Goal: Task Accomplishment & Management: Manage account settings

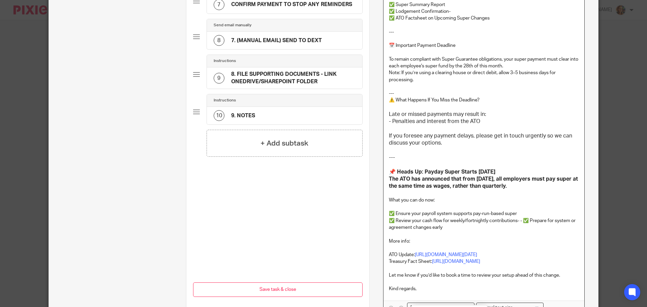
scroll to position [334, 0]
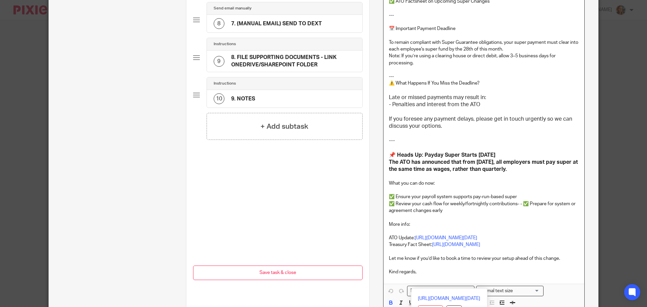
drag, startPoint x: 386, startPoint y: 32, endPoint x: 555, endPoint y: 286, distance: 304.6
click at [555, 284] on div "Hi [[Contact: Greeting]] Your superannuation for the [[Client: JUNE SUPER QUART…" at bounding box center [483, 90] width 201 height 386
copy div "Hi [[Contact: Greeting]] Your superannuation for the [[Client: JUNE SUPER QUART…"
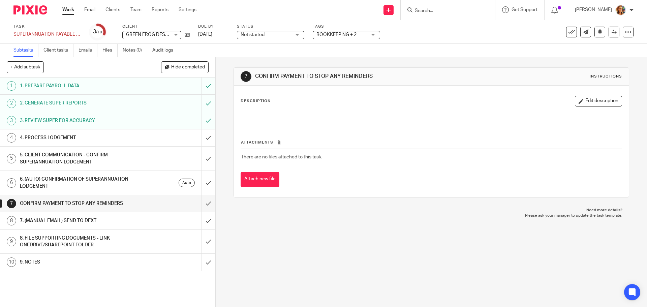
click at [121, 136] on h1 "4. PROCESS LODGEMENT" at bounding box center [78, 138] width 117 height 10
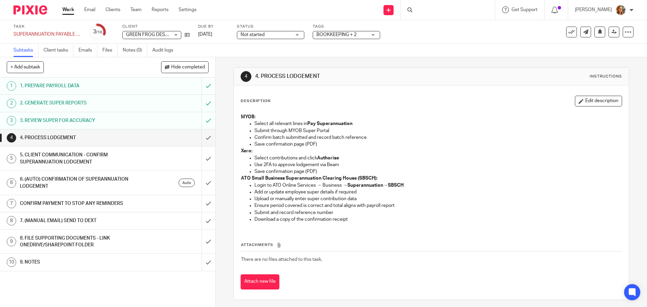
click at [108, 154] on h1 "5. CLIENT COMMUNICATION - CONFIRM SUPERANNUATION LODGEMENT" at bounding box center [78, 158] width 117 height 17
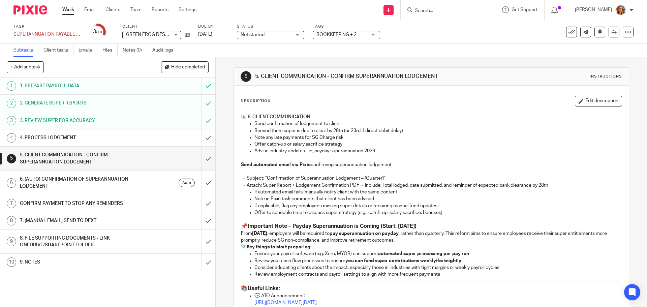
click at [99, 185] on h1 "6. (AUTO) CONFIRMATION OF SUPERANNUATION LODGEMENT" at bounding box center [78, 182] width 117 height 17
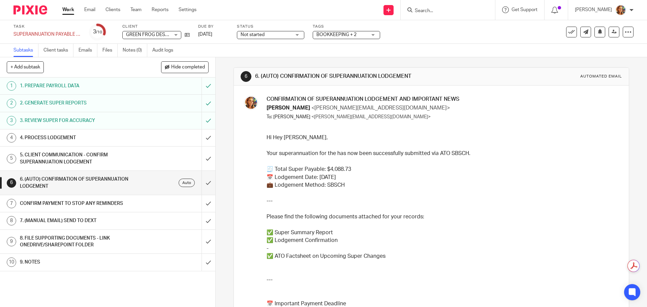
click at [91, 207] on h1 "CONFIRM PAYMENT TO STOP ANY REMINDERS" at bounding box center [78, 203] width 117 height 10
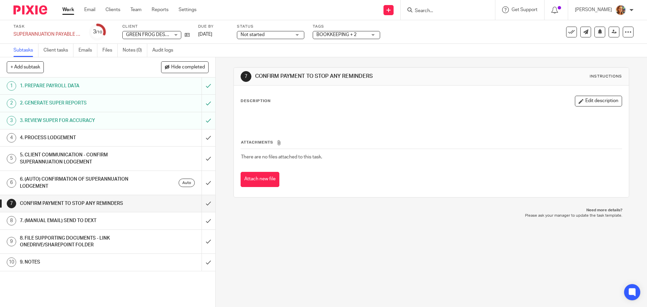
click at [105, 219] on h1 "7. (MANUAL EMAIL) SEND TO DEXT" at bounding box center [78, 221] width 117 height 10
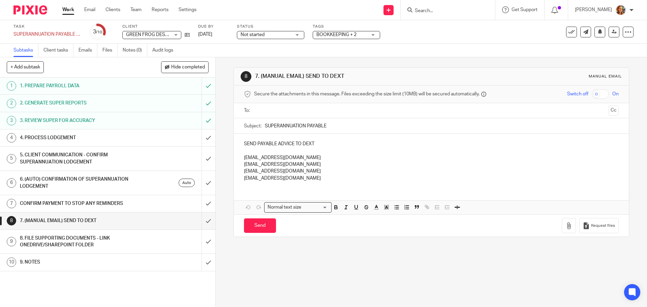
click at [163, 140] on div "4. PROCESS LODGEMENT" at bounding box center [107, 138] width 175 height 10
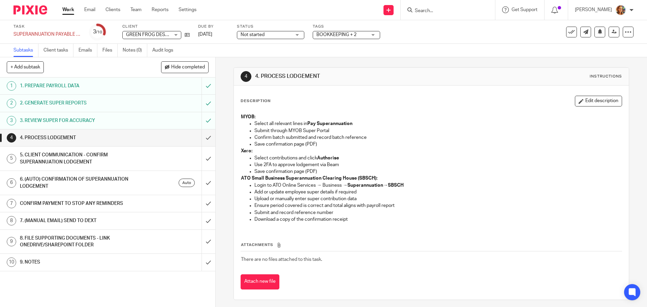
click at [107, 156] on h1 "5. CLIENT COMMUNICATION - CONFIRM SUPERANNUATION LODGEMENT" at bounding box center [78, 158] width 117 height 17
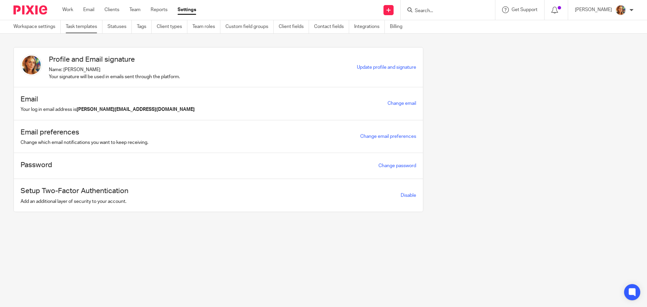
click at [97, 28] on link "Task templates" at bounding box center [84, 26] width 37 height 13
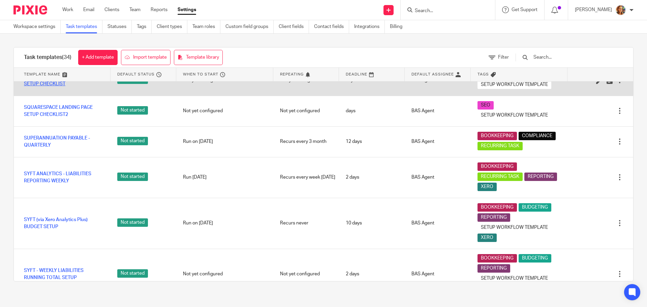
scroll to position [742, 0]
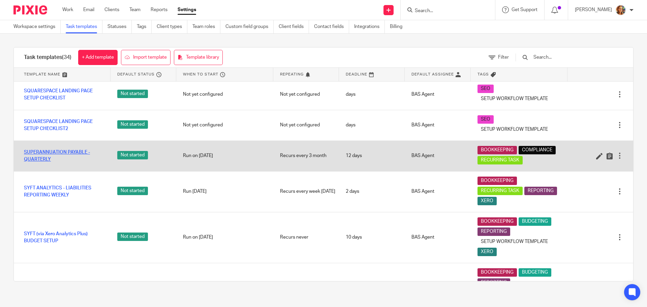
click at [48, 163] on link "SUPERANNUATION PAYABLE - QUARTERLY" at bounding box center [64, 156] width 80 height 14
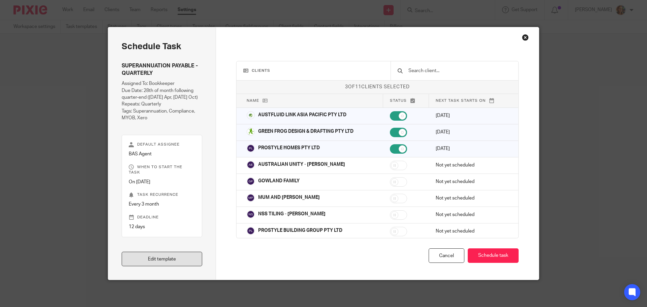
click at [173, 258] on link "Edit template" at bounding box center [162, 259] width 81 height 14
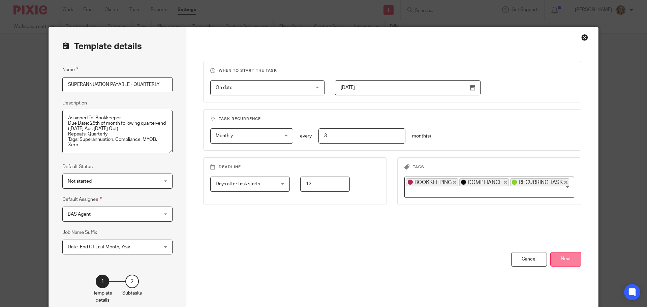
click at [558, 260] on button "Next" at bounding box center [565, 259] width 31 height 14
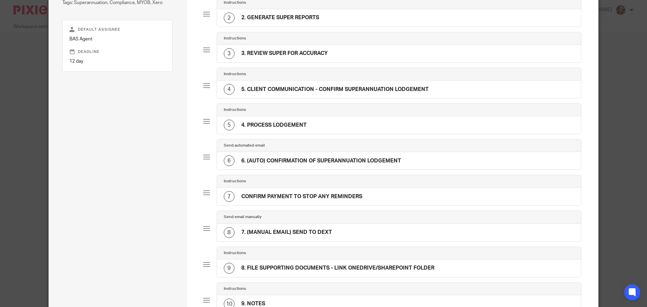
scroll to position [67, 0]
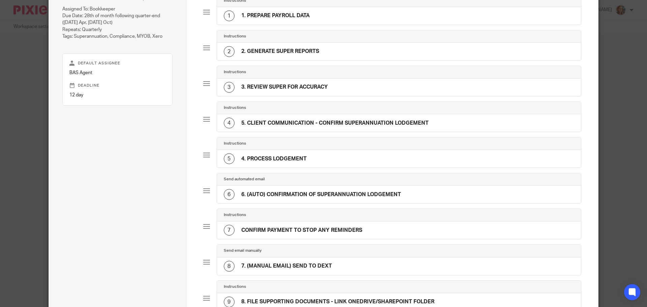
click at [317, 128] on div "4 5. CLIENT COMMUNICATION - CONFIRM SUPERANNUATION LODGEMENT" at bounding box center [326, 123] width 205 height 11
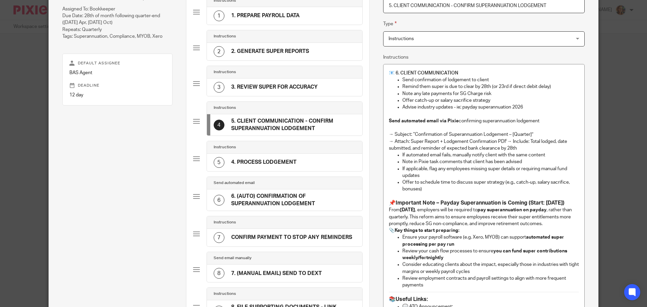
scroll to position [65, 0]
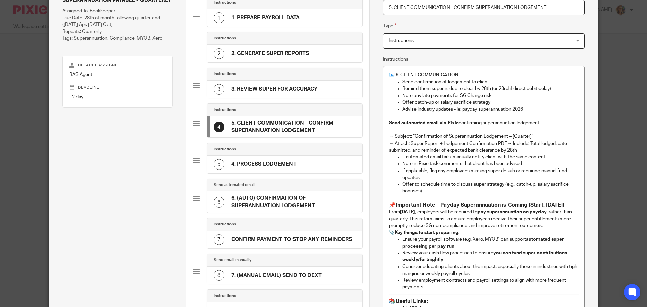
click at [303, 81] on div "3 3. REVIEW SUPER FOR ACCURACY" at bounding box center [284, 90] width 155 height 18
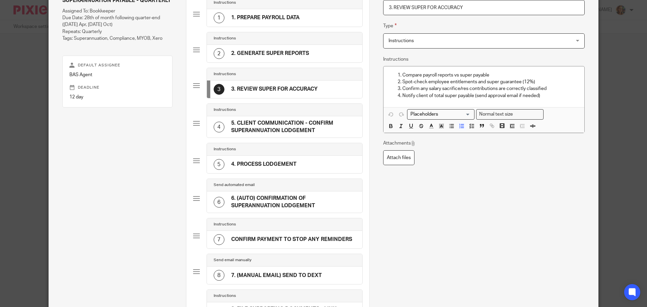
click at [281, 160] on div "5 4. PROCESS LODGEMENT" at bounding box center [255, 164] width 83 height 11
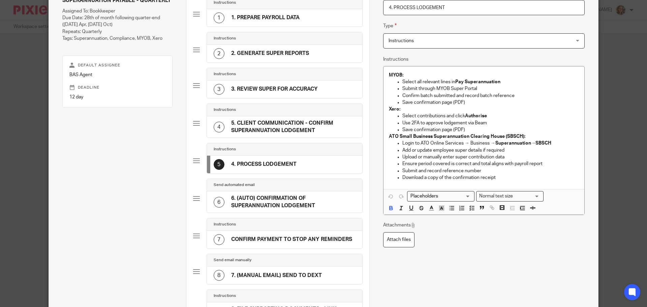
click at [257, 203] on h4 "6. (AUTO) CONFIRMATION OF SUPERANNUATION LODGEMENT" at bounding box center [293, 202] width 124 height 14
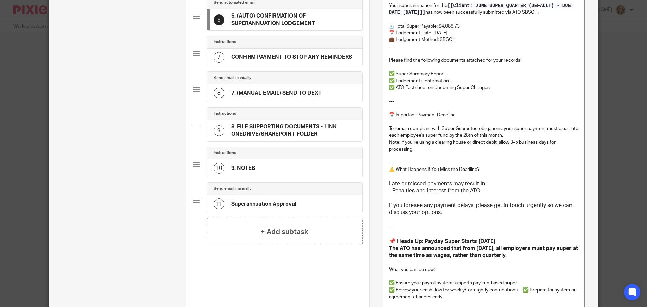
scroll to position [267, 0]
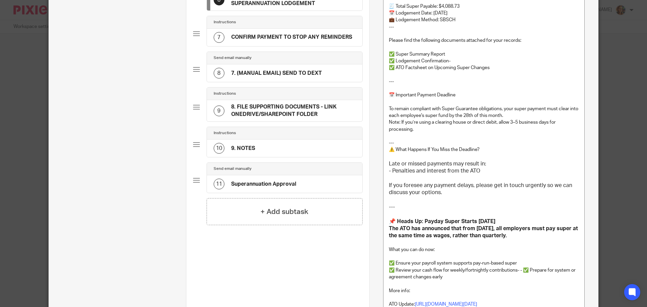
click at [268, 187] on h4 "Superannuation Approval" at bounding box center [263, 184] width 65 height 7
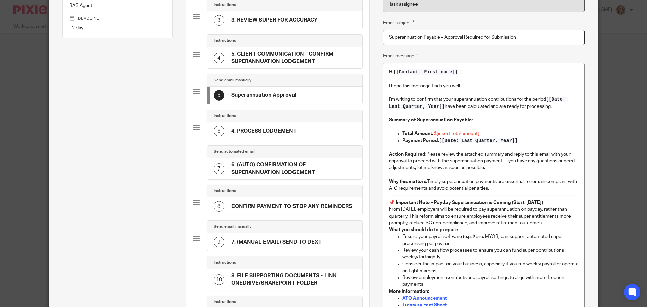
scroll to position [96, 0]
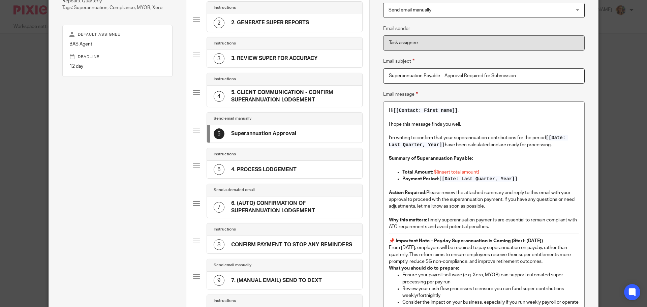
click at [279, 94] on h4 "5. CLIENT COMMUNICATION - CONFIRM SUPERANNUATION LODGEMENT" at bounding box center [293, 96] width 124 height 14
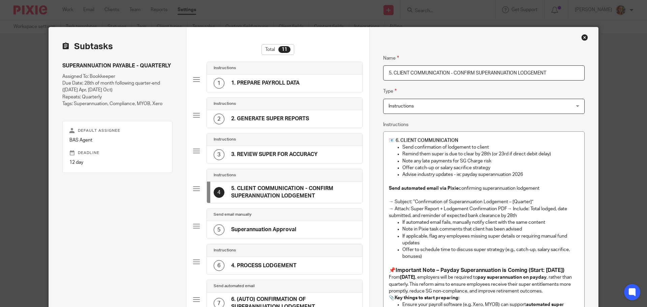
scroll to position [34, 0]
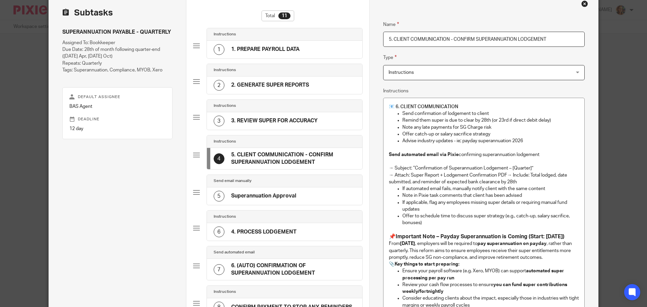
click at [426, 111] on p "Send confirmation of lodgement to client" at bounding box center [490, 113] width 177 height 7
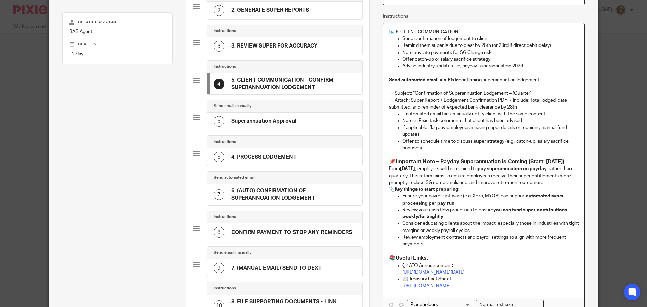
scroll to position [135, 0]
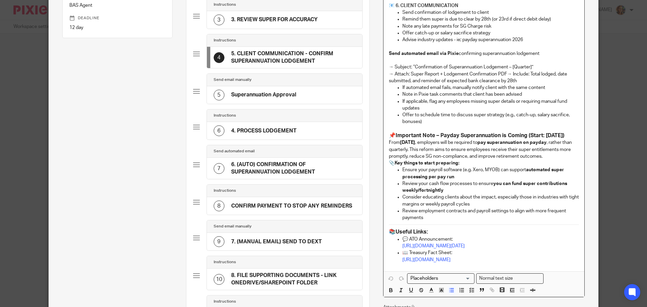
click at [276, 94] on h4 "Superannuation Approval" at bounding box center [263, 94] width 65 height 7
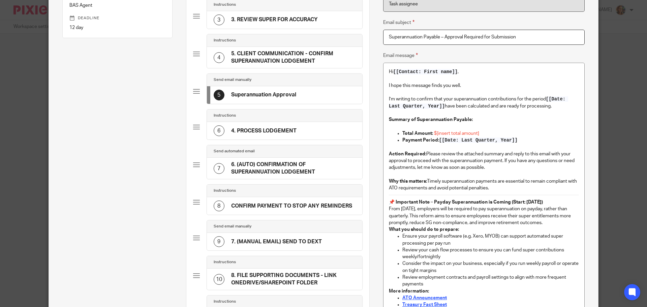
scroll to position [0, 0]
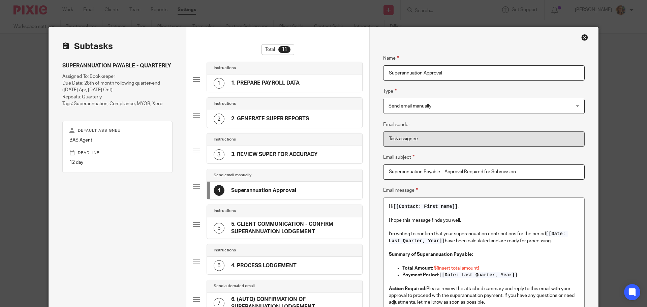
click at [254, 187] on h4 "Superannuation Approval" at bounding box center [263, 190] width 65 height 7
drag, startPoint x: 466, startPoint y: 73, endPoint x: 179, endPoint y: 73, distance: 287.7
type input "s"
type input "S"
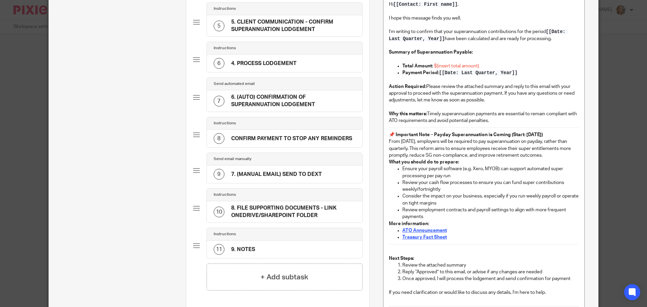
scroll to position [332, 0]
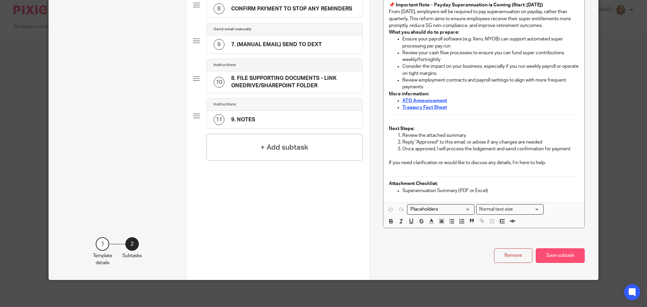
type input "4. SUPERANNUATION FOR APPROVAL"
click at [538, 257] on button "Save subtask" at bounding box center [560, 255] width 49 height 14
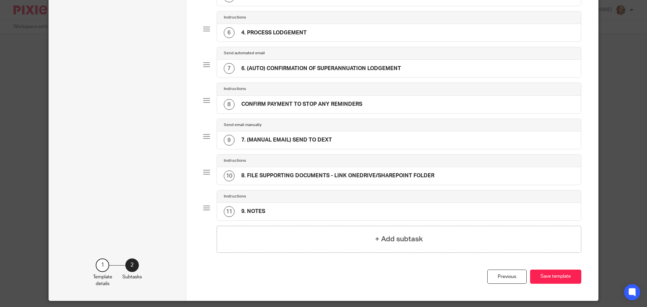
scroll to position [115, 0]
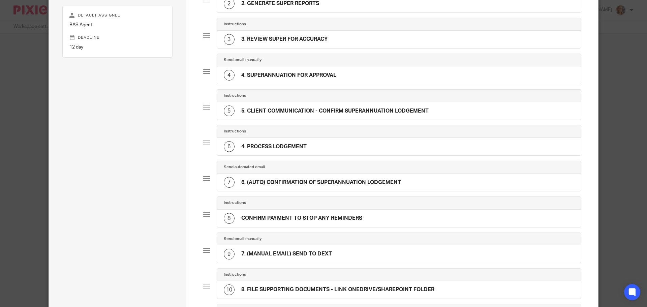
click at [301, 145] on h4 "4. PROCESS LODGEMENT" at bounding box center [273, 146] width 65 height 7
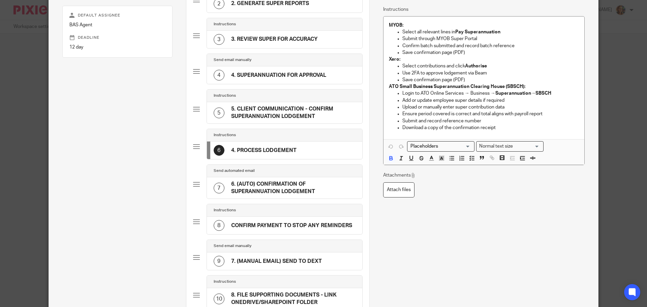
scroll to position [0, 0]
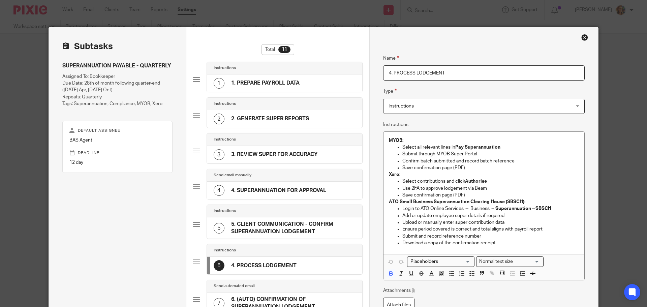
click at [388, 72] on input "4. PROCESS LODGEMENT" at bounding box center [483, 72] width 201 height 15
type input "5. PROCESS LODGEMENT"
click at [476, 195] on p "Save confirmation page (PDF)" at bounding box center [490, 195] width 177 height 7
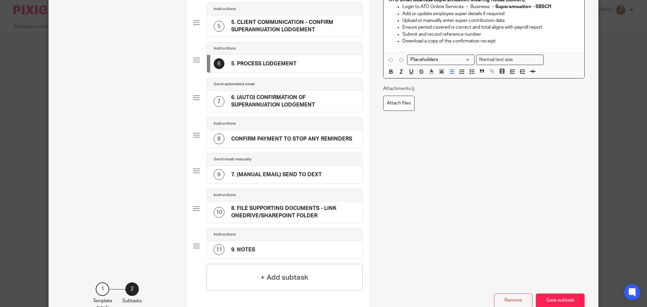
scroll to position [202, 0]
click at [294, 249] on div "11 9. NOTES" at bounding box center [284, 250] width 155 height 18
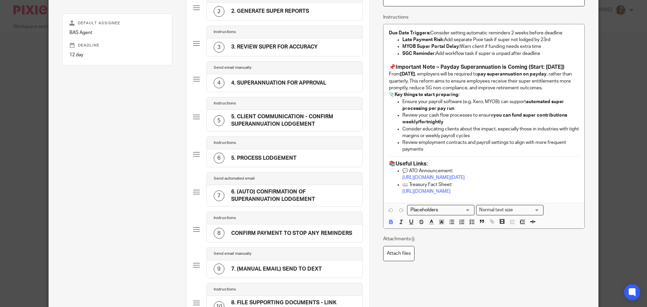
scroll to position [135, 0]
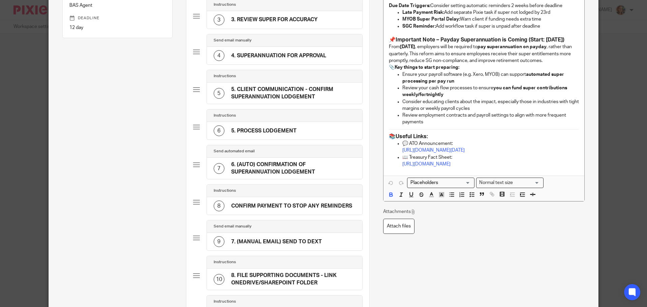
click at [260, 17] on h4 "3. REVIEW SUPER FOR ACCURACY" at bounding box center [274, 19] width 87 height 7
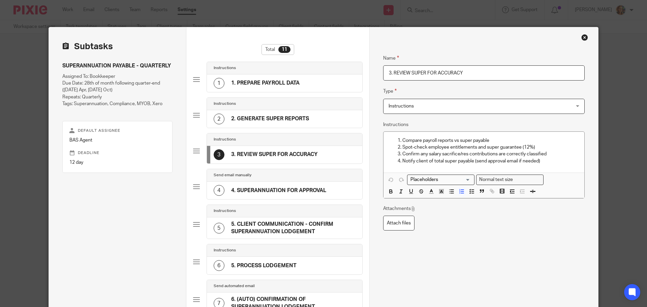
click at [314, 193] on h4 "4. SUPERANNUATION FOR APPROVAL" at bounding box center [278, 190] width 95 height 7
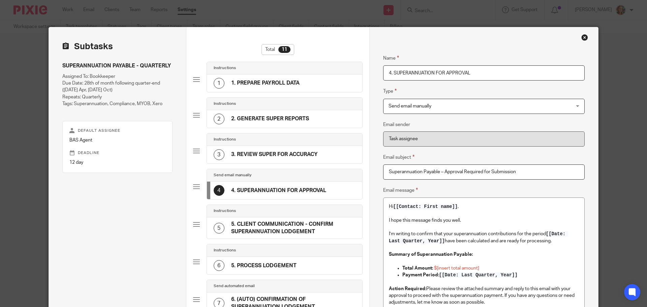
click at [282, 113] on div "2 2. GENERATE SUPER REPORTS" at bounding box center [284, 119] width 155 height 18
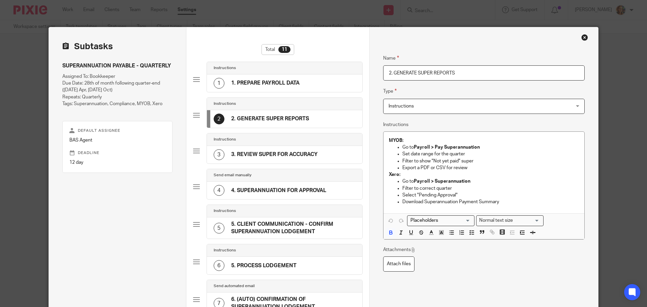
click at [289, 89] on div "1 1. PREPARE PAYROLL DATA" at bounding box center [257, 83] width 86 height 11
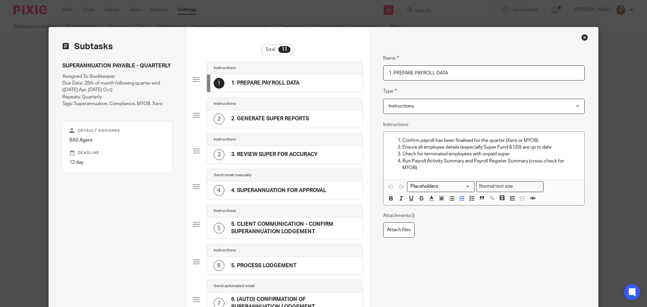
click at [277, 121] on h4 "2. GENERATE SUPER REPORTS" at bounding box center [270, 118] width 78 height 7
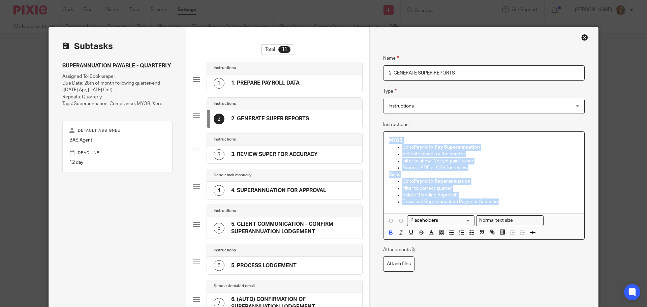
drag, startPoint x: 514, startPoint y: 205, endPoint x: 386, endPoint y: 136, distance: 144.8
click at [386, 136] on div "MYOB: Go to Payroll > Pay Superannuation Set date range for the quarter Filter …" at bounding box center [483, 173] width 201 height 82
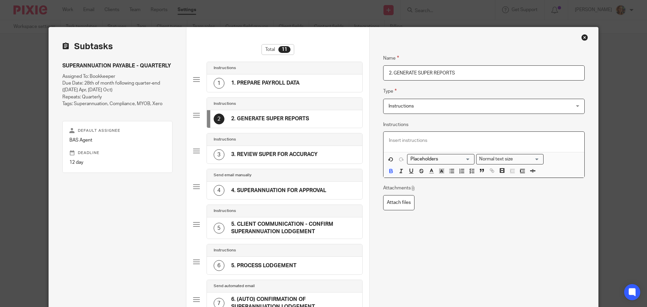
click at [321, 84] on div "1 1. PREPARE PAYROLL DATA" at bounding box center [284, 83] width 155 height 18
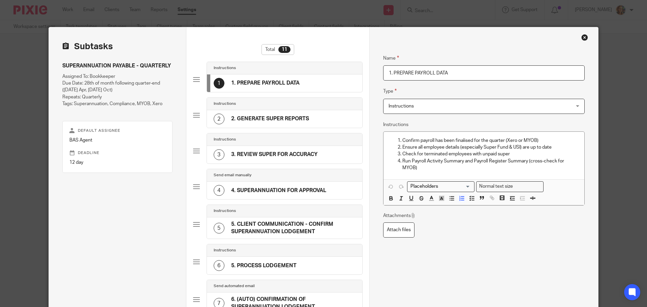
click at [481, 172] on div "Confirm payroll has been finalised for the quarter (Xero or MYOB) Ensure all em…" at bounding box center [483, 155] width 201 height 47
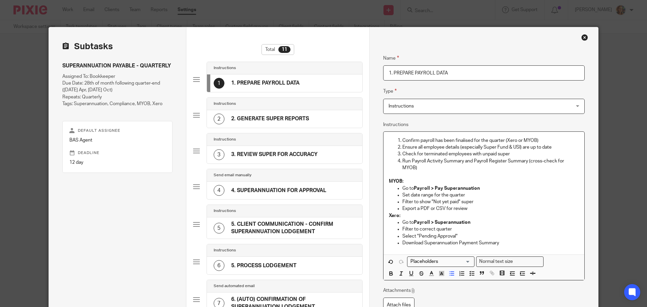
click at [513, 242] on p "Download Superannuation Payment Summary" at bounding box center [490, 242] width 177 height 7
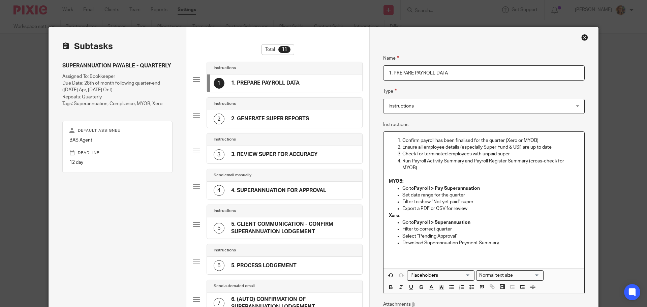
click at [269, 153] on h4 "3. REVIEW SUPER FOR ACCURACY" at bounding box center [274, 154] width 87 height 7
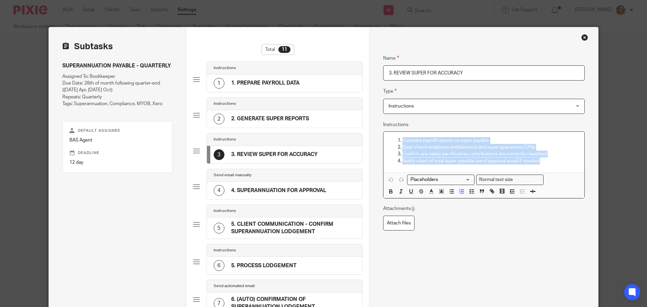
drag, startPoint x: 559, startPoint y: 160, endPoint x: 378, endPoint y: 139, distance: 182.4
click at [378, 139] on div "Name 1. PREPARE PAYROLL DATA Type Instructions Instructions Instructions Docume…" at bounding box center [483, 276] width 229 height 499
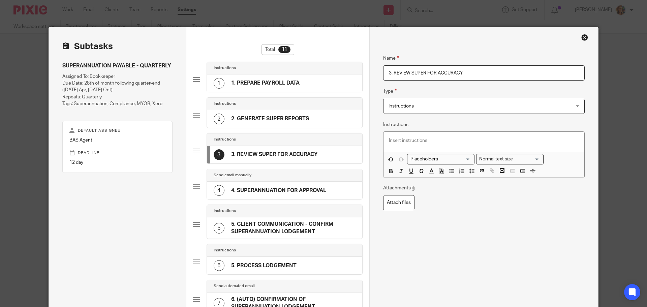
click at [310, 88] on div "1 1. PREPARE PAYROLL DATA" at bounding box center [284, 83] width 155 height 18
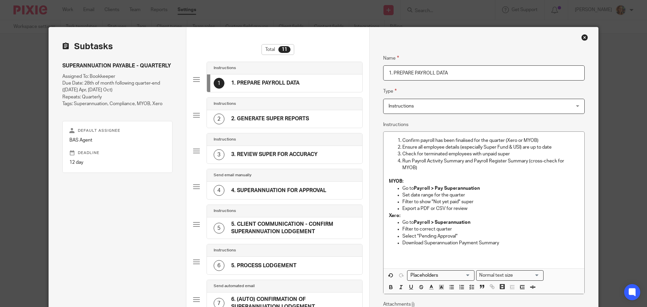
click at [403, 254] on p at bounding box center [484, 256] width 190 height 7
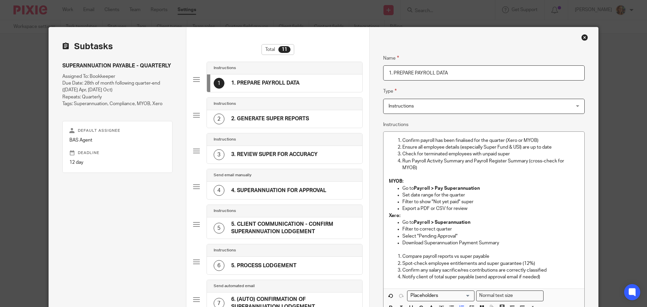
click at [454, 76] on input "1. PREPARE PAYROLL DATA" at bounding box center [483, 72] width 201 height 15
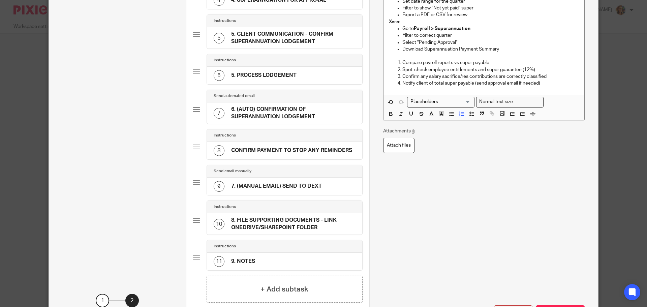
scroll to position [250, 0]
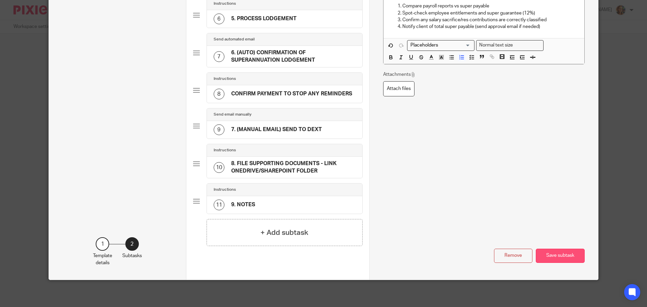
type input "1. PREPARE PAYROLL DATA AND GENERATE SUPER REPORTS"
click at [555, 257] on button "Save subtask" at bounding box center [560, 256] width 49 height 14
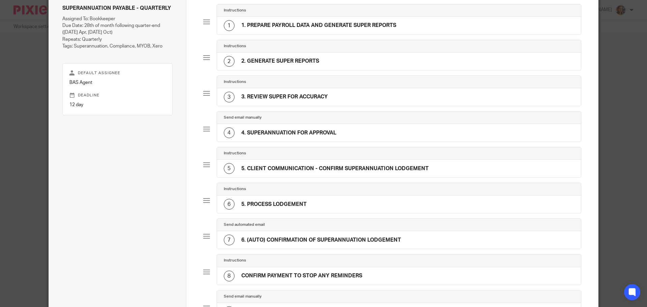
scroll to position [0, 0]
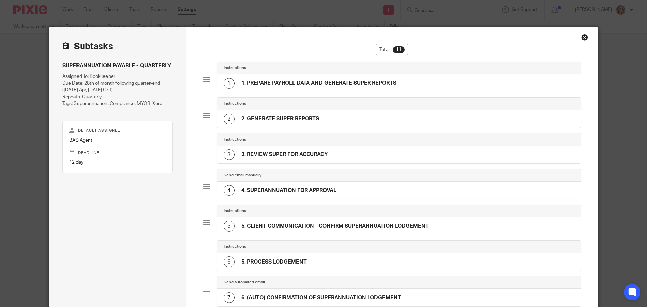
click at [303, 118] on h4 "2. GENERATE SUPER REPORTS" at bounding box center [280, 118] width 78 height 7
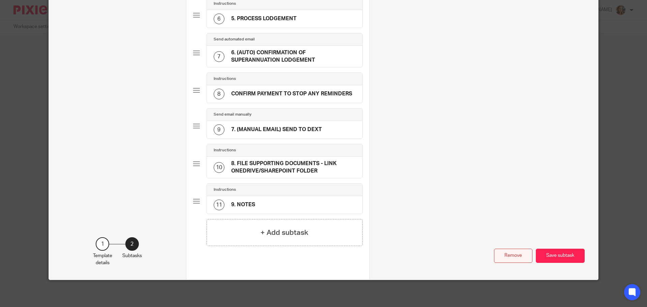
click at [505, 258] on button "Remove" at bounding box center [513, 256] width 38 height 14
type input "3. REVIEW SUPER FOR ACCURACY"
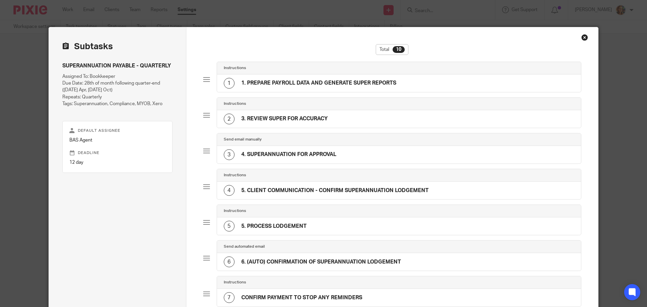
click at [311, 124] on div "2 3. REVIEW SUPER FOR ACCURACY" at bounding box center [276, 119] width 104 height 11
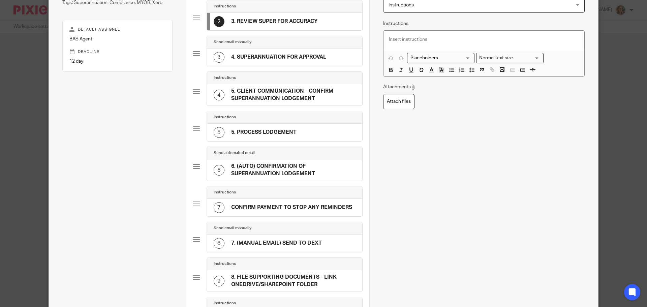
scroll to position [215, 0]
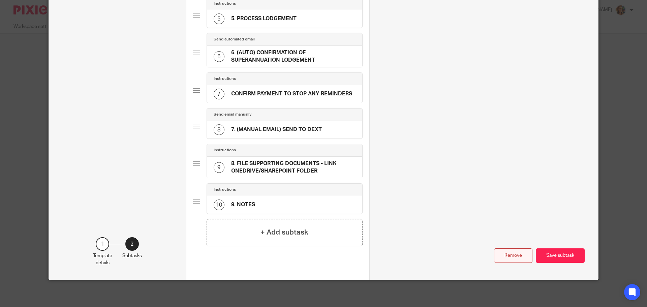
click at [515, 260] on button "Remove" at bounding box center [513, 255] width 38 height 14
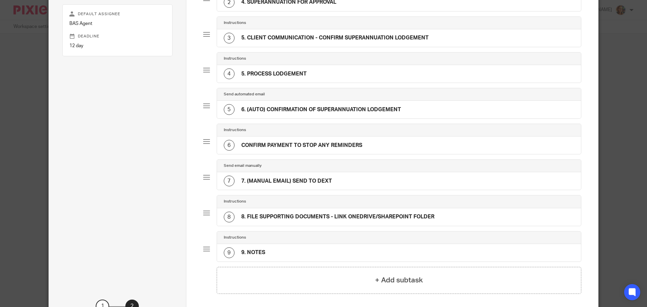
scroll to position [44, 0]
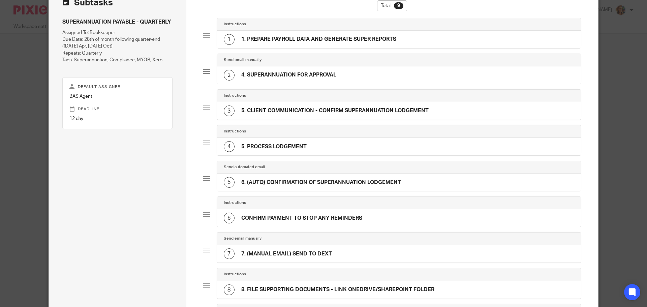
click at [318, 74] on h4 "4. SUPERANNUATION FOR APPROVAL" at bounding box center [288, 74] width 95 height 7
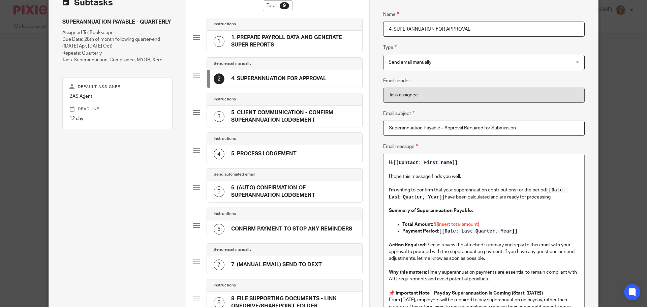
click at [391, 29] on input "4. SUPERANNUATION FOR APPROVAL" at bounding box center [483, 29] width 201 height 15
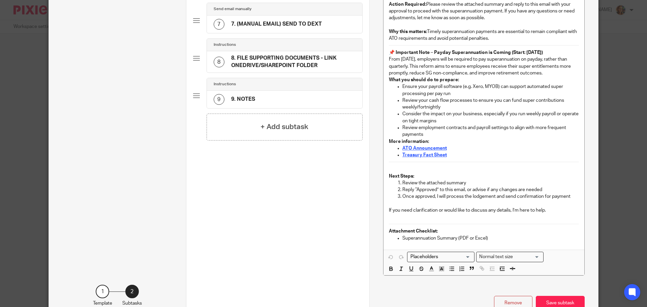
scroll to position [332, 0]
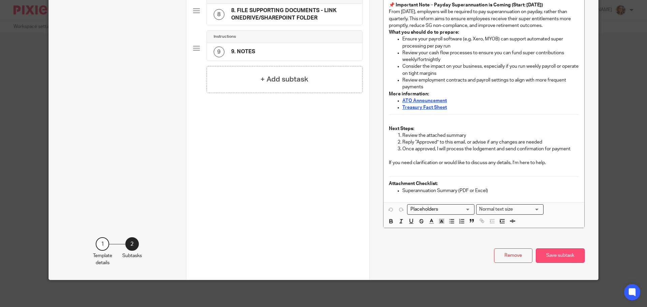
click at [564, 255] on button "Save subtask" at bounding box center [560, 255] width 49 height 14
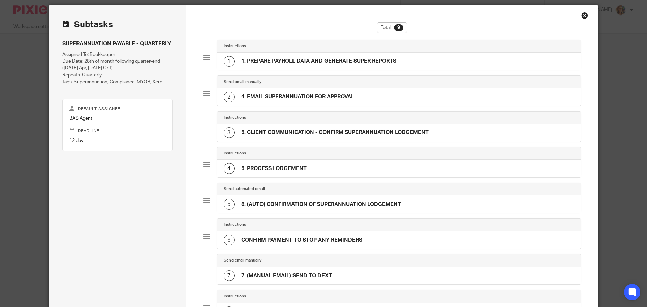
scroll to position [10, 0]
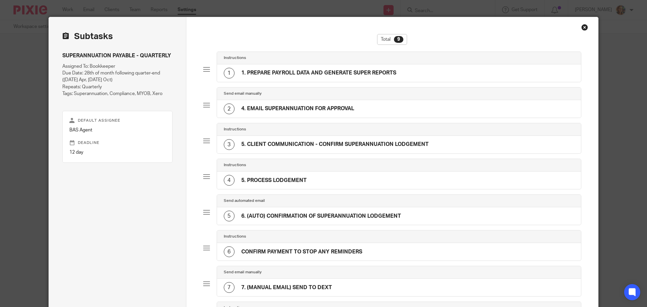
click at [292, 110] on h4 "4. EMAIL SUPERANNUATION FOR APPROVAL" at bounding box center [297, 108] width 113 height 7
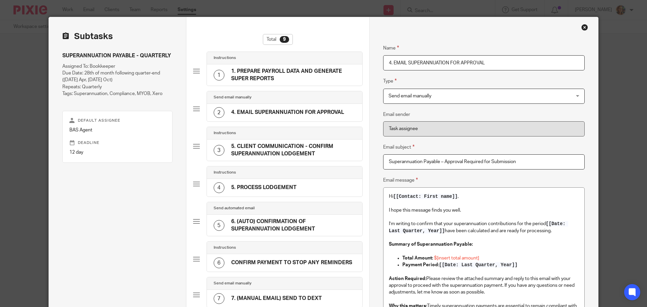
click at [387, 61] on input "4. EMAIL SUPERANNUATION FOR APPROVAL" at bounding box center [483, 62] width 201 height 15
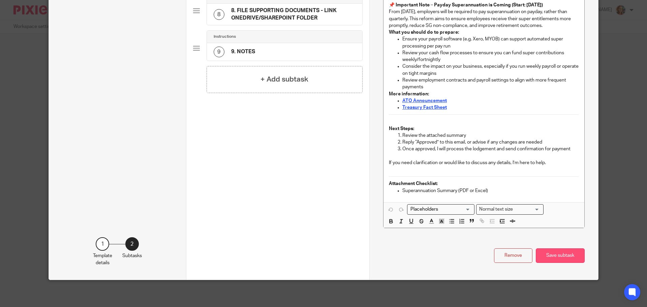
type input "2. EMAIL SUPERANNUATION FOR APPROVAL"
click at [551, 252] on button "Save subtask" at bounding box center [560, 255] width 49 height 14
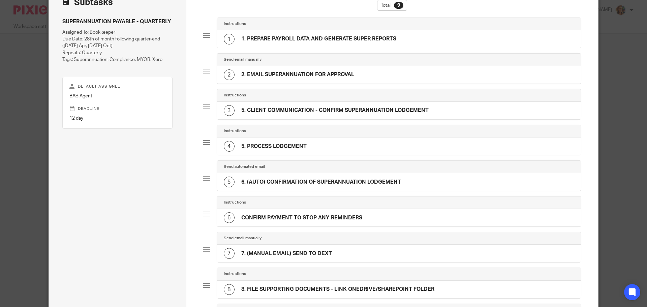
scroll to position [44, 0]
click at [294, 108] on h4 "5. CLIENT COMMUNICATION - CONFIRM SUPERANNUATION LODGEMENT" at bounding box center [334, 110] width 187 height 7
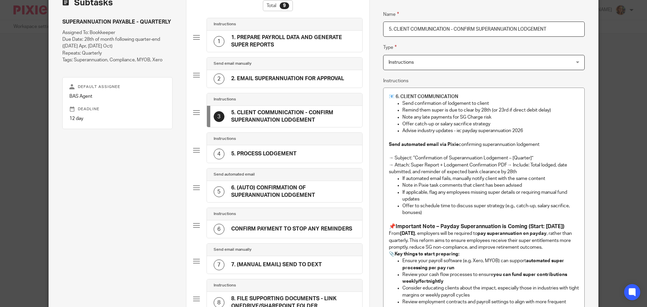
click at [304, 190] on h4 "6. (AUTO) CONFIRMATION OF SUPERANNUATION LODGEMENT" at bounding box center [293, 191] width 124 height 14
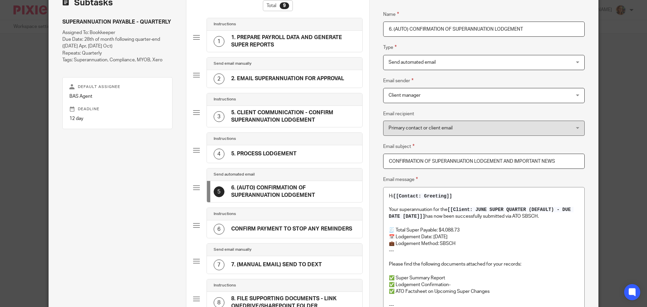
click at [432, 68] on span "Send automated email" at bounding box center [466, 62] width 157 height 14
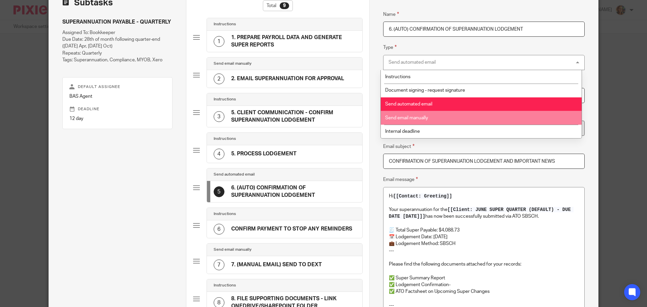
click at [443, 114] on li "Send email manually" at bounding box center [481, 118] width 201 height 14
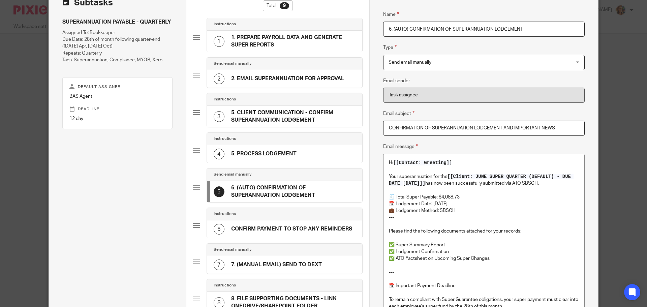
click at [401, 28] on input "6. (AUTO) CONFIRMATION OF SUPERANNUATION LODGEMENT" at bounding box center [483, 29] width 201 height 15
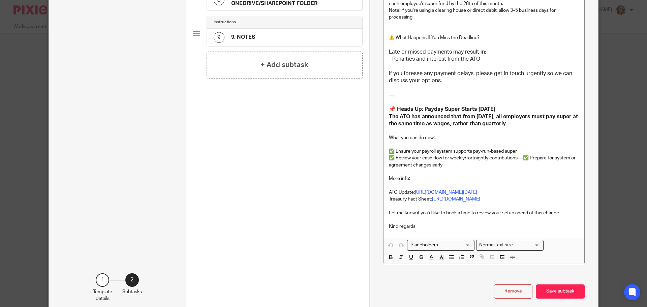
scroll to position [396, 0]
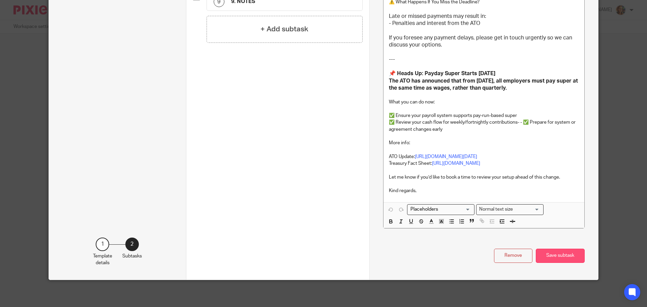
type input "6. (MANUAL) CONFIRMATION OF SUPERANNUATION LODGEMENT"
click at [566, 255] on button "Save subtask" at bounding box center [560, 256] width 49 height 14
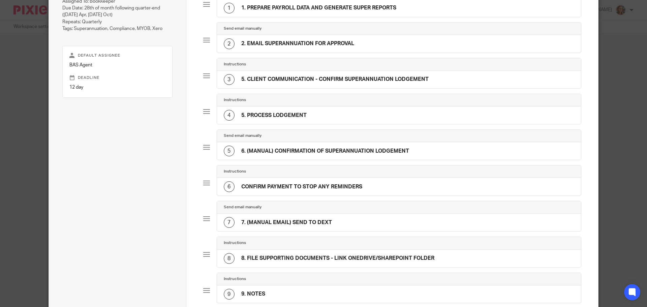
scroll to position [44, 0]
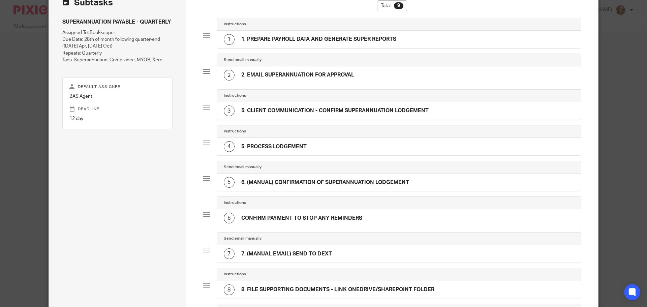
click at [255, 37] on h4 "1. PREPARE PAYROLL DATA AND GENERATE SUPER REPORTS" at bounding box center [318, 39] width 155 height 7
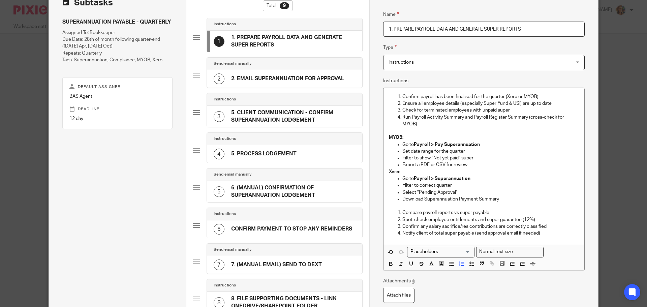
click at [384, 94] on div "Confirm payroll has been finalised for the quarter (Xero or MYOB) Ensure all em…" at bounding box center [483, 166] width 201 height 157
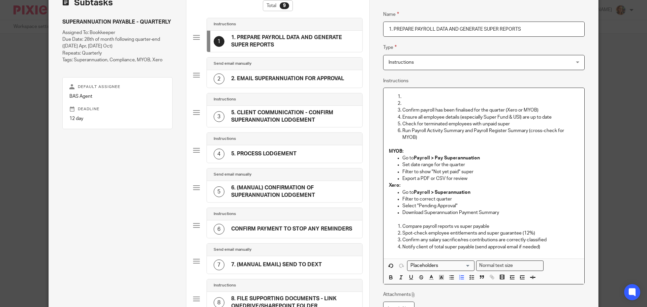
click at [416, 101] on p at bounding box center [490, 103] width 177 height 7
click at [433, 95] on p at bounding box center [490, 96] width 177 height 7
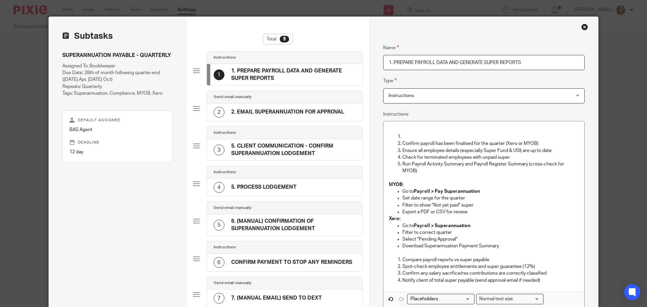
scroll to position [10, 0]
click at [418, 101] on div "Name 1. PREPARE PAYROLL DATA AND GENERATE SUPER REPORTS Type Instructions Instr…" at bounding box center [483, 212] width 201 height 356
click at [406, 134] on p at bounding box center [490, 137] width 177 height 7
click at [402, 130] on p at bounding box center [484, 130] width 190 height 7
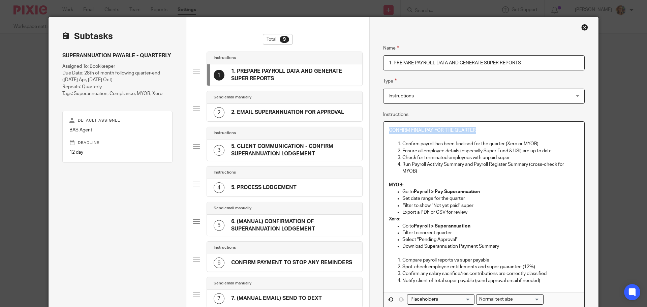
drag, startPoint x: 477, startPoint y: 133, endPoint x: 380, endPoint y: 127, distance: 97.9
click at [380, 127] on div "Name 1. PREPARE PAYROLL DATA AND GENERATE SUPER REPORTS Type Instructions Instr…" at bounding box center [483, 232] width 229 height 431
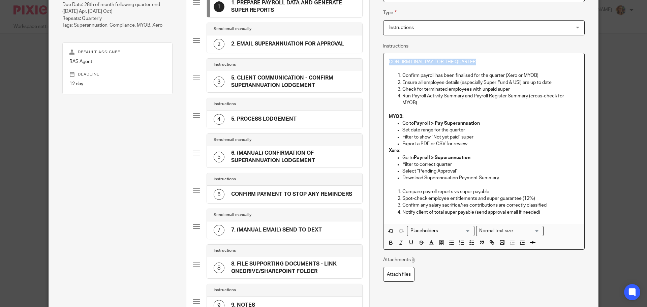
scroll to position [111, 0]
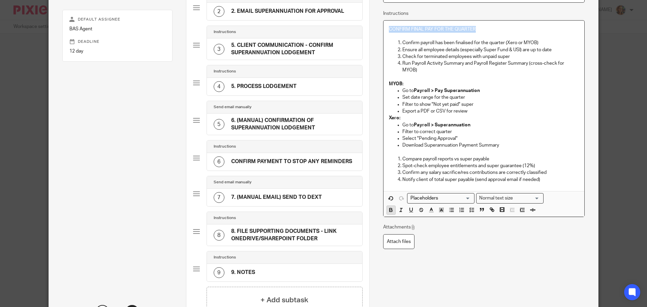
click at [390, 213] on icon "button" at bounding box center [391, 210] width 6 height 6
click at [425, 114] on p "Export a PDF or CSV for review" at bounding box center [490, 111] width 177 height 7
click at [415, 38] on p at bounding box center [484, 36] width 190 height 7
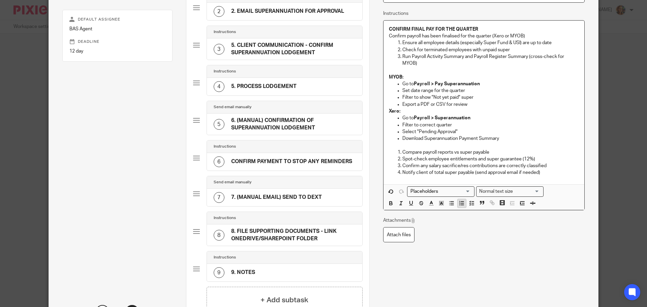
click at [461, 205] on line "button" at bounding box center [462, 205] width 3 height 0
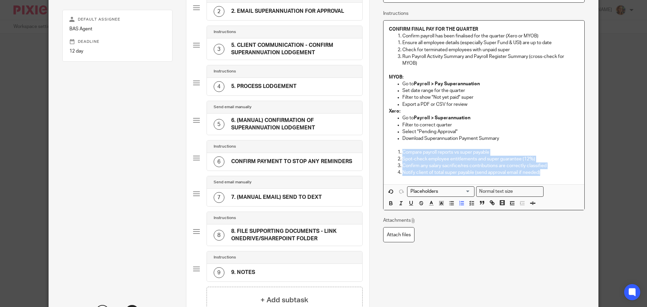
drag, startPoint x: 552, startPoint y: 174, endPoint x: 380, endPoint y: 152, distance: 172.9
click at [383, 152] on div "CONFIRM FINAL PAY FOR THE QUARTER Confirm payroll has been finalised for the qu…" at bounding box center [483, 115] width 201 height 190
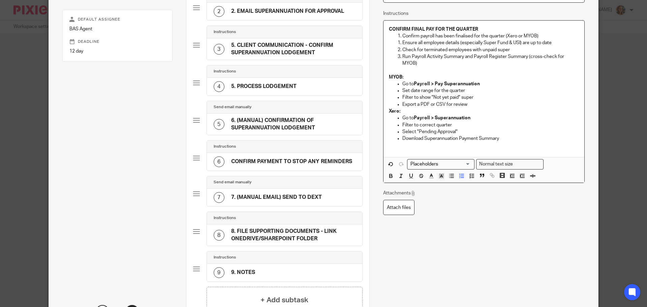
click at [432, 65] on p "Run Payroll Activity Summary and Payroll Register Summary (cross-check for MYOB)" at bounding box center [490, 60] width 177 height 14
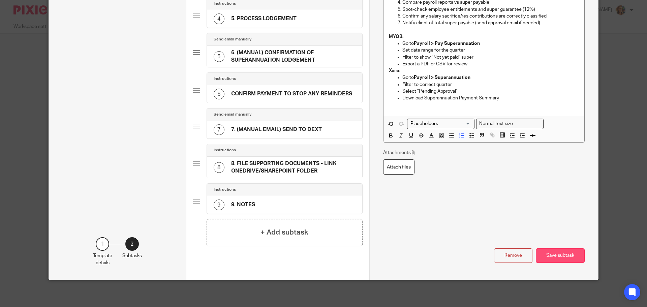
click at [569, 257] on button "Save subtask" at bounding box center [560, 255] width 49 height 14
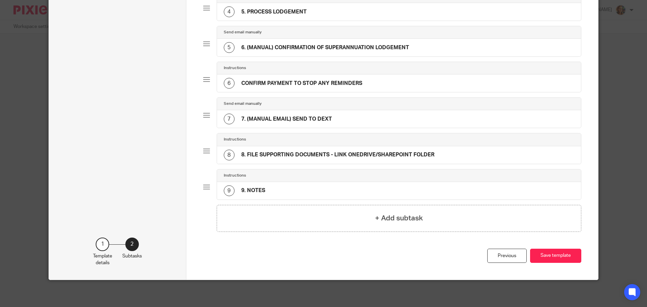
scroll to position [0, 0]
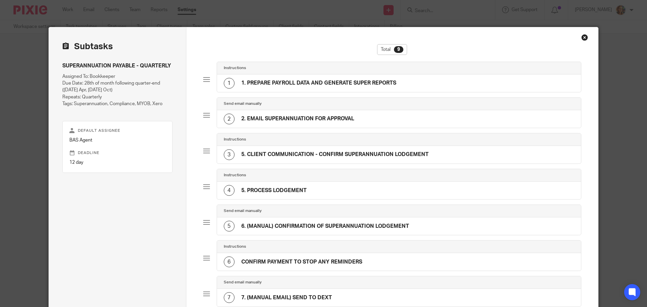
click at [300, 118] on h4 "2. EMAIL SUPERANNUATION FOR APPROVAL" at bounding box center [297, 118] width 113 height 7
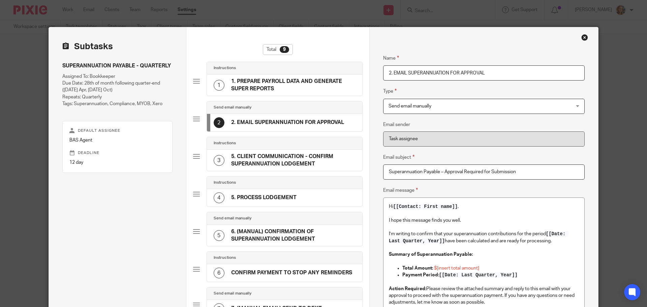
click at [254, 165] on h4 "5. CLIENT COMMUNICATION - CONFIRM SUPERANNUATION LODGEMENT" at bounding box center [293, 160] width 124 height 14
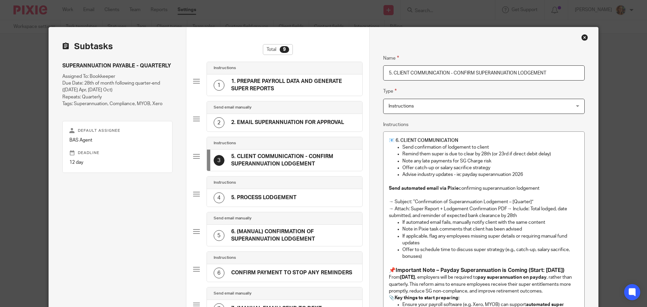
click at [271, 240] on h4 "6. (MANUAL) CONFIRMATION OF SUPERANNUATION LODGEMENT" at bounding box center [293, 235] width 124 height 14
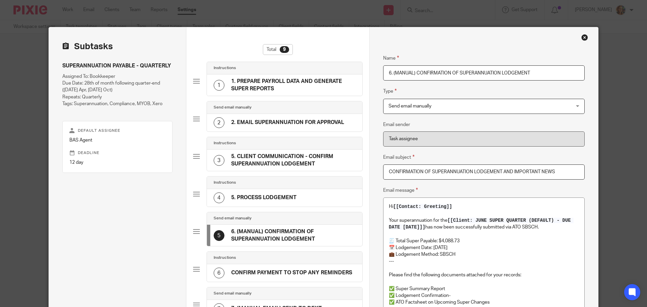
click at [263, 156] on h4 "5. CLIENT COMMUNICATION - CONFIRM SUPERANNUATION LODGEMENT" at bounding box center [293, 160] width 124 height 14
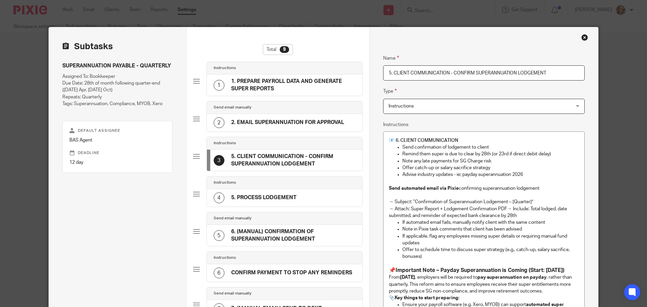
click at [309, 120] on h4 "2. EMAIL SUPERANNUATION FOR APPROVAL" at bounding box center [287, 122] width 113 height 7
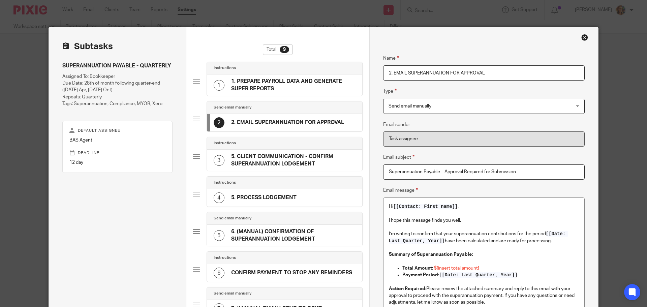
click at [336, 82] on h4 "1. PREPARE PAYROLL DATA AND GENERATE SUPER REPORTS" at bounding box center [293, 85] width 124 height 14
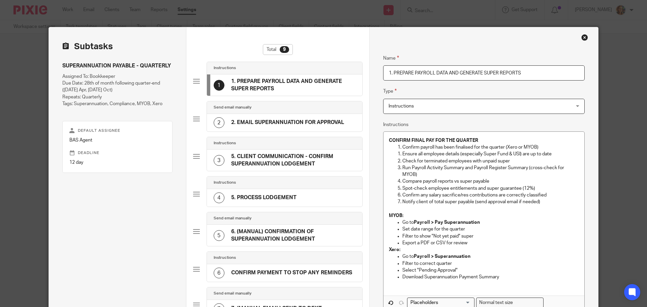
click at [324, 167] on h4 "5. CLIENT COMMUNICATION - CONFIRM SUPERANNUATION LODGEMENT" at bounding box center [293, 160] width 124 height 14
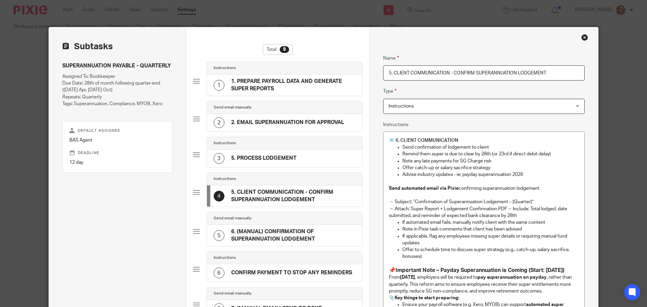
click at [259, 153] on div "3 5. PROCESS LODGEMENT" at bounding box center [255, 158] width 83 height 11
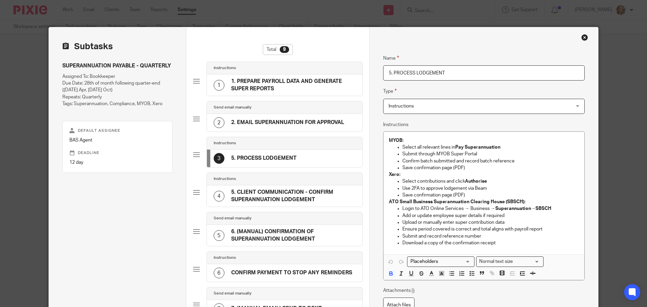
click at [385, 74] on input "5. PROCESS LODGEMENT" at bounding box center [483, 72] width 201 height 15
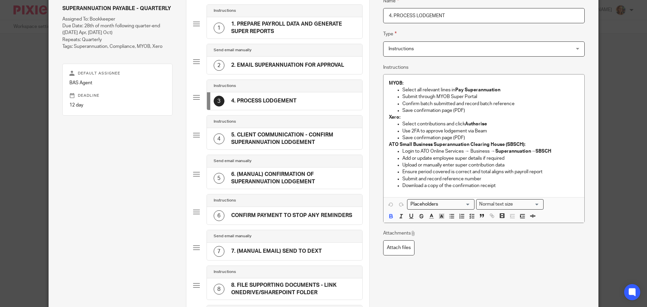
scroll to position [135, 0]
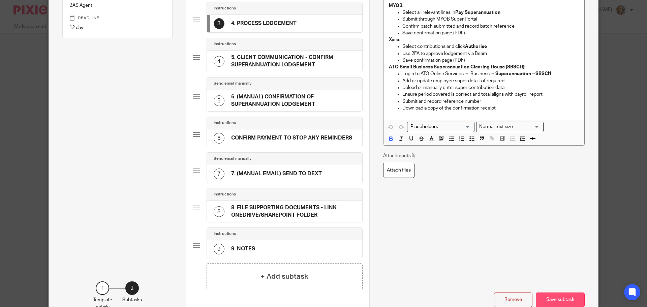
type input "4. PROCESS LODGEMENT"
click at [570, 296] on button "Save subtask" at bounding box center [560, 299] width 49 height 14
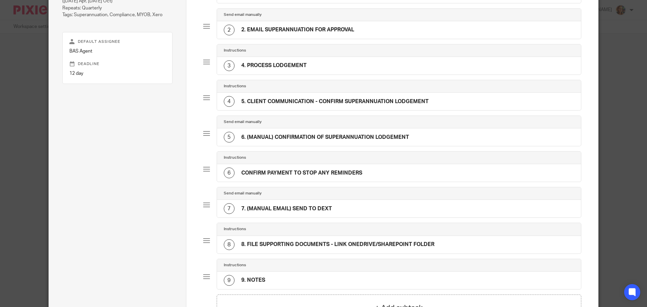
scroll to position [101, 0]
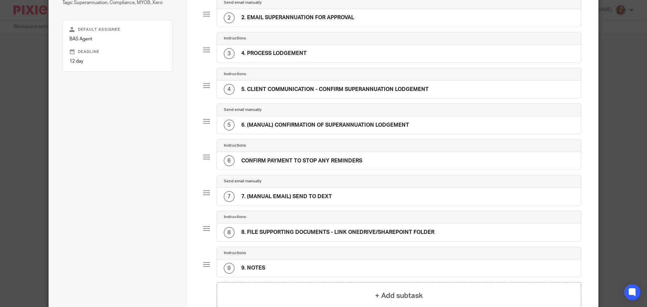
click at [249, 51] on h4 "4. PROCESS LODGEMENT" at bounding box center [273, 53] width 65 height 7
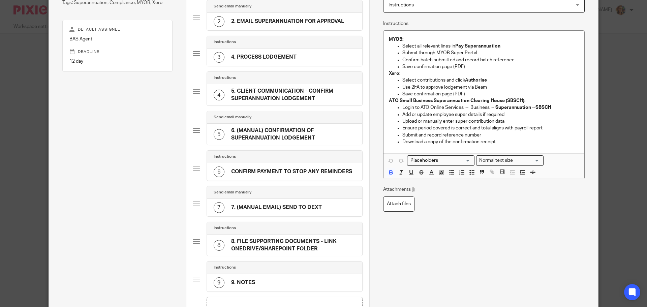
scroll to position [0, 0]
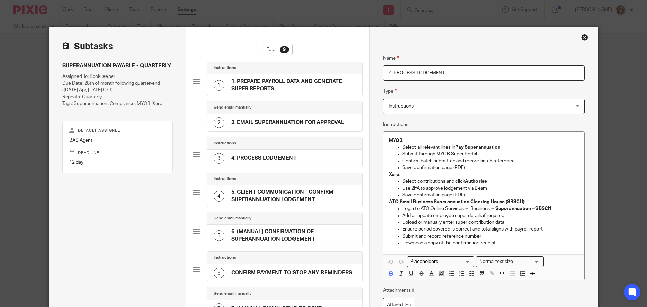
click at [276, 124] on h4 "2. EMAIL SUPERANNUATION FOR APPROVAL" at bounding box center [287, 122] width 113 height 7
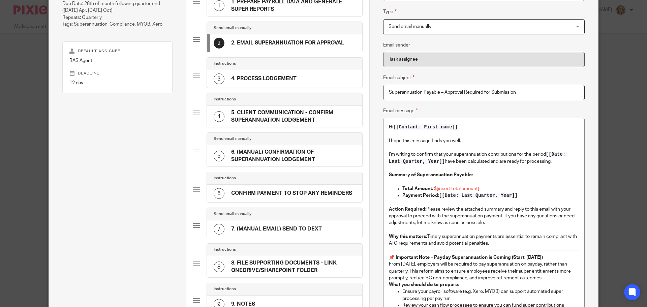
scroll to position [67, 0]
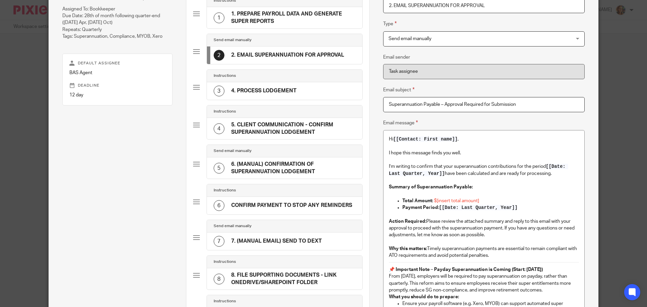
click at [262, 94] on h4 "4. PROCESS LODGEMENT" at bounding box center [263, 90] width 65 height 7
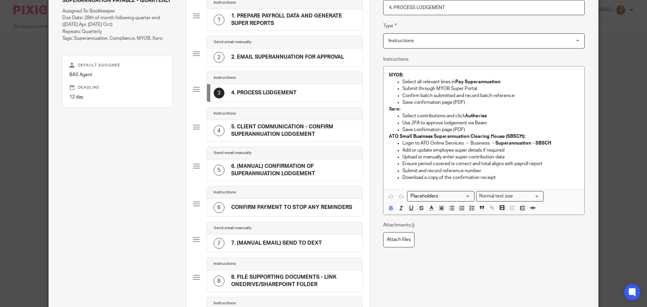
scroll to position [179, 0]
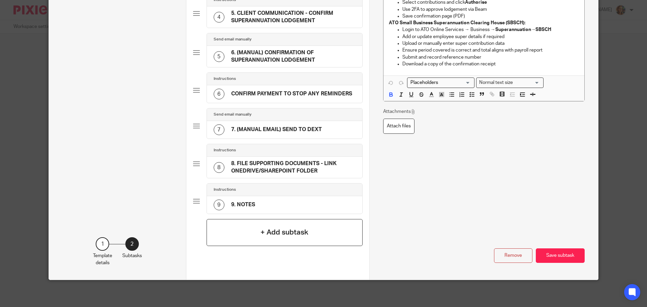
click at [292, 231] on h4 "+ Add subtask" at bounding box center [284, 232] width 48 height 10
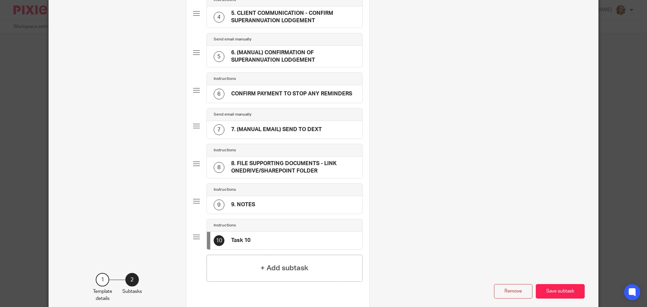
scroll to position [0, 0]
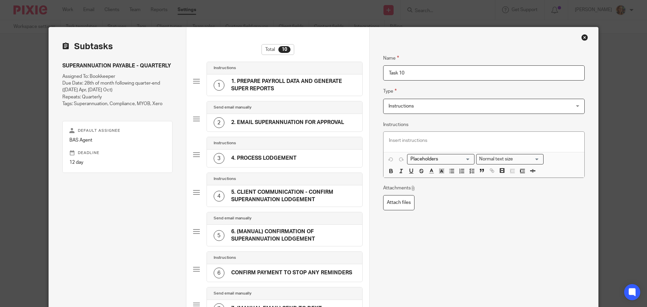
click at [408, 107] on span "Instructions" at bounding box center [400, 106] width 25 height 5
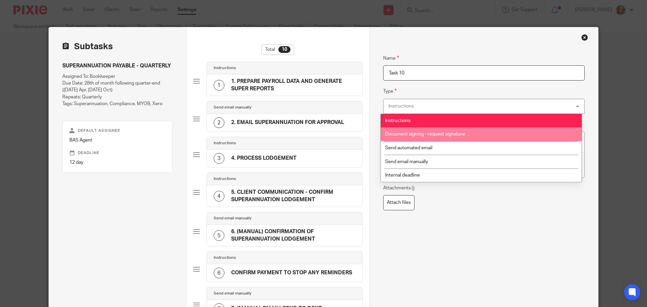
click at [449, 134] on span "Document signing - request signature" at bounding box center [425, 134] width 80 height 5
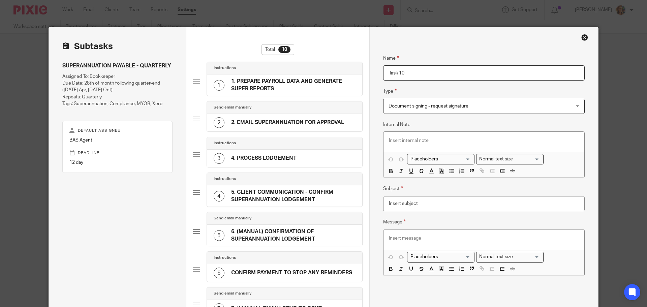
click at [308, 124] on h4 "2. EMAIL SUPERANNUATION FOR APPROVAL" at bounding box center [287, 122] width 113 height 7
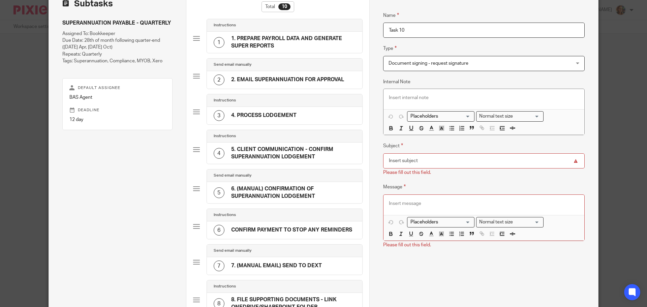
scroll to position [34, 0]
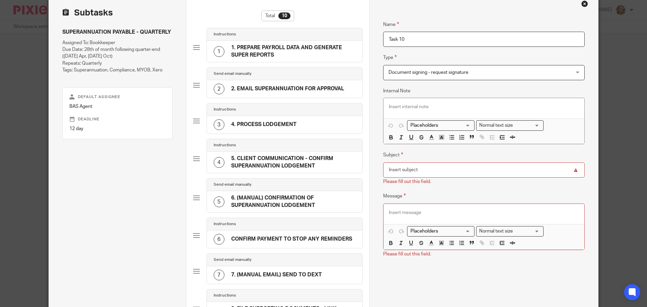
click at [432, 42] on input "Task 10" at bounding box center [483, 39] width 201 height 15
click at [279, 89] on h4 "2. EMAIL SUPERANNUATION FOR APPROVAL" at bounding box center [287, 88] width 113 height 7
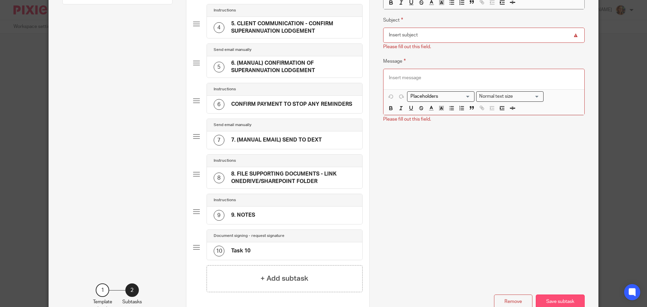
click at [579, 301] on button "Save subtask" at bounding box center [560, 301] width 49 height 14
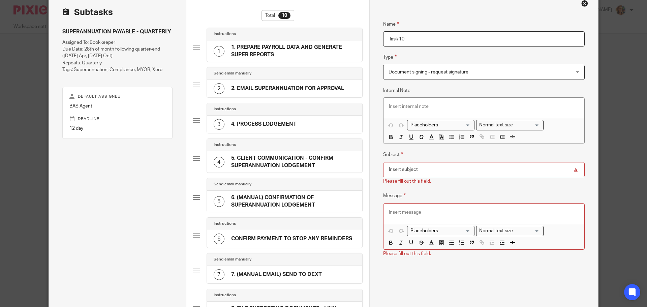
scroll to position [34, 0]
click at [451, 169] on input "Subject" at bounding box center [483, 169] width 201 height 15
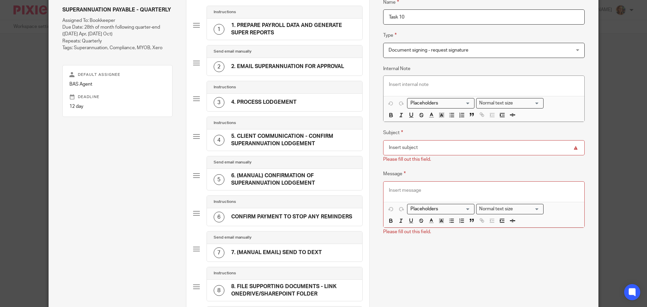
scroll to position [67, 0]
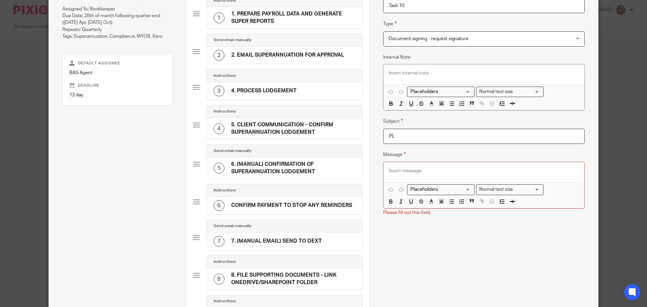
type input "P"
type input "U"
type input "REQUEST FROM REDDY BOOKS - APPROVAL TO LODGE SUPERANNUATION"
click at [429, 169] on p at bounding box center [484, 170] width 190 height 7
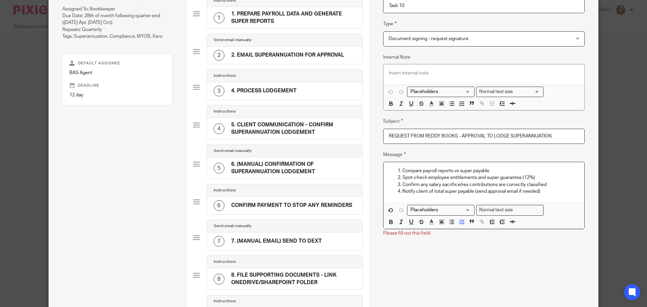
click at [564, 225] on div "Loading... Normal text size Loading... Remove Edit" at bounding box center [483, 216] width 201 height 26
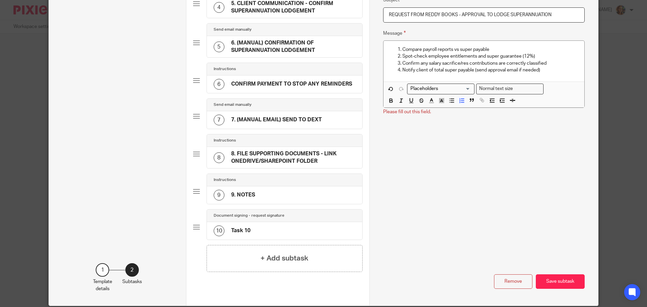
scroll to position [202, 0]
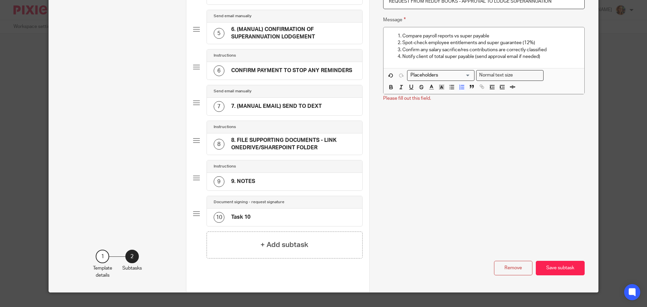
click at [553, 262] on button "Save subtask" at bounding box center [560, 268] width 49 height 14
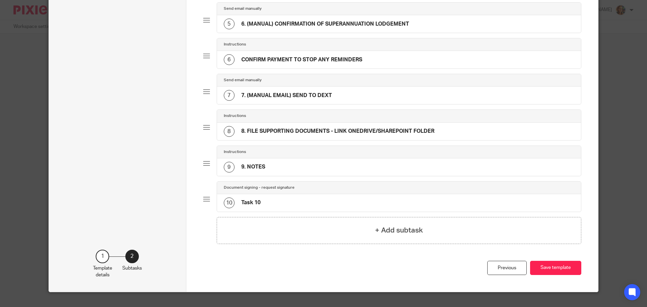
click at [322, 206] on div "10 Task 10" at bounding box center [399, 203] width 364 height 18
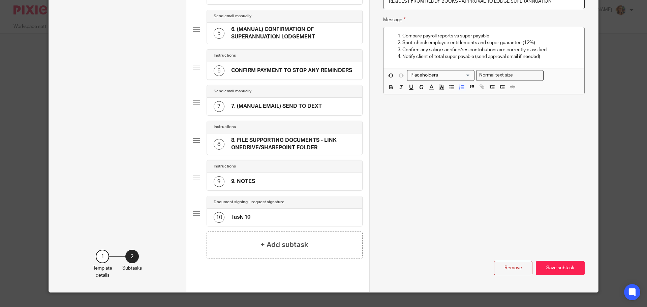
scroll to position [0, 0]
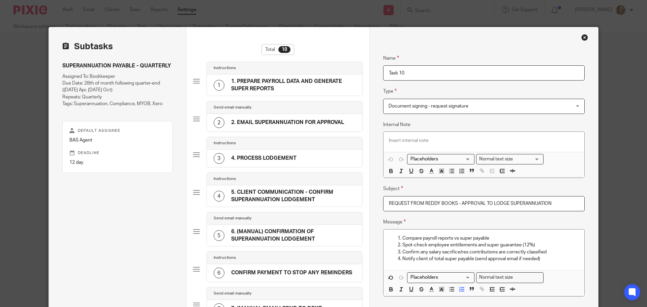
click at [334, 123] on h4 "2. EMAIL SUPERANNUATION FOR APPROVAL" at bounding box center [287, 122] width 113 height 7
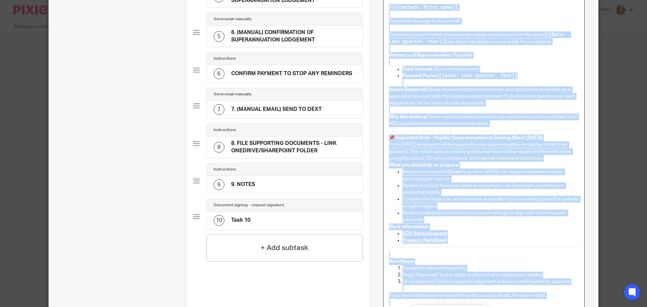
scroll to position [332, 0]
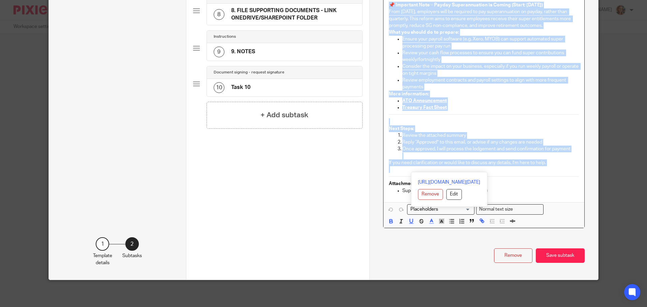
drag, startPoint x: 386, startPoint y: 207, endPoint x: 568, endPoint y: 167, distance: 186.2
click at [568, 167] on div "Hi [[Contact: First name]] , I hope this message finds you well. I’m writing to…" at bounding box center [483, 34] width 201 height 336
copy div "Hi [[Contact: First name]] , I hope this message finds you well. I’m writing to…"
click at [508, 133] on p "Review the attached summary" at bounding box center [490, 135] width 177 height 7
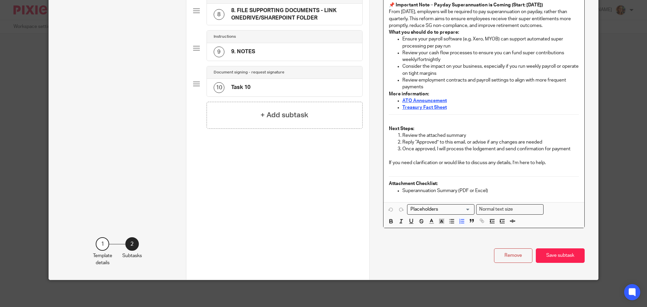
click at [425, 142] on p "Reply “Approved” to this email, or advise if any changes are needed" at bounding box center [490, 142] width 177 height 7
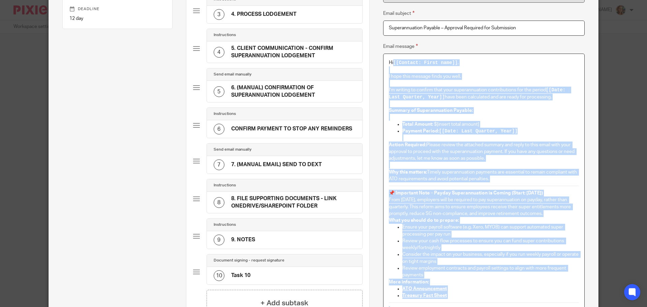
scroll to position [83, 0]
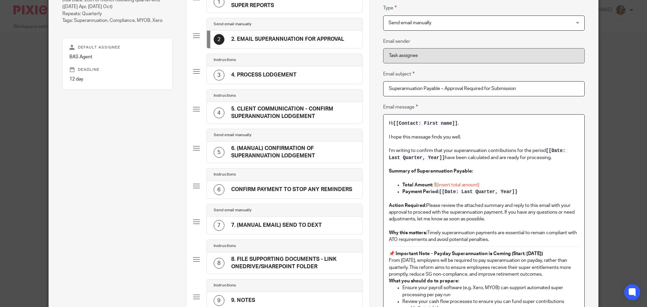
drag, startPoint x: 517, startPoint y: 198, endPoint x: 385, endPoint y: 120, distance: 152.7
click at [385, 120] on div "Hi [[Contact: First name]] , I hope this message finds you well. I’m writing to…" at bounding box center [483, 283] width 201 height 336
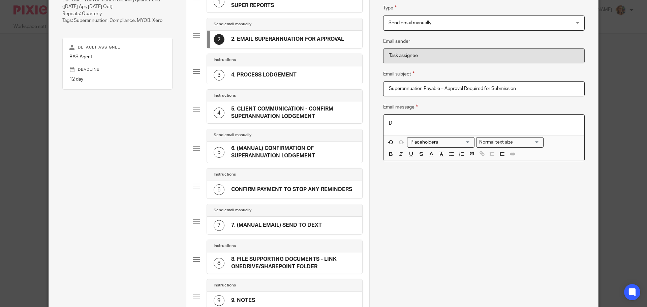
click at [407, 124] on p "D" at bounding box center [484, 123] width 190 height 7
click at [396, 120] on div "D" at bounding box center [483, 125] width 201 height 20
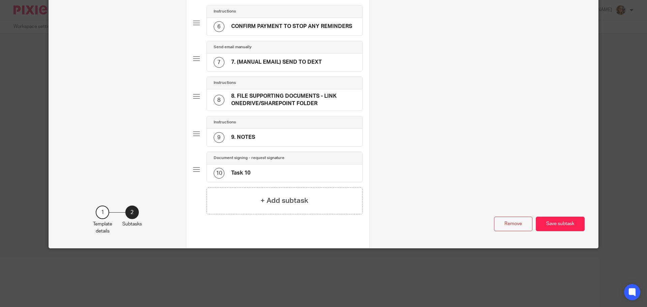
click at [290, 58] on div "7 7. (MANUAL EMAIL) SEND TO DEXT" at bounding box center [268, 62] width 108 height 11
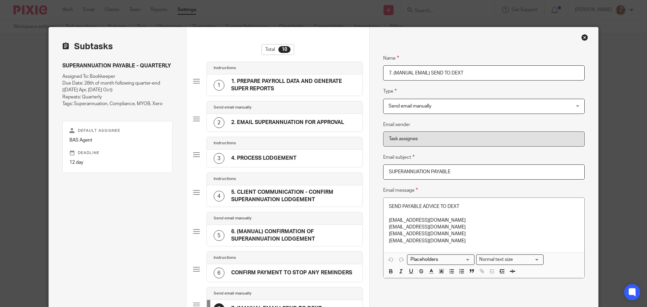
click at [295, 116] on div "2 2. EMAIL SUPERANNUATION FOR APPROVAL" at bounding box center [284, 123] width 155 height 18
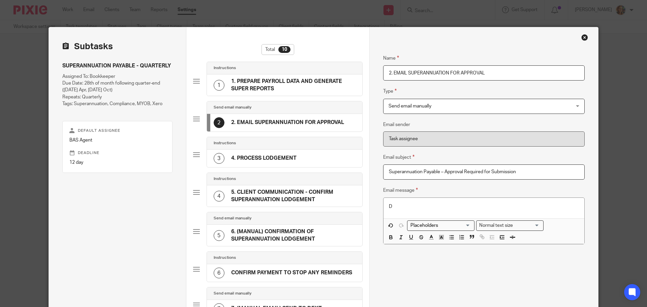
click at [581, 38] on div "Close this dialog window" at bounding box center [584, 37] width 7 height 7
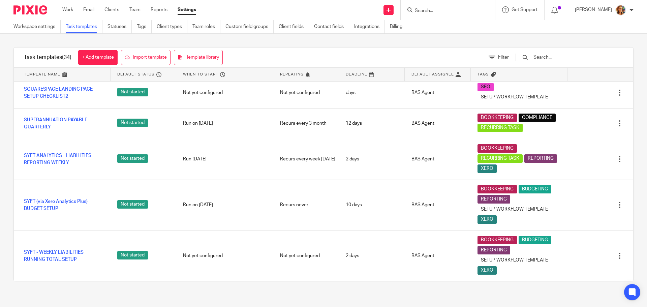
scroll to position [808, 0]
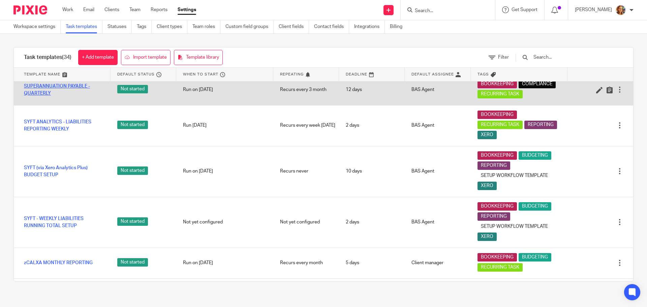
click at [70, 97] on link "SUPERANNUATION PAYABLE - QUARTERLY" at bounding box center [64, 90] width 80 height 14
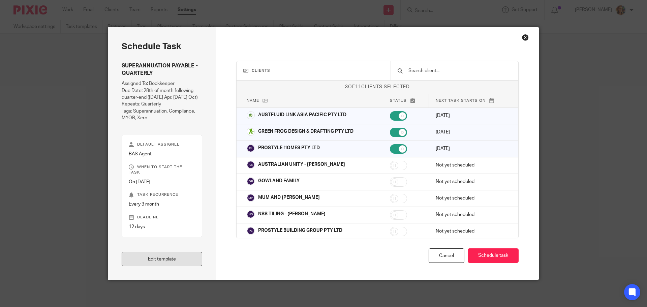
click at [156, 262] on link "Edit template" at bounding box center [162, 259] width 81 height 14
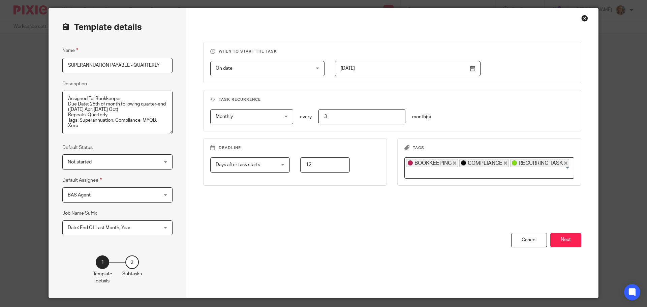
scroll to position [37, 0]
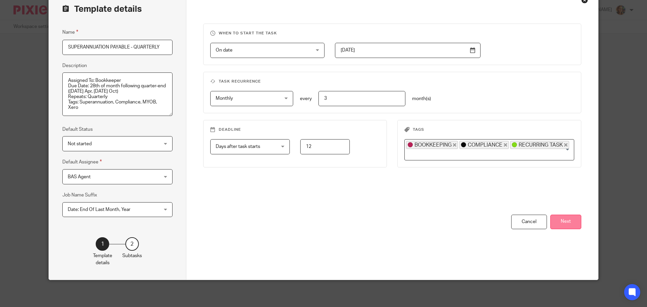
click at [564, 225] on button "Next" at bounding box center [565, 222] width 31 height 14
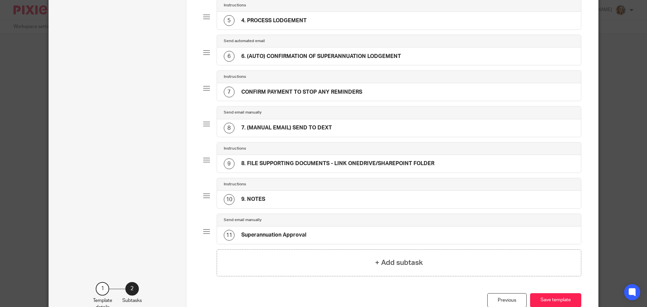
scroll to position [206, 0]
click at [288, 238] on div "11 Superannuation Approval" at bounding box center [265, 234] width 83 height 11
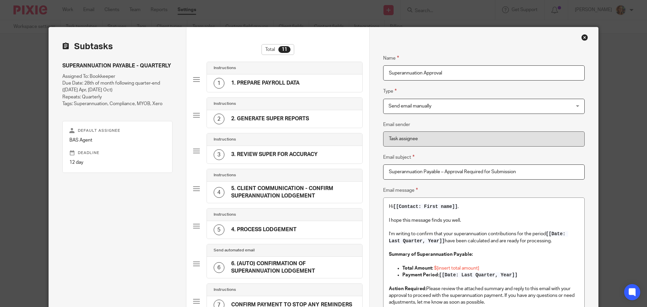
click at [427, 110] on span "Send email manually" at bounding box center [466, 106] width 157 height 14
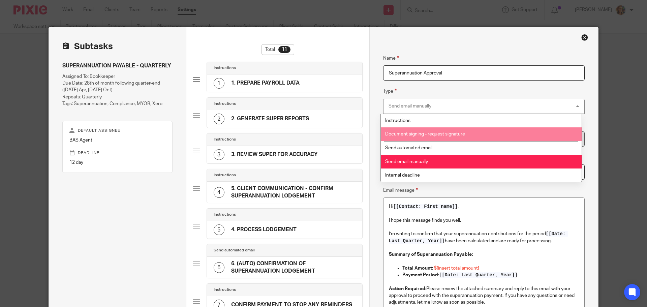
click at [425, 131] on li "Document signing - request signature" at bounding box center [481, 134] width 201 height 14
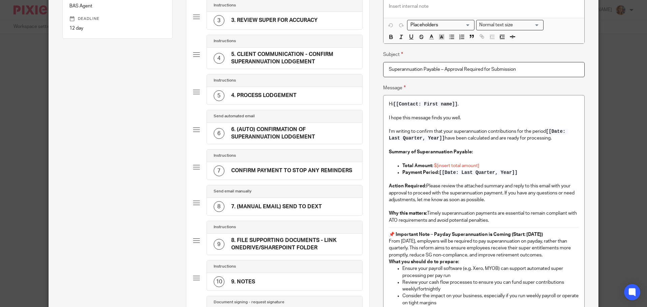
scroll to position [135, 0]
click at [516, 185] on p "Action Required: Please review the attached summary and reply to this email wit…" at bounding box center [484, 192] width 190 height 21
click at [491, 191] on p "Action Required: Please review the attached summary and sign this email with yo…" at bounding box center [484, 192] width 190 height 21
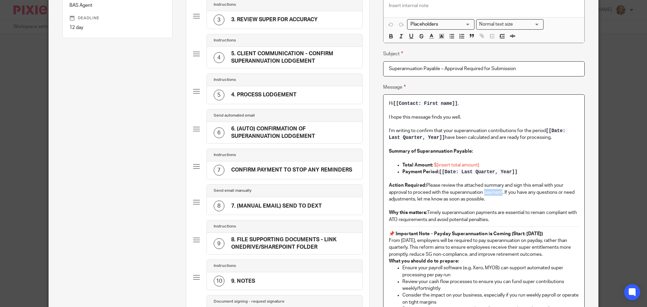
click at [491, 191] on p "Action Required: Please review the attached summary and sign this email with yo…" at bounding box center [484, 192] width 190 height 21
click at [557, 232] on p "📌 Important Note – Payday Superannuation is Coming (Start: [DATE])" at bounding box center [484, 233] width 190 height 7
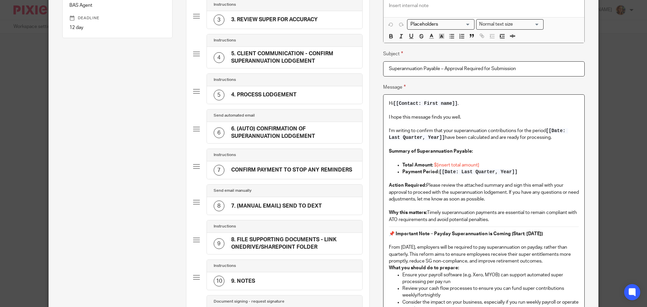
click at [570, 232] on p "📌 Important Note – Payday Superannuation is Coming (Start: [DATE])" at bounding box center [484, 233] width 190 height 7
click at [384, 232] on div "Hi [[Contact: First name]] , I hope this message finds you well. I’m writing to…" at bounding box center [483, 266] width 201 height 343
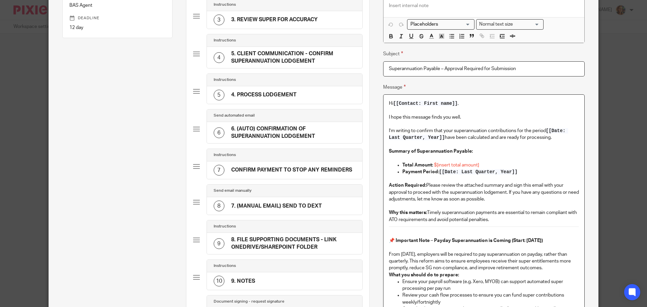
click at [526, 219] on p "Why this matters: Timely superannuation payments are essential to remain compli…" at bounding box center [484, 216] width 190 height 14
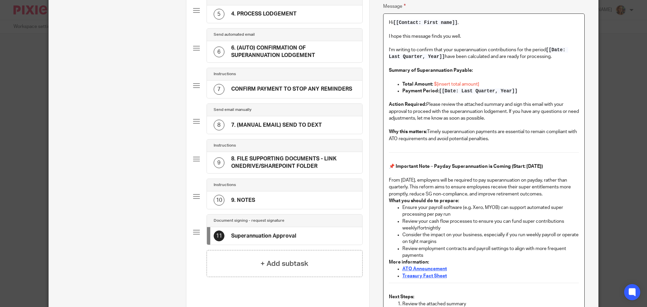
scroll to position [81, 0]
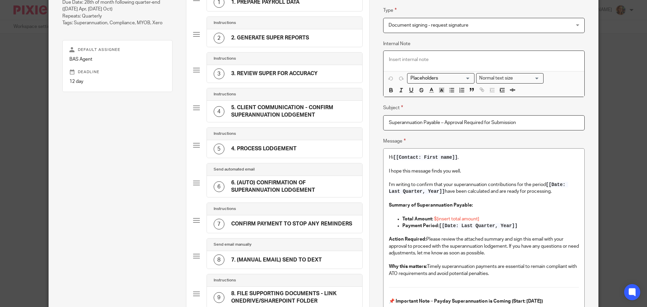
click at [393, 61] on p at bounding box center [484, 59] width 190 height 7
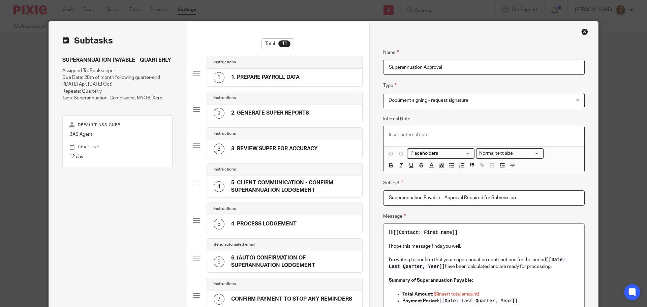
scroll to position [0, 0]
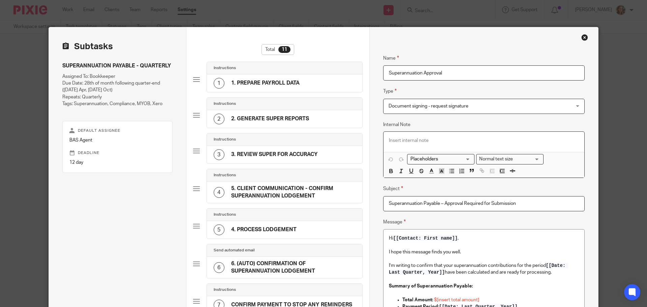
click at [386, 69] on input "Superannuation Approval" at bounding box center [483, 72] width 201 height 15
click at [386, 74] on input "MANUAL SUPERANNUATION" at bounding box center [483, 72] width 201 height 15
click at [482, 74] on input "(MANUAL) REQUEST FOR SUPERANNUATION APPROVAL" at bounding box center [483, 72] width 201 height 15
type input "(MANUAL) REQUEST FOR SUPERANNUATION LODGEMENT APPROVAL"
click at [427, 140] on p at bounding box center [484, 140] width 190 height 7
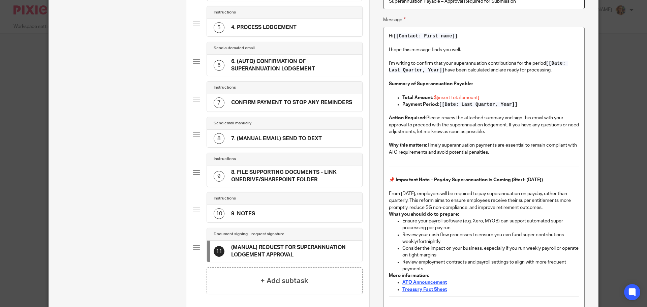
scroll to position [384, 0]
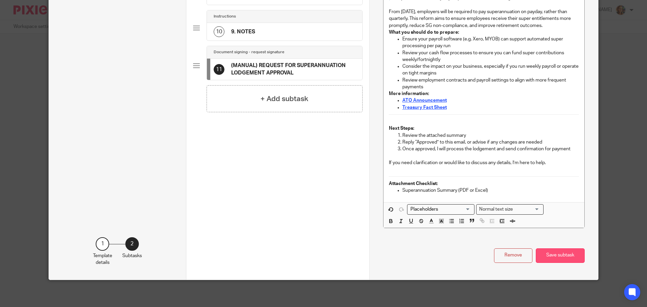
click at [544, 258] on button "Save subtask" at bounding box center [560, 255] width 49 height 14
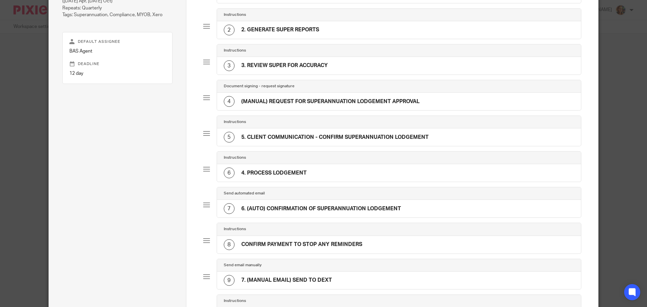
scroll to position [80, 0]
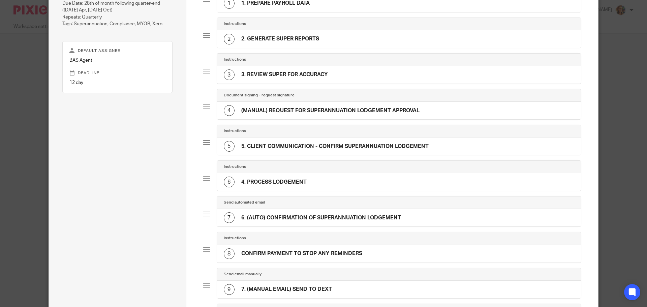
click at [300, 75] on h4 "3. REVIEW SUPER FOR ACCURACY" at bounding box center [284, 74] width 87 height 7
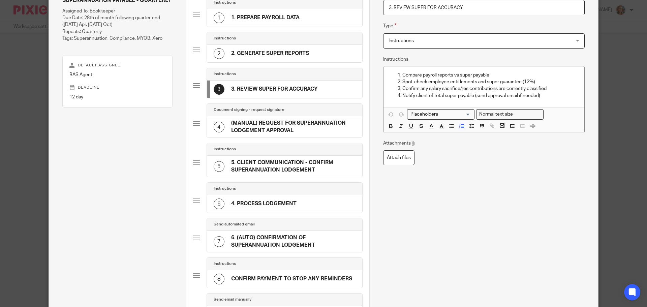
click at [302, 58] on div "2 2. GENERATE SUPER REPORTS" at bounding box center [261, 53] width 95 height 11
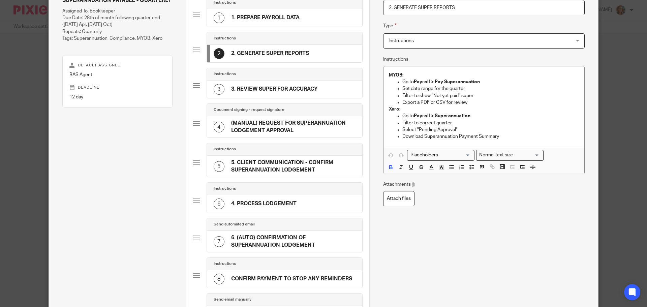
click at [303, 93] on h4 "3. REVIEW SUPER FOR ACCURACY" at bounding box center [274, 89] width 87 height 7
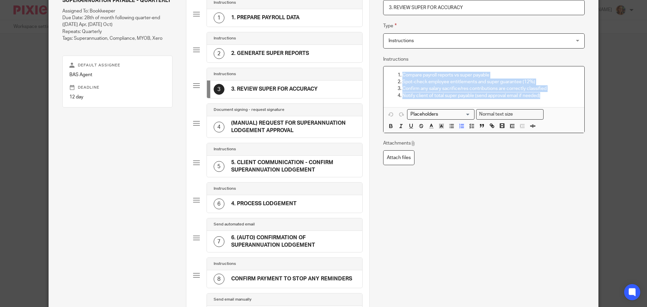
drag, startPoint x: 545, startPoint y: 98, endPoint x: 396, endPoint y: 68, distance: 152.3
click at [396, 68] on div "Compare payroll reports vs super payable Spot-check employee entitlements and s…" at bounding box center [483, 86] width 201 height 41
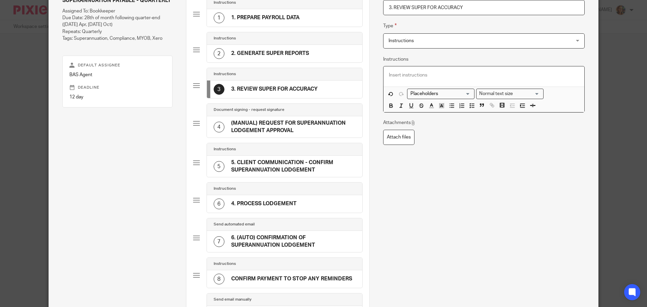
click at [301, 56] on h4 "2. GENERATE SUPER REPORTS" at bounding box center [270, 53] width 78 height 7
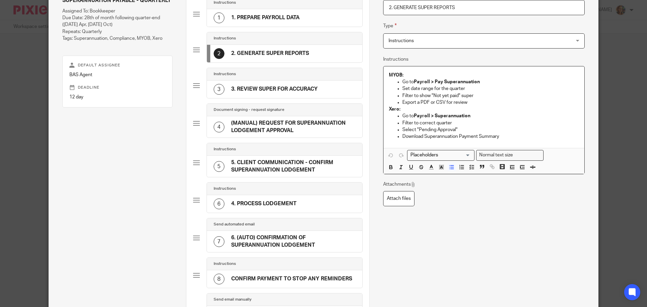
click at [525, 136] on p "Download Superannuation Payment Summary" at bounding box center [490, 136] width 177 height 7
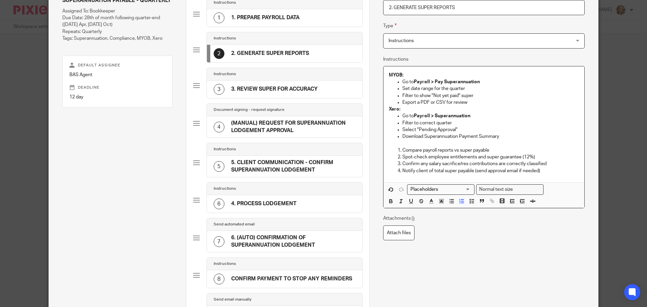
scroll to position [200, 0]
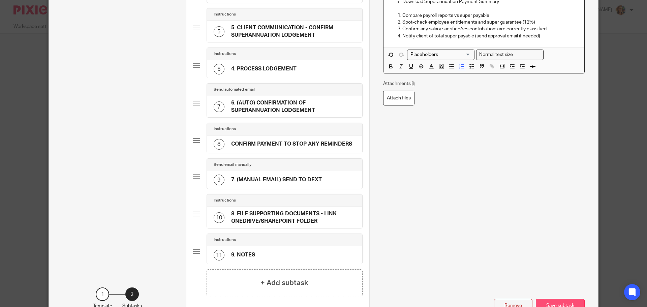
click at [565, 301] on button "Save subtask" at bounding box center [560, 306] width 49 height 14
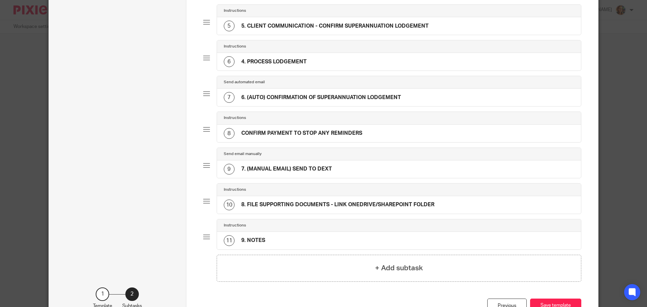
click at [285, 57] on div "6 4. PROCESS LODGEMENT" at bounding box center [265, 61] width 83 height 11
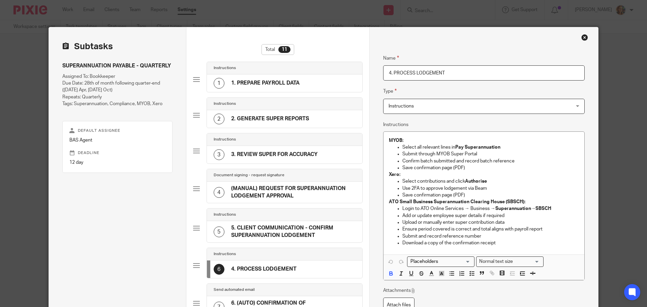
click at [499, 192] on p "Save confirmation page (PDF)" at bounding box center [490, 195] width 177 height 7
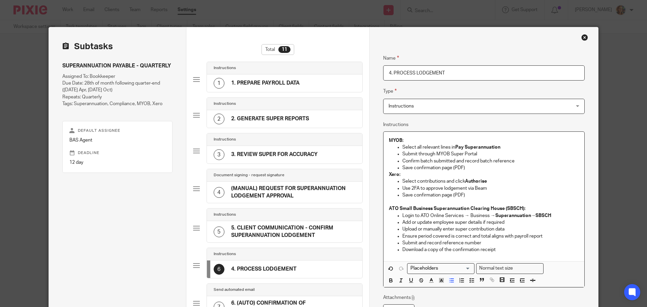
click at [507, 164] on p "Save confirmation page (PDF)" at bounding box center [490, 167] width 177 height 7
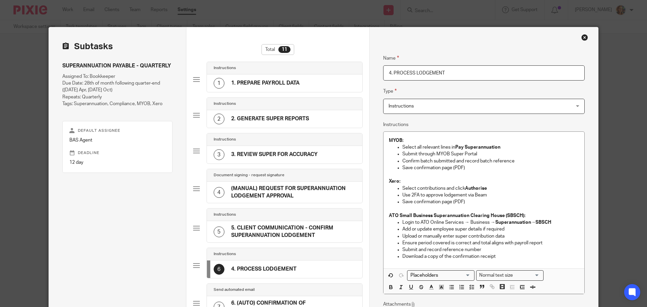
click at [437, 70] on input "4. PROCESS LODGEMENT" at bounding box center [483, 72] width 201 height 15
click at [450, 73] on input "4. PROCESS LODGEMENT" at bounding box center [483, 72] width 201 height 15
drag, startPoint x: 448, startPoint y: 73, endPoint x: 391, endPoint y: 72, distance: 56.6
click at [391, 72] on input "4. PROCESS LODGEMENT" at bounding box center [483, 72] width 201 height 15
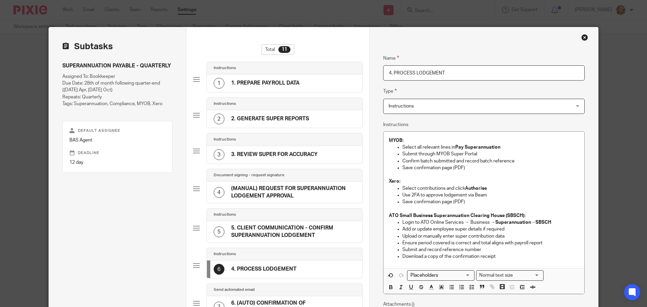
click at [291, 84] on h4 "1. PREPARE PAYROLL DATA" at bounding box center [265, 82] width 68 height 7
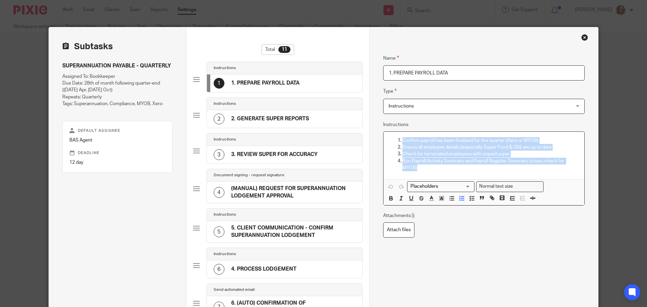
drag, startPoint x: 448, startPoint y: 170, endPoint x: 392, endPoint y: 137, distance: 64.5
click at [392, 137] on ol "Confirm payroll has been finalised for the quarter (Xero or MYOB) Ensure all em…" at bounding box center [484, 154] width 190 height 34
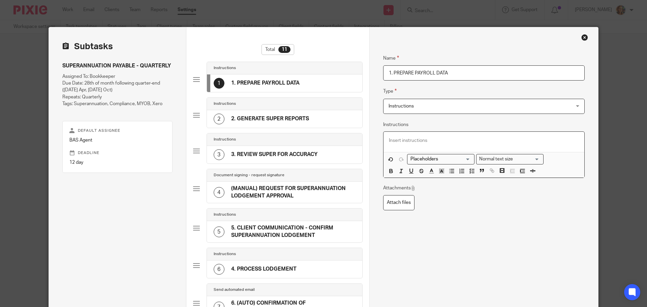
click at [269, 84] on h4 "1. PREPARE PAYROLL DATA" at bounding box center [265, 82] width 68 height 7
drag, startPoint x: 453, startPoint y: 72, endPoint x: 391, endPoint y: 79, distance: 62.3
click at [391, 79] on input "1. PREPARE PAYROLL DATA" at bounding box center [483, 72] width 201 height 15
type input "1. SUPERANNUATION SOP"
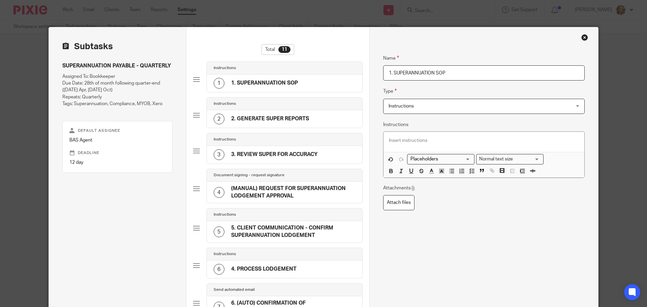
click at [422, 142] on p at bounding box center [484, 140] width 190 height 7
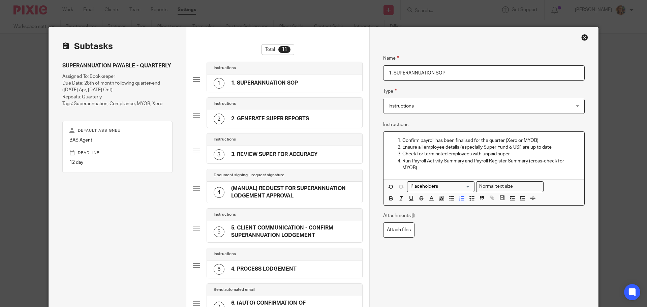
scroll to position [202, 0]
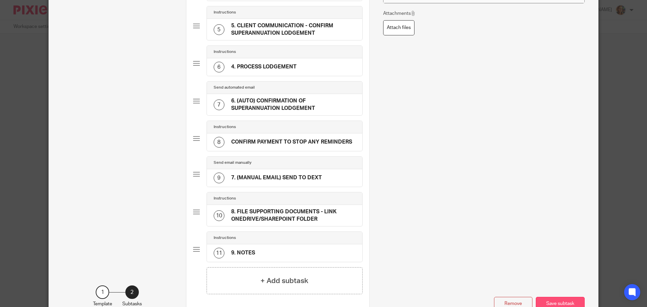
click at [564, 301] on button "Save subtask" at bounding box center [560, 304] width 49 height 14
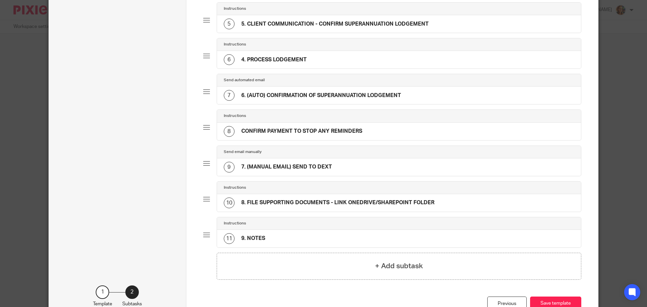
scroll to position [34, 0]
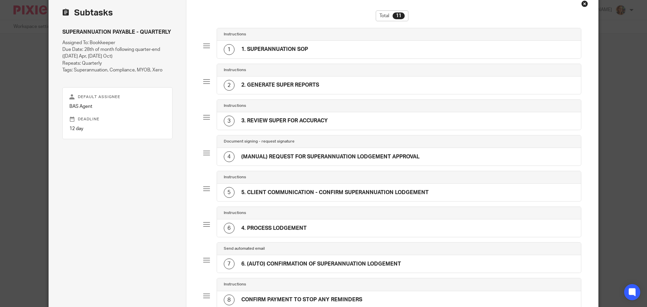
click at [344, 77] on div "2 2. GENERATE SUPER REPORTS" at bounding box center [399, 85] width 364 height 18
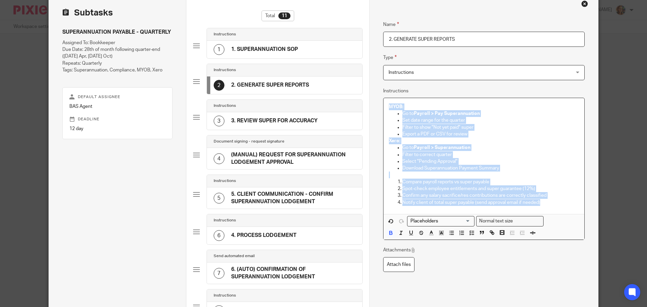
drag, startPoint x: 560, startPoint y: 204, endPoint x: 370, endPoint y: 104, distance: 214.9
click at [370, 104] on div "Name 1. SUPERANNUATION SOP Type Instructions Instructions Instructions Document…" at bounding box center [483, 245] width 229 height 503
copy div "MYOB: Go to Payroll > Pay Superannuation Set date range for the quarter Filter …"
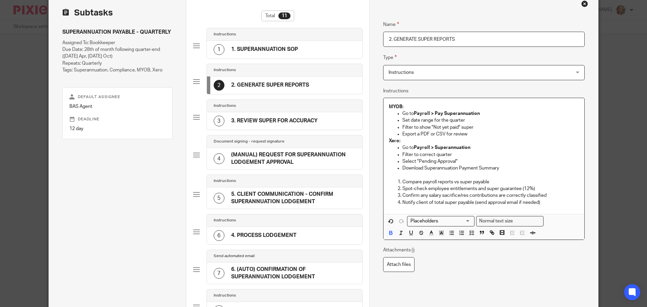
click at [312, 51] on div "1 1. SUPERANNUATION SOP" at bounding box center [284, 50] width 155 height 18
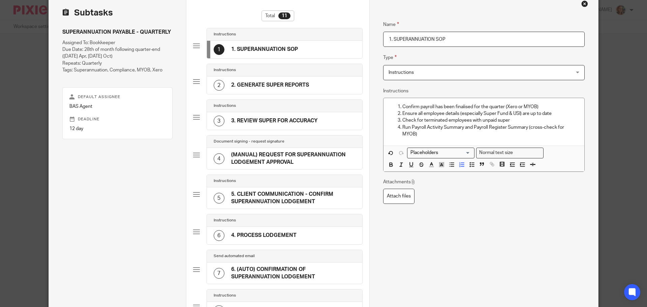
click at [446, 135] on p "Run Payroll Activity Summary and Payroll Register Summary (cross-check for MYOB)" at bounding box center [490, 131] width 177 height 14
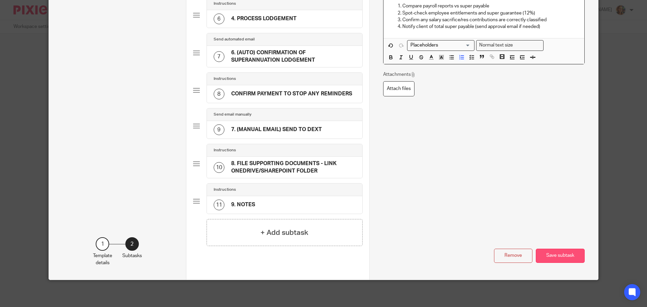
click at [567, 255] on button "Save subtask" at bounding box center [560, 256] width 49 height 14
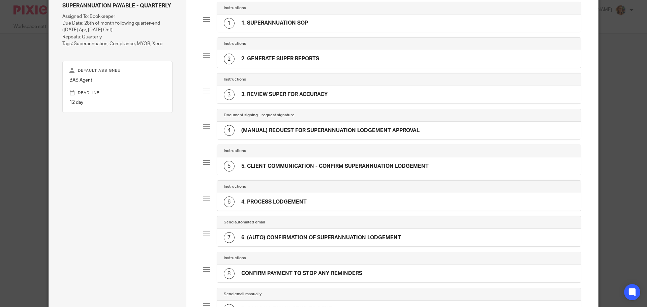
scroll to position [48, 0]
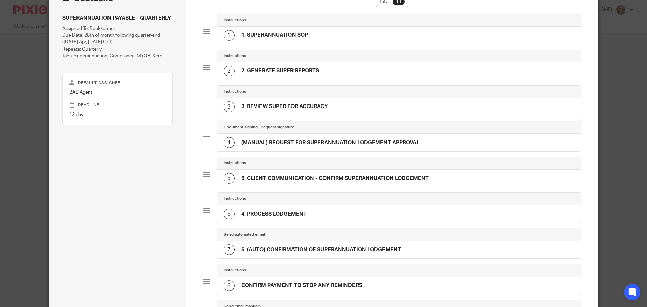
click at [325, 98] on div "3 3. REVIEW SUPER FOR ACCURACY" at bounding box center [399, 107] width 364 height 18
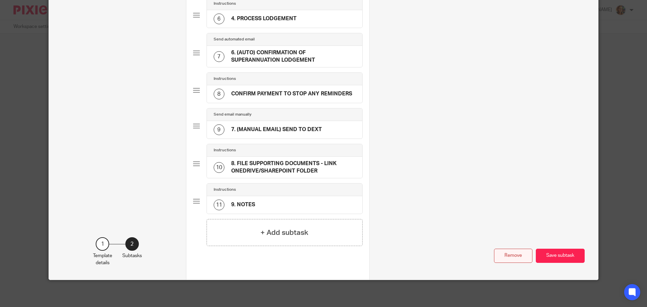
click at [512, 257] on button "Remove" at bounding box center [513, 256] width 38 height 14
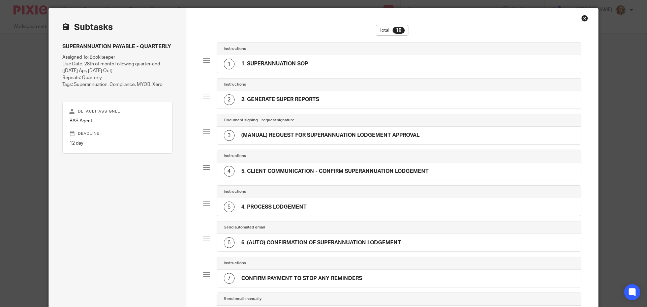
scroll to position [12, 0]
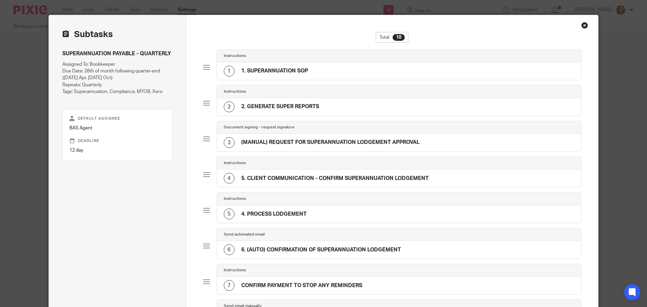
click at [292, 69] on h4 "1. SUPERANNUATION SOP" at bounding box center [274, 70] width 67 height 7
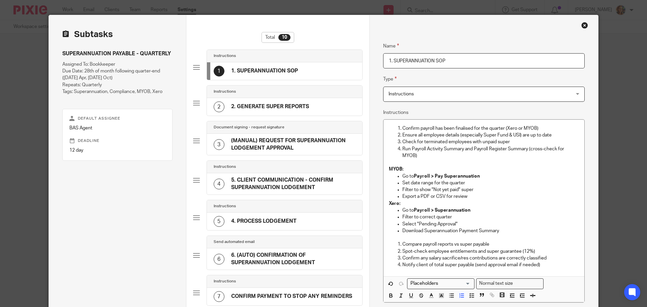
click at [292, 104] on h4 "2. GENERATE SUPER REPORTS" at bounding box center [270, 106] width 78 height 7
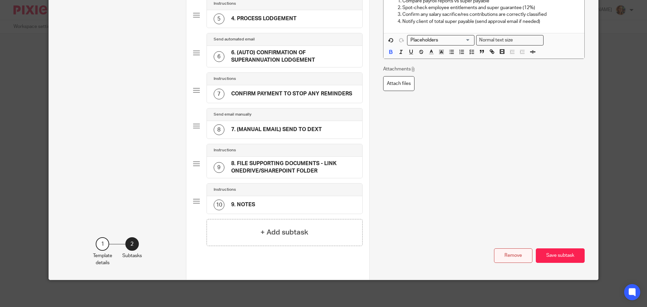
click at [501, 258] on button "Remove" at bounding box center [513, 255] width 38 height 14
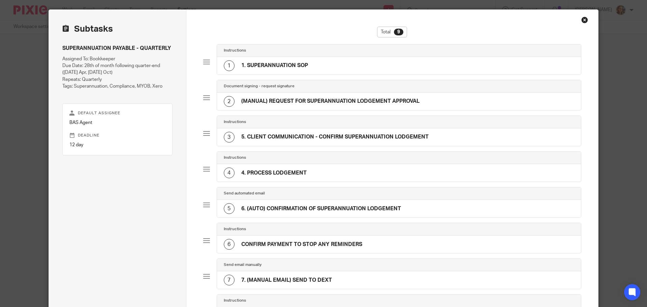
scroll to position [0, 0]
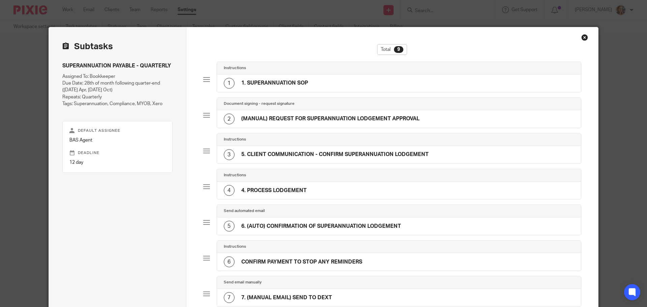
click at [332, 156] on h4 "5. CLIENT COMMUNICATION - CONFIRM SUPERANNUATION LODGEMENT" at bounding box center [334, 154] width 187 height 7
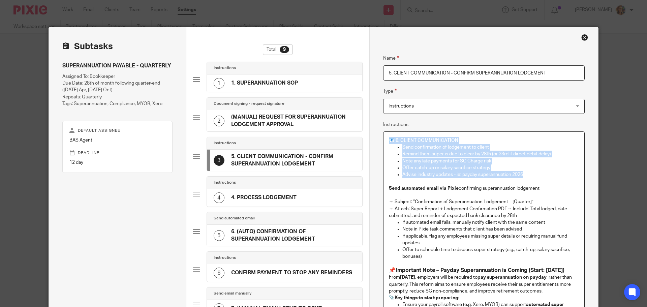
drag, startPoint x: 533, startPoint y: 174, endPoint x: 375, endPoint y: 121, distance: 167.1
click at [375, 121] on div "Name 1. SUPERANNUATION SOP Type Instructions Instructions Instructions Document…" at bounding box center [483, 267] width 229 height 481
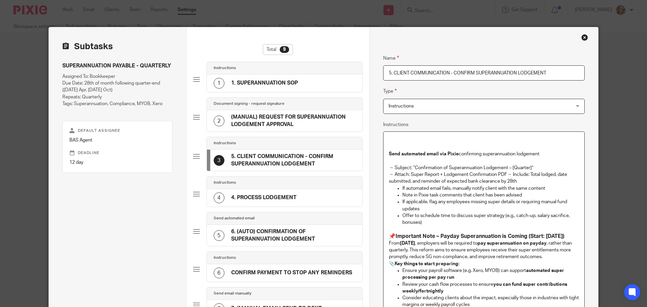
click at [270, 83] on h4 "1. SUPERANNUATION SOP" at bounding box center [264, 82] width 67 height 7
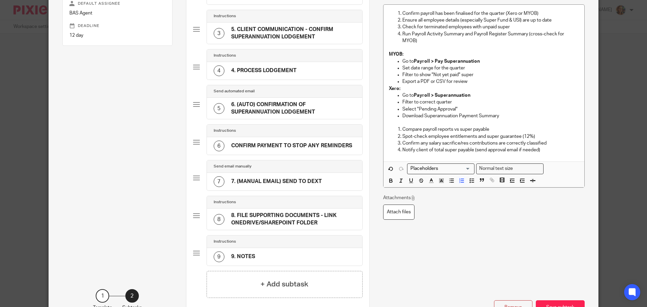
scroll to position [135, 0]
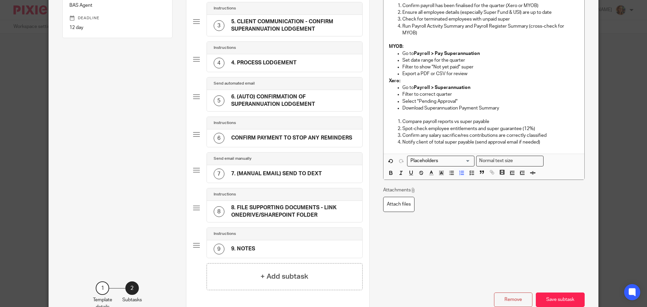
click at [547, 144] on p "Notify client of total super payable (send approval email if needed)" at bounding box center [490, 142] width 177 height 7
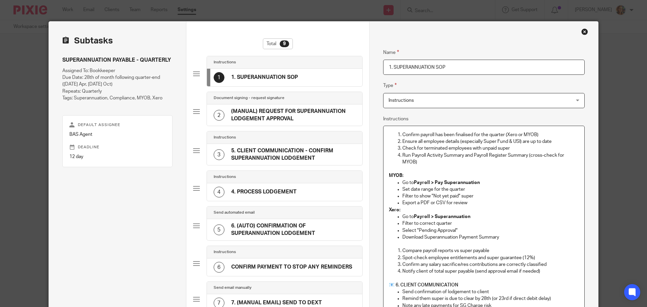
scroll to position [0, 0]
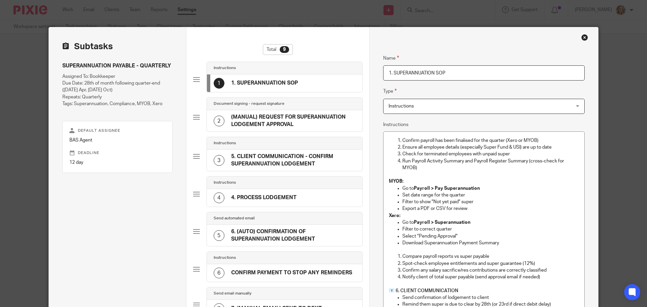
click at [250, 116] on h4 "(MANUAL) REQUEST FOR SUPERANNUATION LODGEMENT APPROVAL" at bounding box center [293, 121] width 124 height 14
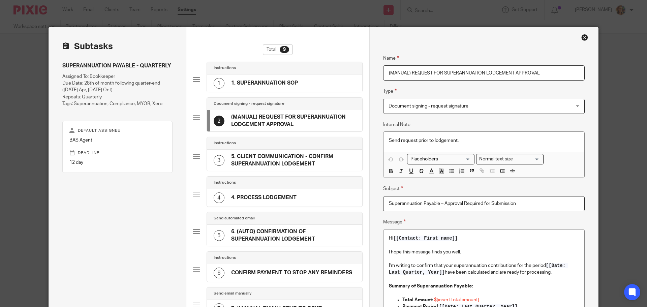
click at [252, 161] on h4 "5. CLIENT COMMUNICATION - CONFIRM SUPERANNUATION LODGEMENT" at bounding box center [293, 160] width 124 height 14
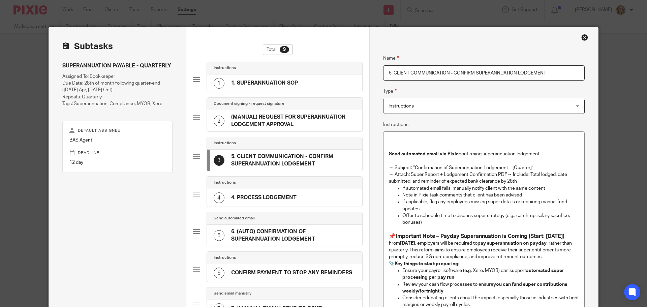
click at [230, 153] on div "3 5. CLIENT COMMUNICATION - CONFIRM SUPERANNUATION LODGEMENT" at bounding box center [284, 160] width 155 height 21
click at [232, 154] on h4 "5. CLIENT COMMUNICATION - CONFIRM SUPERANNUATION LODGEMENT" at bounding box center [293, 160] width 124 height 14
click at [231, 156] on h4 "5. CLIENT COMMUNICATION - CONFIRM SUPERANNUATION LODGEMENT" at bounding box center [293, 160] width 124 height 14
click at [236, 155] on h4 "5. CLIENT COMMUNICATION - CONFIRM SUPERANNUATION LODGEMENT" at bounding box center [293, 160] width 124 height 14
drag, startPoint x: 391, startPoint y: 73, endPoint x: 287, endPoint y: 46, distance: 107.3
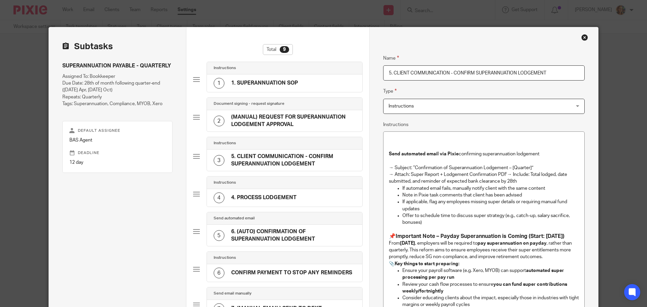
click at [317, 54] on div "Subtasks SUPERANNUATION PAYABLE - QUARTERLY Assigned To: Bookkeeper Due Date: 2…" at bounding box center [323, 250] width 549 height 447
type input "CLIENT COMMUNICATION - CONFIRM SUPERANNUATION LODGEMENT"
click at [421, 139] on h4 at bounding box center [484, 140] width 190 height 7
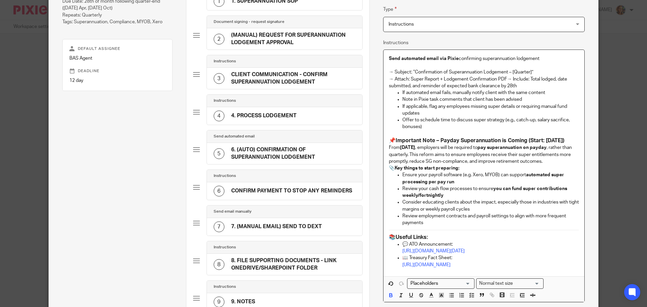
scroll to position [168, 0]
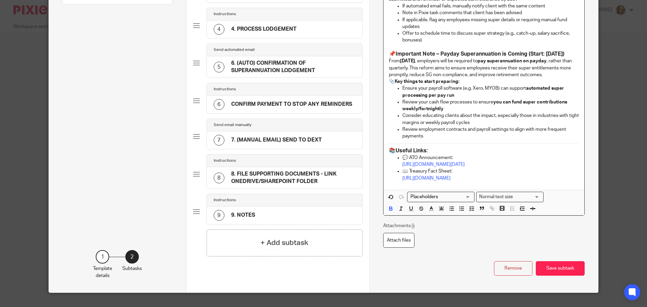
click at [566, 288] on div "Name 1. SUPERANNUATION SOP Type Instructions Instructions Instructions Document…" at bounding box center [483, 76] width 229 height 434
click at [571, 274] on button "Save subtask" at bounding box center [560, 268] width 49 height 14
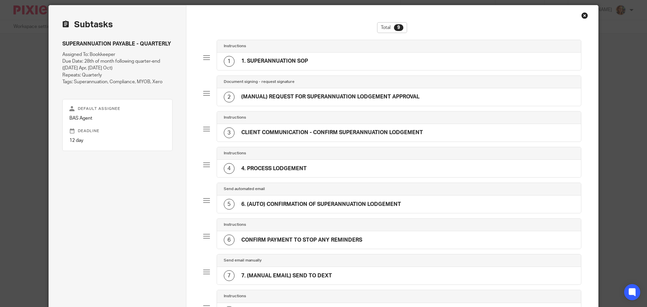
scroll to position [0, 0]
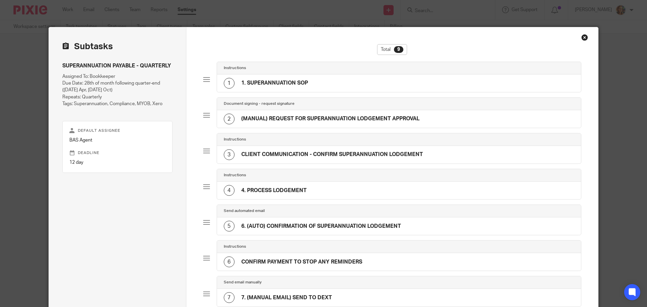
click at [285, 81] on h4 "1. SUPERANNUATION SOP" at bounding box center [274, 82] width 67 height 7
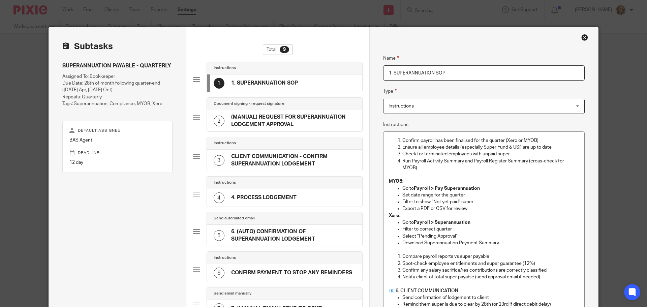
click at [283, 130] on div "2 (MANUAL) REQUEST FOR SUPERANNUATION LODGEMENT APPROVAL" at bounding box center [284, 120] width 155 height 21
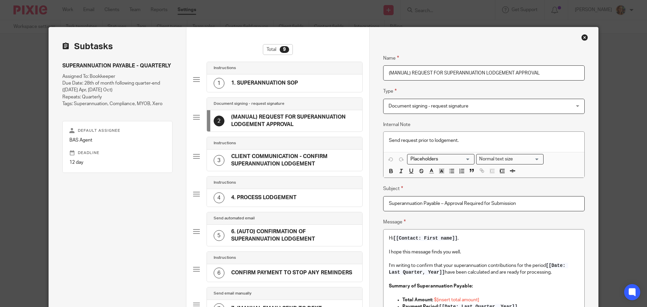
click at [284, 160] on h4 "CLIENT COMMUNICATION - CONFIRM SUPERANNUATION LODGEMENT" at bounding box center [293, 160] width 124 height 14
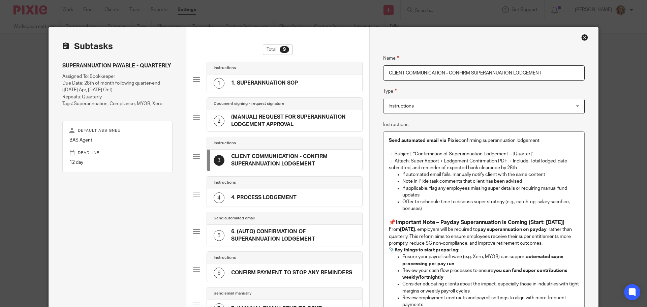
click at [334, 196] on div "4 4. PROCESS LODGEMENT" at bounding box center [284, 198] width 155 height 18
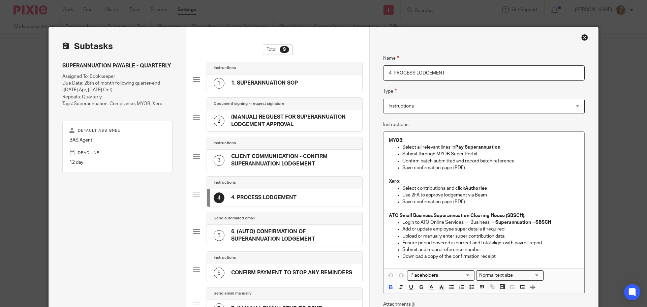
click at [239, 152] on div "3 CLIENT COMMUNICATION - CONFIRM SUPERANNUATION LODGEMENT" at bounding box center [284, 160] width 155 height 21
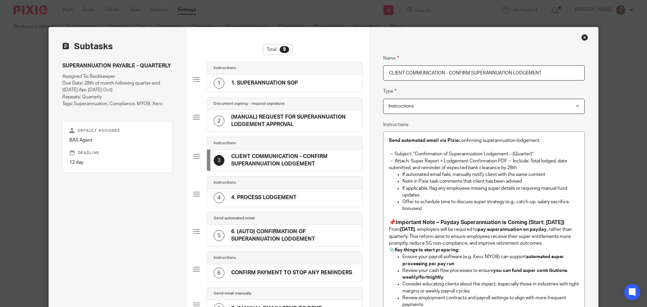
click at [255, 193] on div "4 4. PROCESS LODGEMENT" at bounding box center [255, 197] width 83 height 11
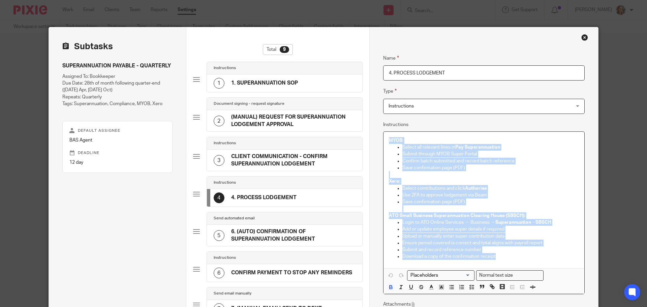
drag, startPoint x: 515, startPoint y: 261, endPoint x: 371, endPoint y: 139, distance: 188.8
click at [371, 139] on div "Name 1. SUPERANNUATION SOP Type Instructions Instructions Instructions Document…" at bounding box center [483, 242] width 229 height 431
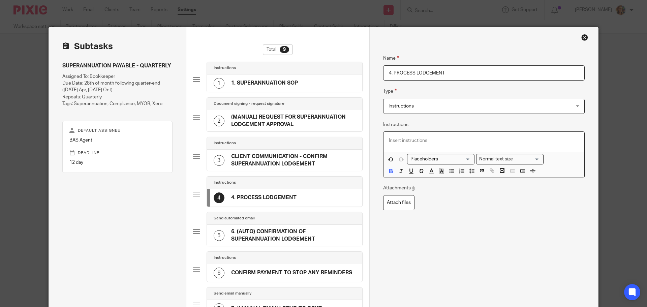
click at [265, 162] on h4 "CLIENT COMMUNICATION - CONFIRM SUPERANNUATION LODGEMENT" at bounding box center [293, 160] width 124 height 14
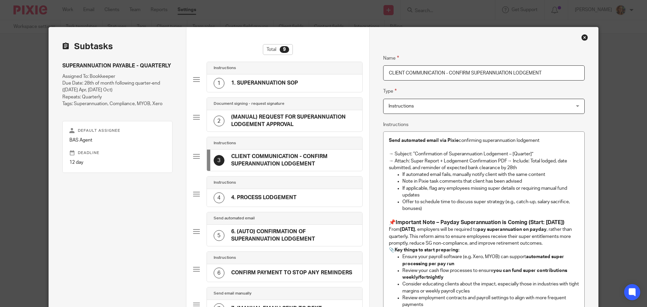
click at [394, 155] on p "→ Subject: “Confirmation of Superannuation Lodgement – [Quarter]”   → Attach: S…" at bounding box center [484, 157] width 190 height 27
click at [436, 212] on p "Offer to schedule time to discuss super strategy (e.g., catch-up, salary sacrif…" at bounding box center [490, 205] width 177 height 14
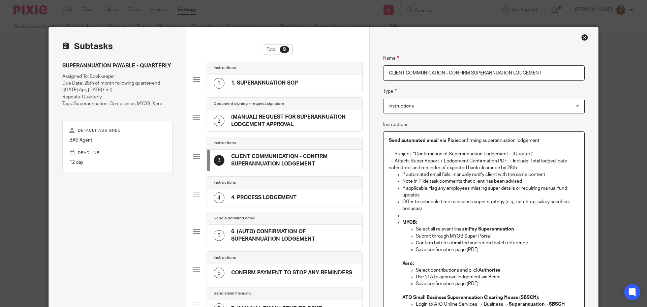
scroll to position [36, 0]
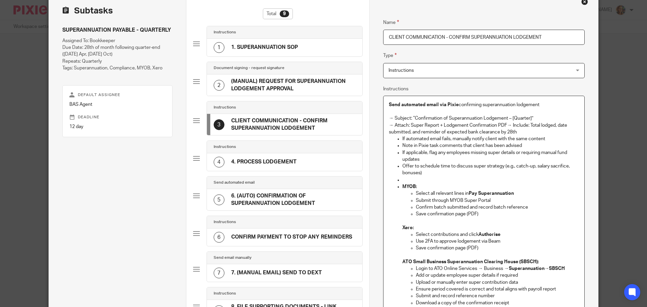
click at [399, 178] on ul "If automated email fails, manually notify client with the same content Note in …" at bounding box center [484, 224] width 190 height 178
click at [520, 126] on p "→ Subject: “Confirmation of Superannuation Lodgement – [Quarter]”   → Attach: S…" at bounding box center [484, 121] width 190 height 27
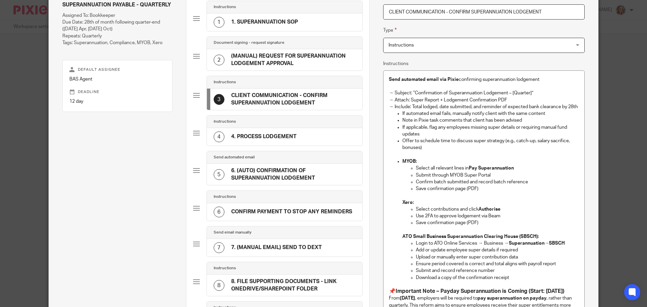
scroll to position [48, 0]
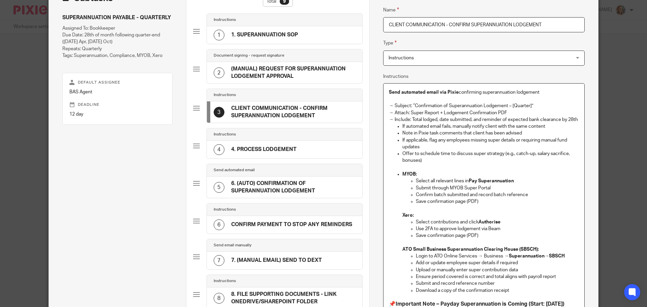
click at [386, 121] on div "Send automated email via Pixie confirming superannuation lodgement   → Subject:…" at bounding box center [483, 262] width 201 height 356
click at [395, 113] on p "→ Subject: “Confirmation of Superannuation Lodgement – [Quarter]”   → Attach: S…" at bounding box center [484, 106] width 190 height 21
click at [383, 129] on div "Send automated email via Pixie confirming superannuation lodgement   → Subject:…" at bounding box center [483, 262] width 201 height 356
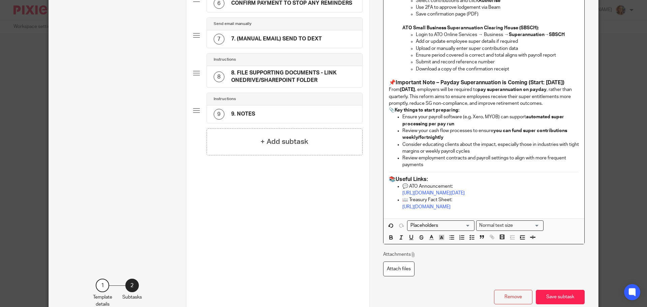
scroll to position [318, 0]
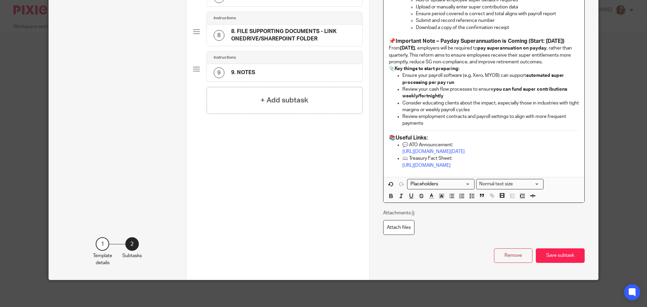
click at [551, 263] on button "Save subtask" at bounding box center [560, 255] width 49 height 14
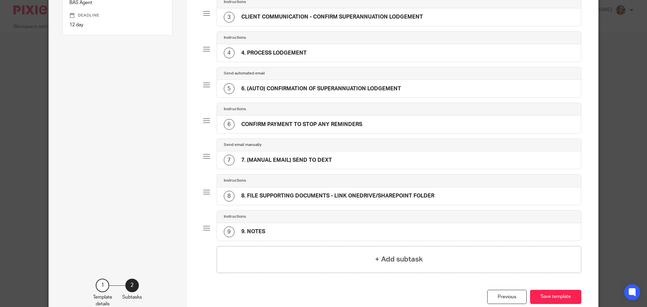
scroll to position [77, 0]
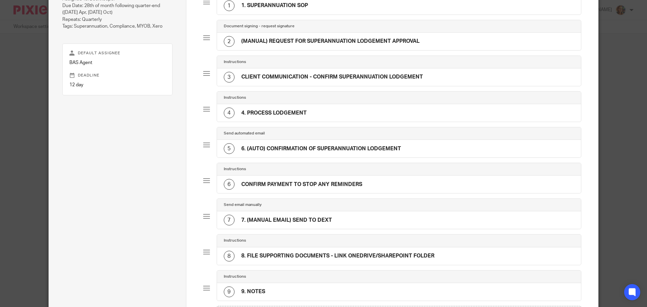
click at [327, 76] on h4 "CLIENT COMMUNICATION - CONFIRM SUPERANNUATION LODGEMENT" at bounding box center [332, 76] width 182 height 7
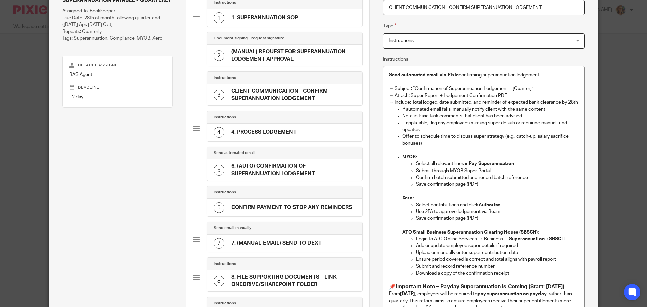
click at [311, 55] on h4 "(MANUAL) REQUEST FOR SUPERANNUATION LODGEMENT APPROVAL" at bounding box center [293, 55] width 124 height 14
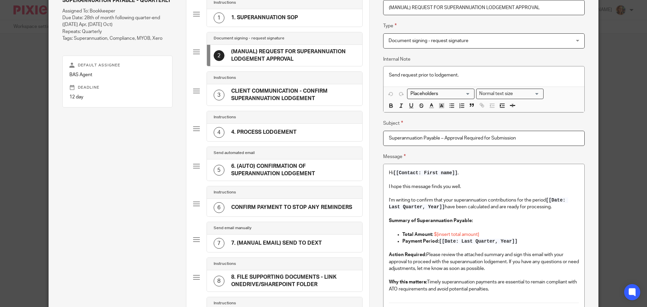
click at [305, 92] on h4 "CLIENT COMMUNICATION - CONFIRM SUPERANNUATION LODGEMENT" at bounding box center [293, 95] width 124 height 14
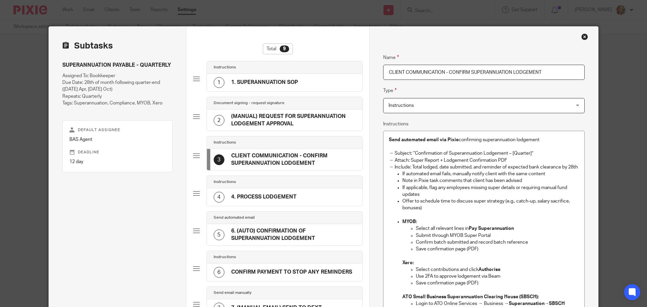
scroll to position [0, 0]
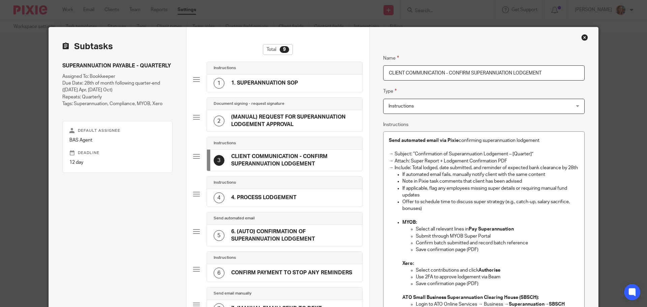
click at [319, 83] on div "1 1. SUPERANNUATION SOP" at bounding box center [284, 83] width 155 height 18
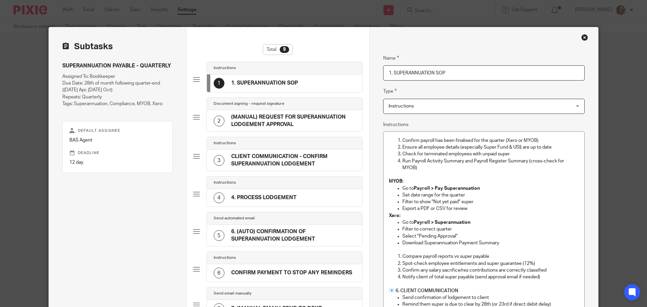
click at [264, 165] on h4 "CLIENT COMMUNICATION - CONFIRM SUPERANNUATION LODGEMENT" at bounding box center [293, 160] width 124 height 14
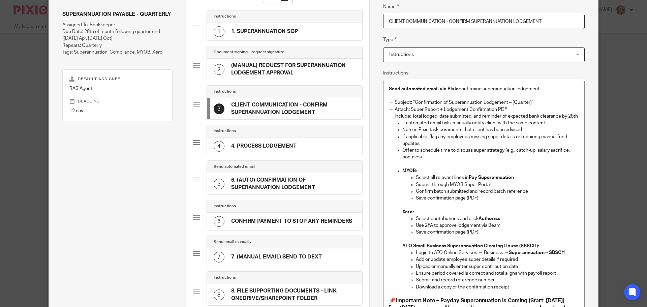
scroll to position [67, 0]
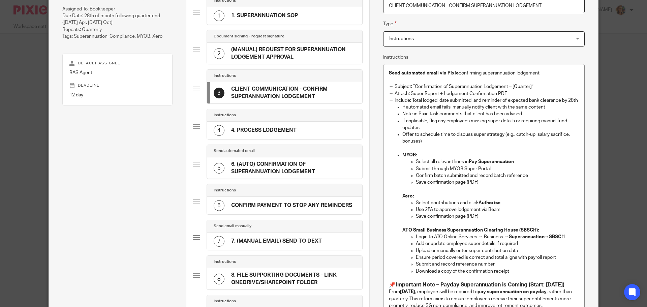
click at [320, 163] on h4 "6. (AUTO) CONFIRMATION OF SUPERANNUATION LODGEMENT" at bounding box center [293, 168] width 124 height 14
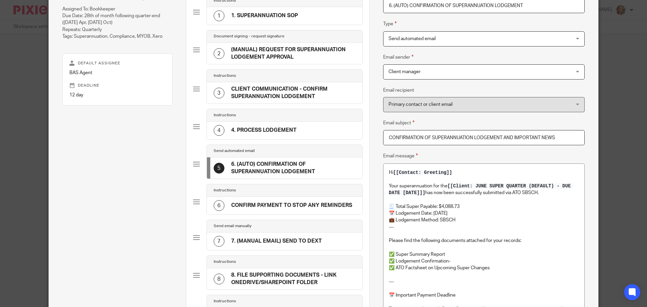
scroll to position [65, 0]
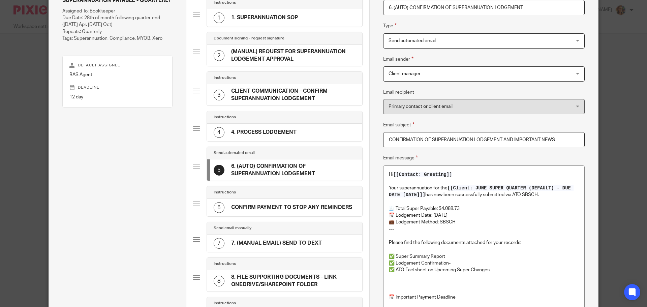
click at [325, 133] on div "4 4. PROCESS LODGEMENT" at bounding box center [284, 133] width 155 height 18
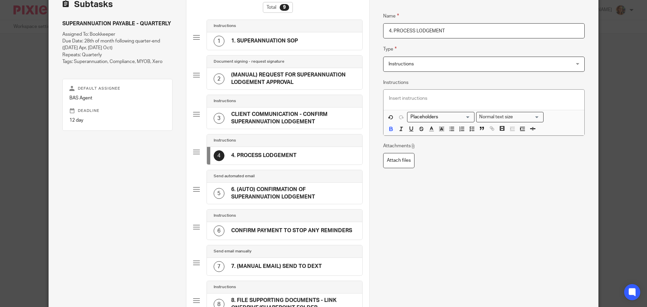
scroll to position [32, 0]
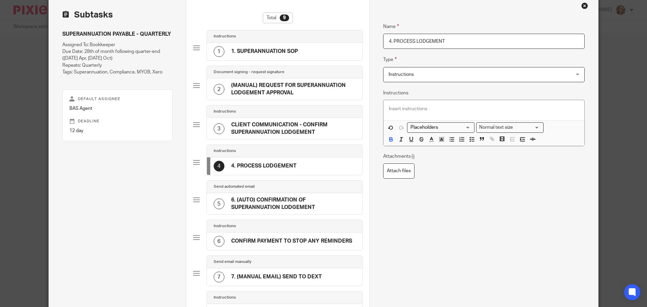
click at [314, 126] on h4 "CLIENT COMMUNICATION - CONFIRM SUPERANNUATION LODGEMENT" at bounding box center [293, 128] width 124 height 14
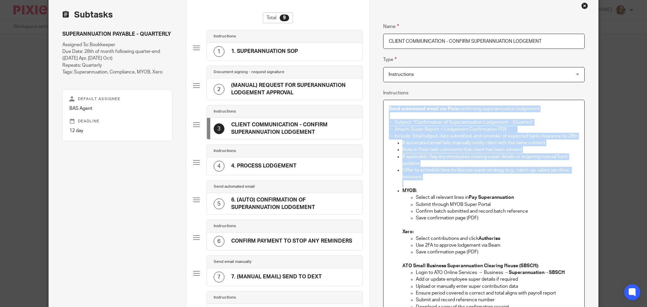
drag, startPoint x: 385, startPoint y: 109, endPoint x: 464, endPoint y: 188, distance: 111.2
click at [464, 188] on div "Send automated email via Pixie confirming superannuation lodgement   → Subject:…" at bounding box center [483, 278] width 201 height 356
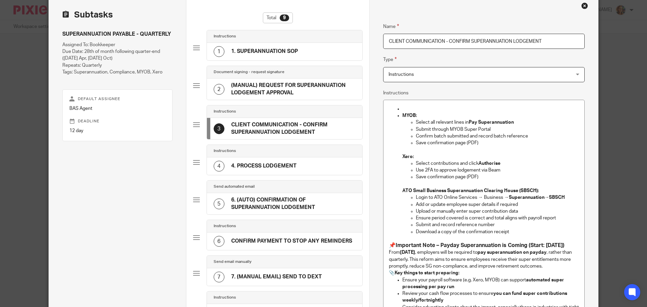
click at [312, 49] on div "1 1. SUPERANNUATION SOP" at bounding box center [284, 52] width 155 height 18
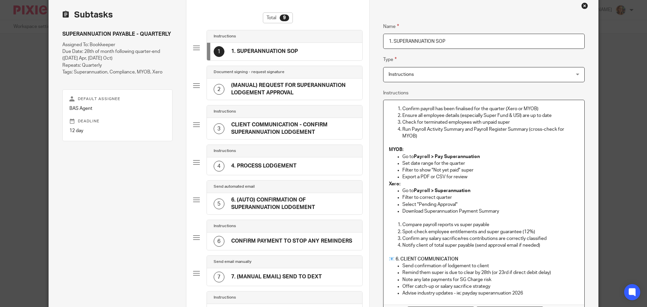
click at [543, 293] on p "Advise industry updates - ie; payday superannuation 2026" at bounding box center [490, 293] width 177 height 7
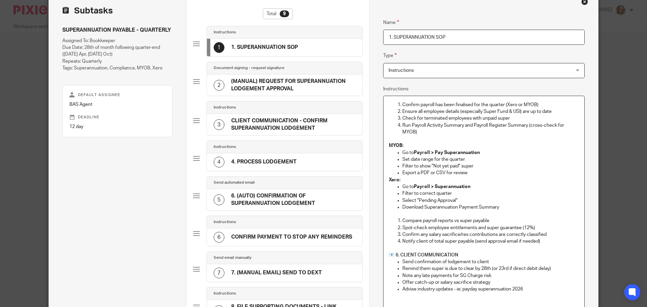
scroll to position [118, 0]
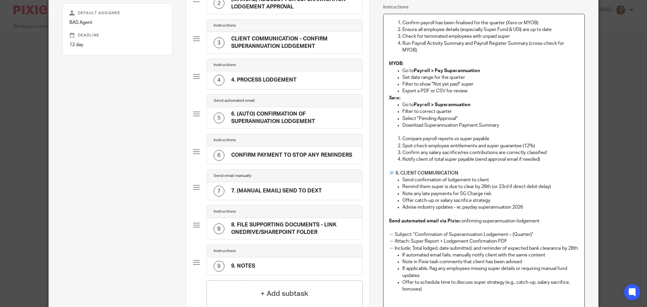
click at [397, 174] on h4 "📧 6. CLIENT COMMUNICATION" at bounding box center [484, 173] width 190 height 7
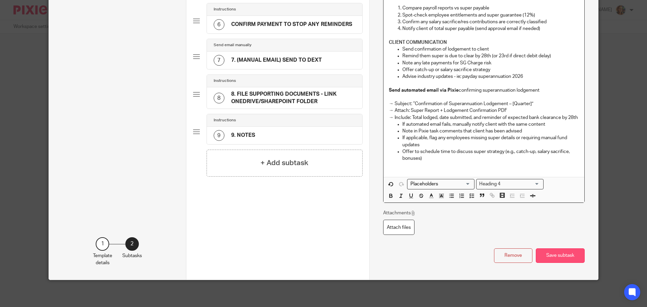
click at [548, 258] on button "Save subtask" at bounding box center [560, 255] width 49 height 14
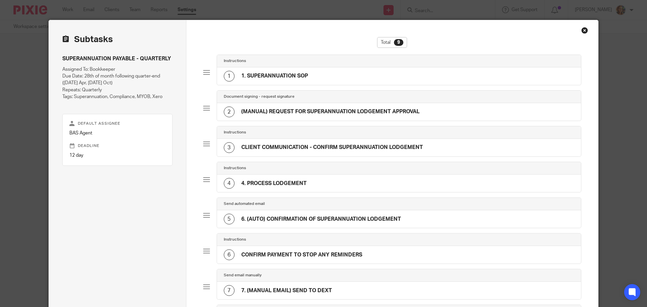
scroll to position [0, 0]
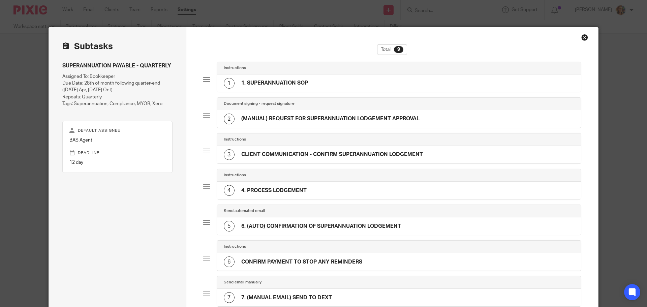
click at [249, 82] on h4 "1. SUPERANNUATION SOP" at bounding box center [274, 82] width 67 height 7
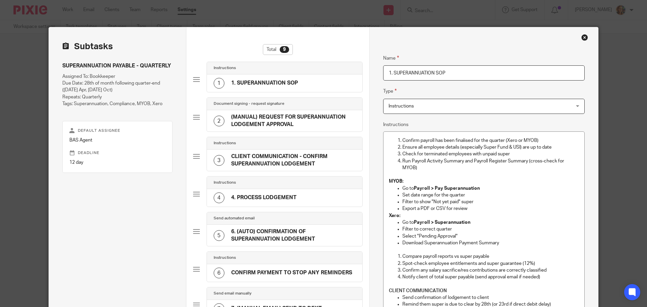
drag, startPoint x: 392, startPoint y: 74, endPoint x: 365, endPoint y: 73, distance: 26.6
click at [375, 73] on div "Name 1. SUPERANNUATION SOP Type Instructions Instructions Instructions Document…" at bounding box center [483, 277] width 229 height 501
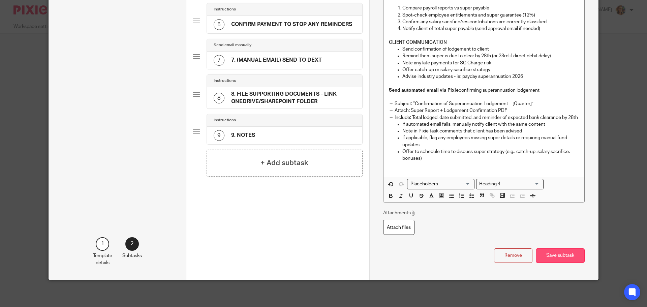
type input "SUPERANNUATION SOP"
click at [543, 258] on button "Save subtask" at bounding box center [560, 255] width 49 height 14
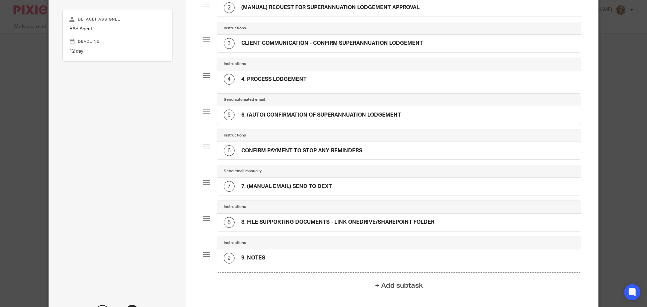
scroll to position [10, 0]
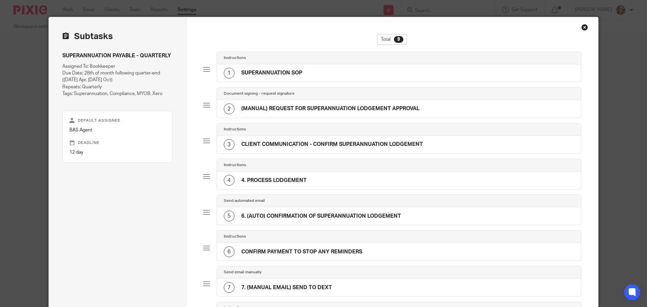
click at [254, 184] on div "4 4. PROCESS LODGEMENT" at bounding box center [265, 180] width 83 height 11
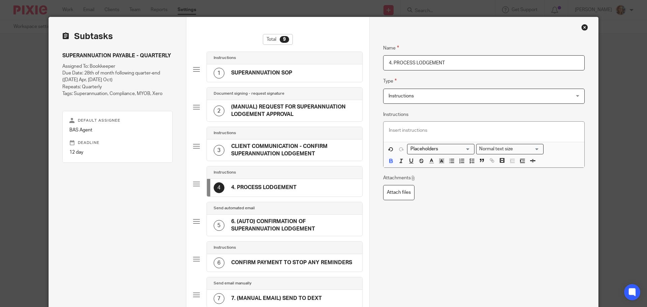
drag, startPoint x: 390, startPoint y: 62, endPoint x: 317, endPoint y: 51, distance: 74.2
click at [317, 51] on div "Subtasks SUPERANNUATION PAYABLE - QUARTERLY Assigned To: Bookkeeper Due Date: 2…" at bounding box center [323, 232] width 549 height 431
click at [289, 222] on h4 "6. (AUTO) CONFIRMATION OF SUPERANNUATION LODGEMENT" at bounding box center [293, 225] width 124 height 14
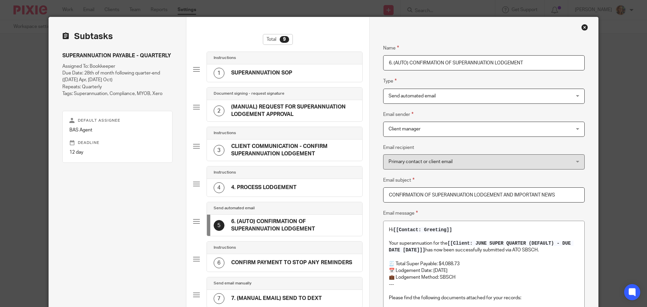
click at [309, 189] on div "4 4. PROCESS LODGEMENT" at bounding box center [284, 188] width 155 height 18
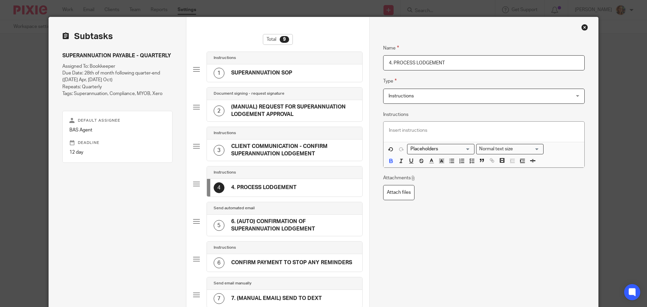
click at [298, 138] on div "Instructions" at bounding box center [284, 133] width 155 height 12
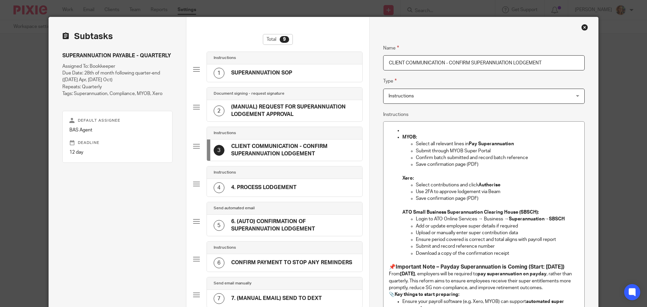
click at [475, 129] on p at bounding box center [490, 130] width 177 height 7
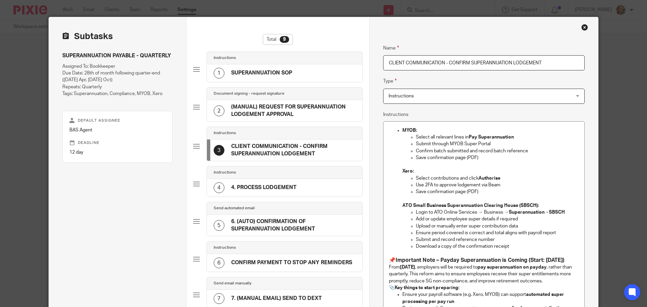
click at [328, 190] on div "4 4. PROCESS LODGEMENT" at bounding box center [284, 188] width 155 height 18
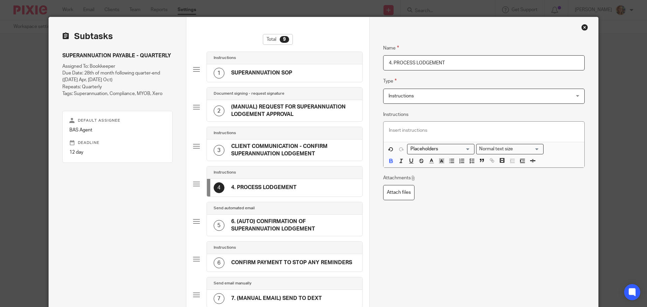
click at [333, 153] on h4 "CLIENT COMMUNICATION - CONFIRM SUPERANNUATION LODGEMENT" at bounding box center [293, 150] width 124 height 14
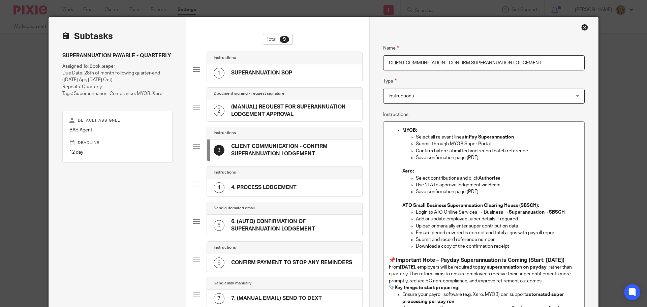
click at [339, 187] on div "4 4. PROCESS LODGEMENT" at bounding box center [284, 188] width 155 height 18
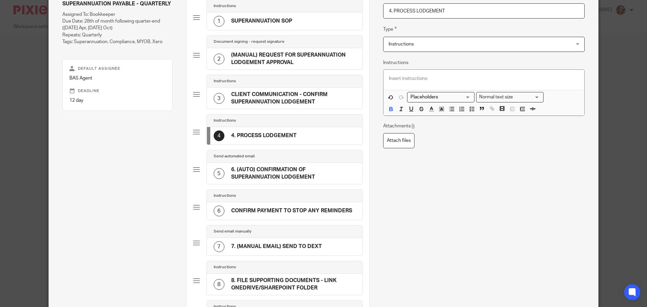
scroll to position [145, 0]
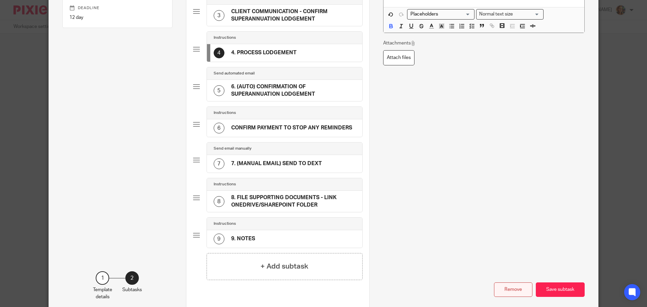
click at [516, 294] on button "Remove" at bounding box center [513, 289] width 38 height 14
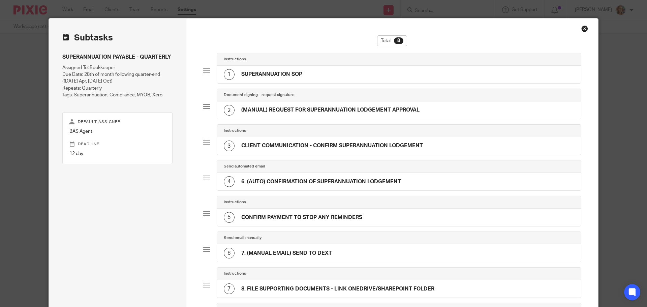
scroll to position [0, 0]
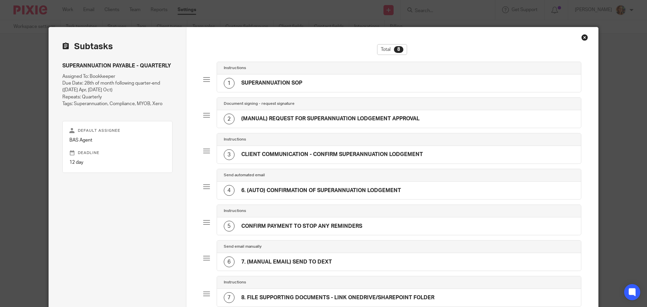
click at [259, 193] on h4 "6. (AUTO) CONFIRMATION OF SUPERANNUATION LODGEMENT" at bounding box center [321, 190] width 160 height 7
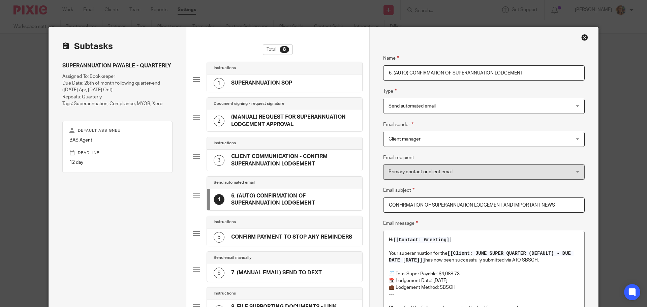
drag, startPoint x: 391, startPoint y: 75, endPoint x: 347, endPoint y: 64, distance: 44.9
click at [383, 71] on input "6. (AUTO) CONFIRMATION OF SUPERANNUATION LODGEMENT" at bounding box center [483, 72] width 201 height 15
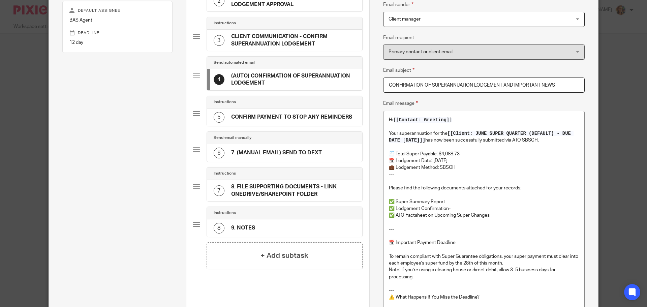
scroll to position [101, 0]
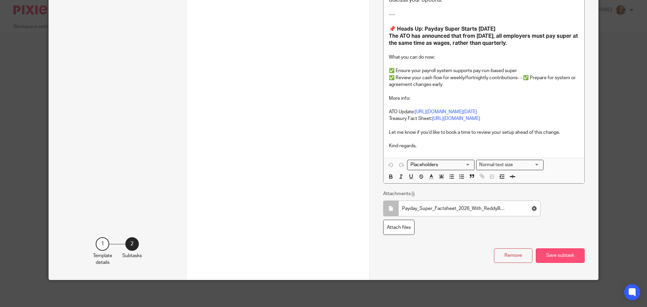
type input "(AUTO) CONFIRMATION OF SUPERANNUATION LODGEMENT"
click at [567, 258] on button "Save subtask" at bounding box center [560, 255] width 49 height 14
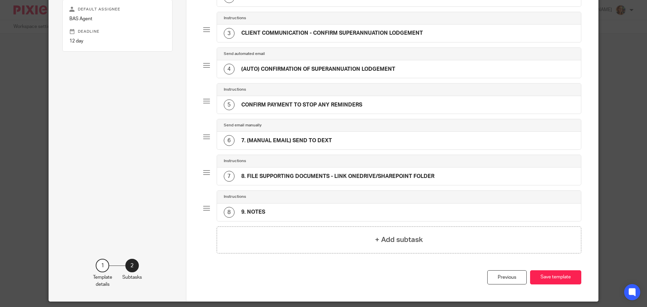
scroll to position [109, 0]
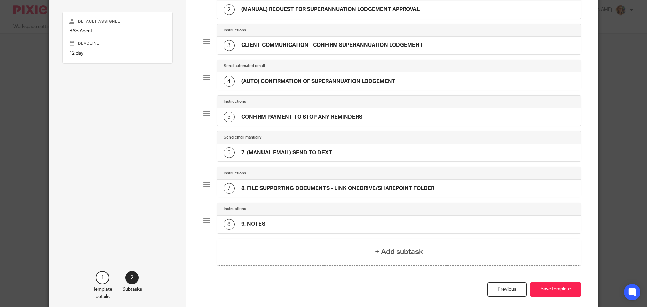
click at [365, 114] on div "5 CONFIRM PAYMENT TO STOP ANY REMINDERS" at bounding box center [399, 117] width 364 height 18
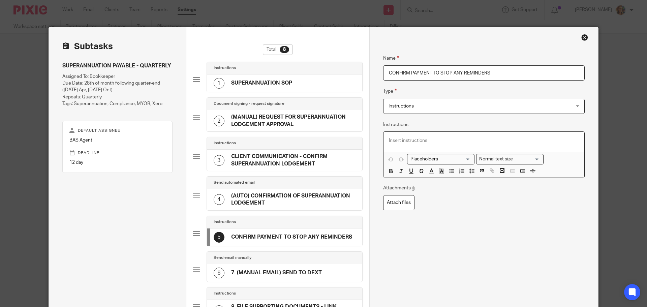
click at [411, 141] on p at bounding box center [484, 140] width 190 height 7
click at [345, 237] on h4 "CONFIRM PAYMENT TO STOP ANY REMINDERS" at bounding box center [291, 236] width 121 height 7
click at [193, 233] on div at bounding box center [196, 233] width 7 height 7
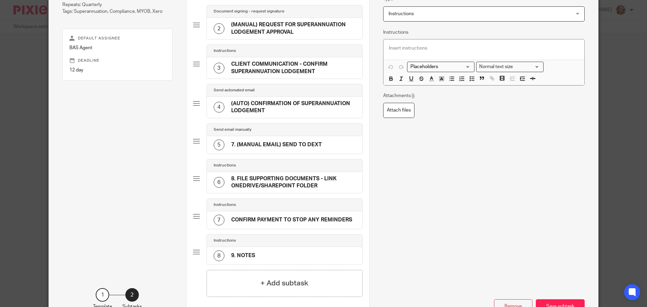
scroll to position [101, 0]
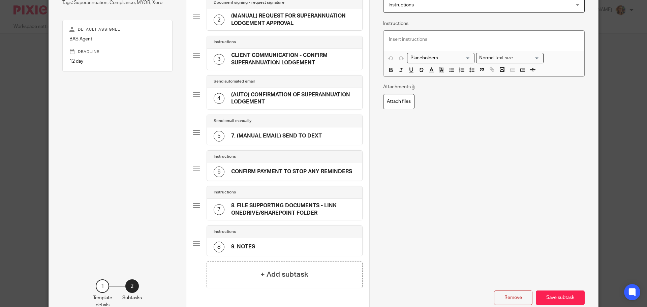
click at [241, 135] on h4 "7. (MANUAL EMAIL) SEND TO DEXT" at bounding box center [276, 135] width 91 height 7
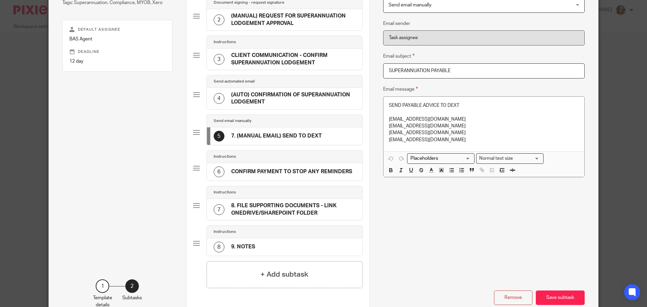
scroll to position [0, 0]
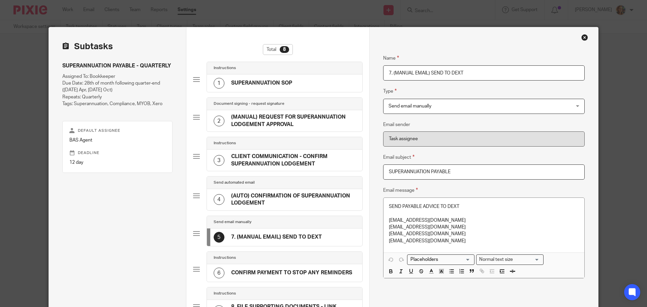
drag, startPoint x: 395, startPoint y: 70, endPoint x: 378, endPoint y: 72, distance: 17.3
click at [378, 72] on div "Name SUPERANNUATION SOP Type Instructions Instructions Instructions Document si…" at bounding box center [483, 224] width 229 height 395
type input "(MANUAL EMAIL) SEND TO DEXT"
click at [317, 207] on div "4 (AUTO) CONFIRMATION OF SUPERANNUATION LODGEMENT" at bounding box center [284, 199] width 155 height 21
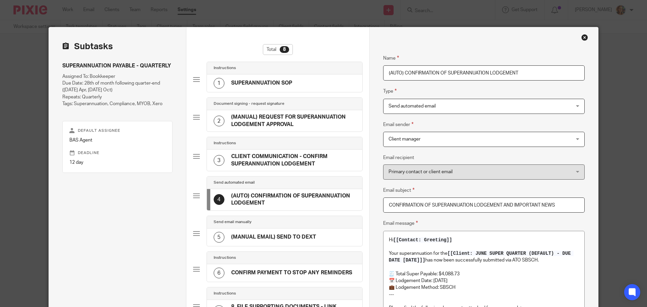
click at [423, 106] on span "Send automated email" at bounding box center [411, 106] width 47 height 5
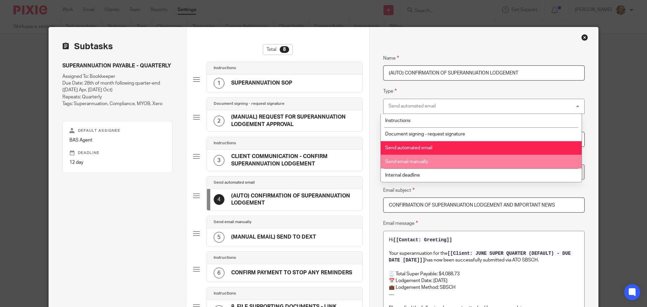
click at [419, 164] on span "Send email manually" at bounding box center [406, 161] width 43 height 5
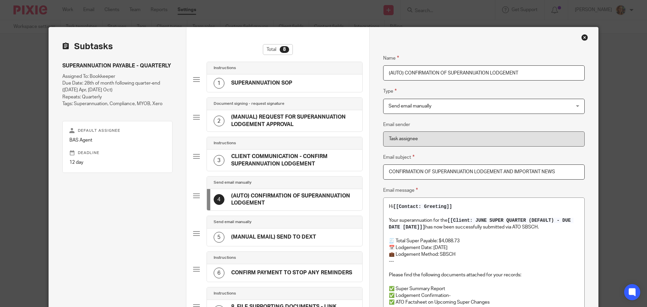
click at [391, 71] on input "(AUTO) CONFIRMATION OF SUPERANNUATION LODGEMENT" at bounding box center [483, 72] width 201 height 15
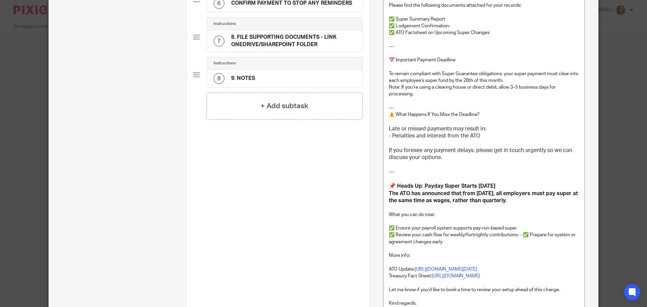
scroll to position [396, 0]
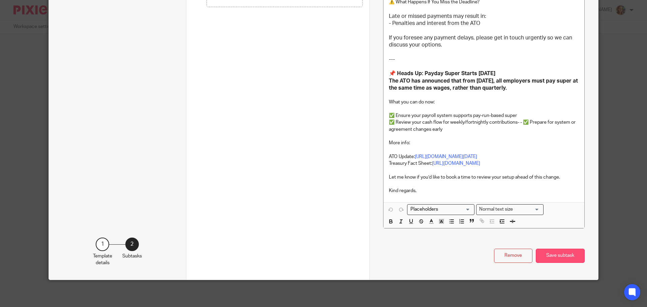
type input "(MANUAL) CONFIRMATION OF SUPERANNUATION LODGEMENT"
click at [564, 252] on button "Save subtask" at bounding box center [560, 256] width 49 height 14
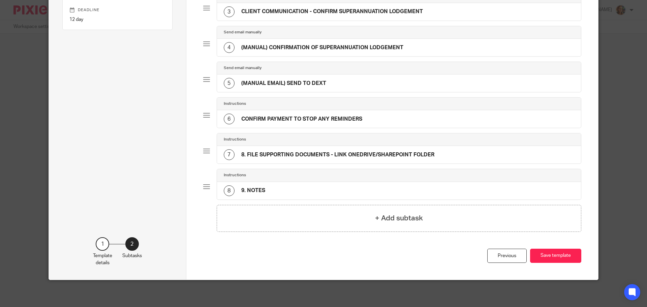
scroll to position [143, 0]
click at [310, 119] on h4 "CONFIRM PAYMENT TO STOP ANY REMINDERS" at bounding box center [301, 119] width 121 height 7
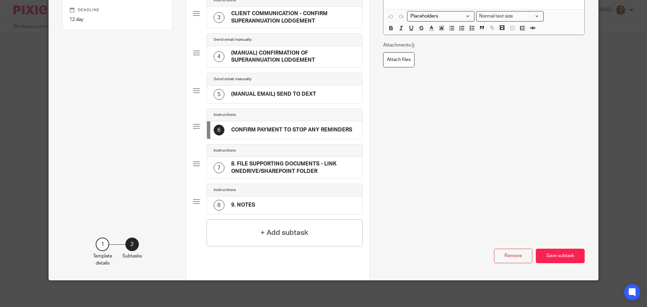
scroll to position [0, 0]
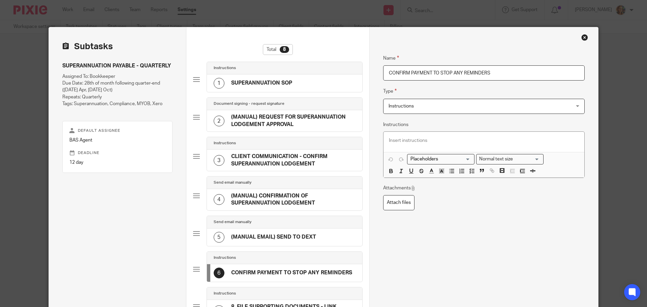
click at [288, 198] on h4 "(MANUAL) CONFIRMATION OF SUPERANNUATION LODGEMENT" at bounding box center [293, 199] width 124 height 14
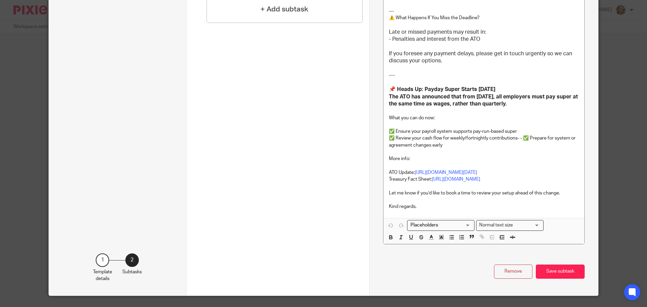
scroll to position [396, 0]
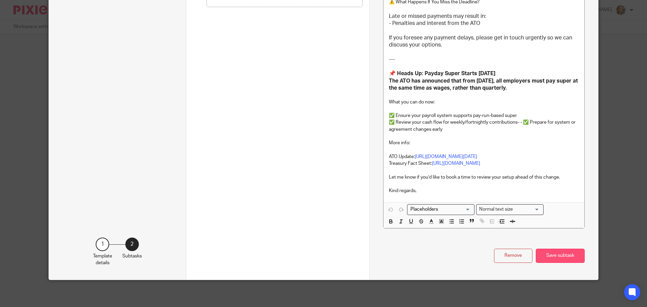
click at [561, 258] on button "Save subtask" at bounding box center [560, 256] width 49 height 14
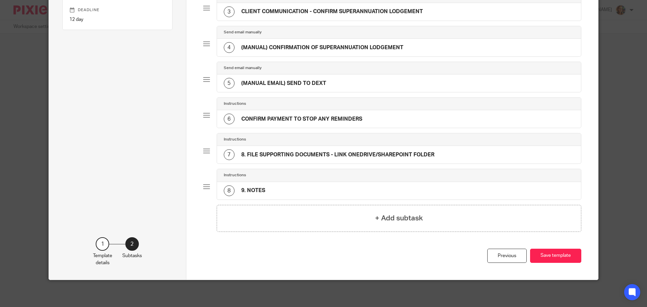
click at [400, 121] on div "6 CONFIRM PAYMENT TO STOP ANY REMINDERS" at bounding box center [399, 119] width 364 height 18
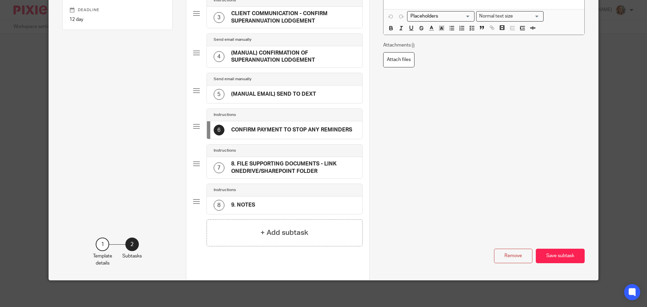
scroll to position [0, 0]
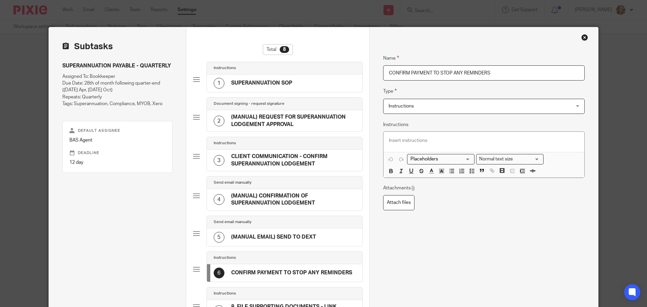
click at [435, 103] on span "Instructions" at bounding box center [466, 106] width 157 height 14
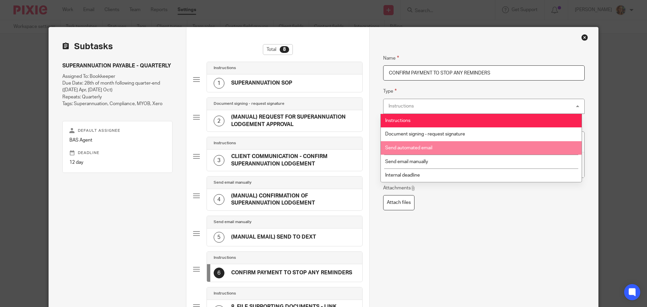
click at [457, 150] on li "Send automated email" at bounding box center [481, 148] width 201 height 14
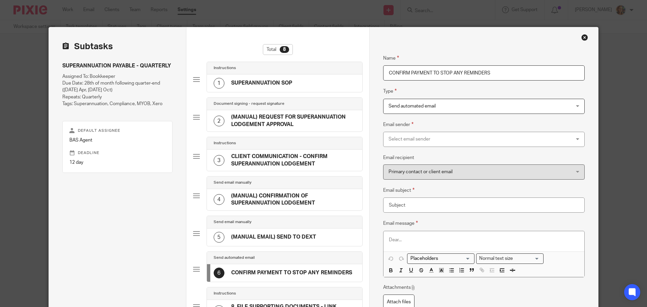
click at [404, 138] on div "Select email sender" at bounding box center [466, 139] width 157 height 14
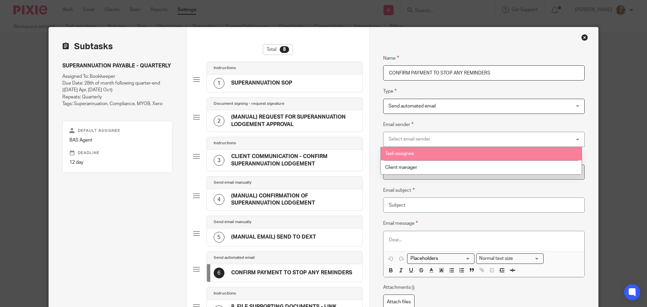
click at [421, 157] on li "Task assignee" at bounding box center [481, 154] width 201 height 14
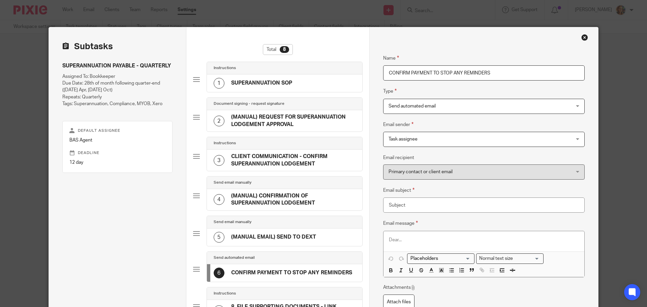
click at [463, 168] on span "Primary contact or client email" at bounding box center [466, 172] width 157 height 14
click at [457, 206] on input "Email subject" at bounding box center [483, 204] width 201 height 15
click at [344, 200] on h4 "(MANUAL) CONFIRMATION OF SUPERANNUATION LODGEMENT" at bounding box center [293, 199] width 124 height 14
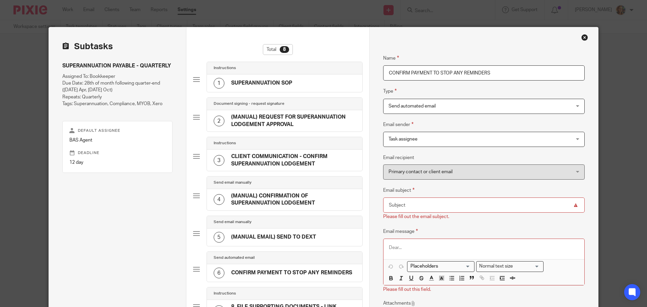
click at [425, 208] on input "Email subject" at bounding box center [483, 204] width 201 height 15
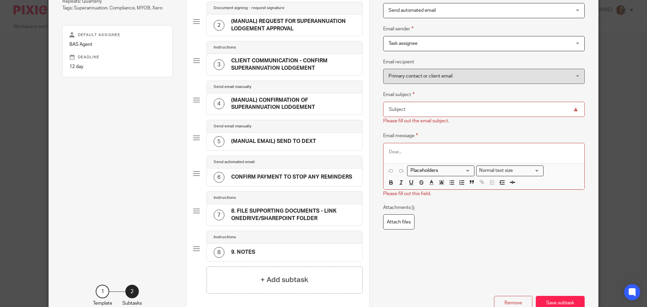
scroll to position [101, 0]
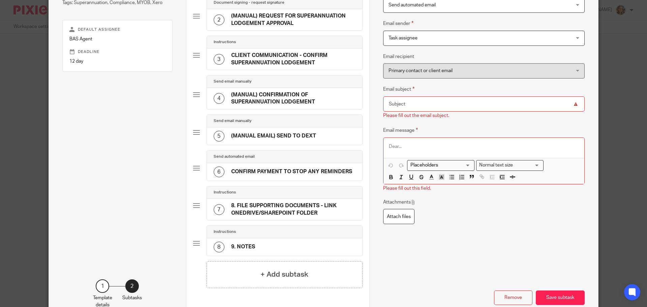
click at [430, 167] on input "Search for option" at bounding box center [439, 165] width 62 height 7
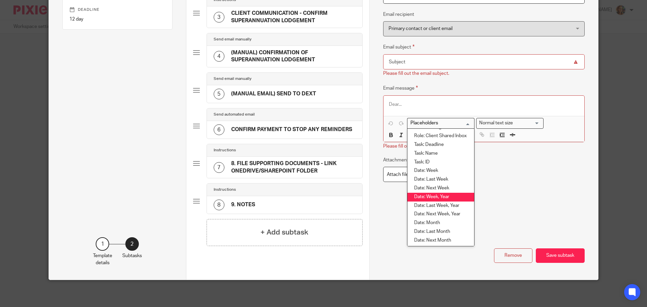
scroll to position [199, 0]
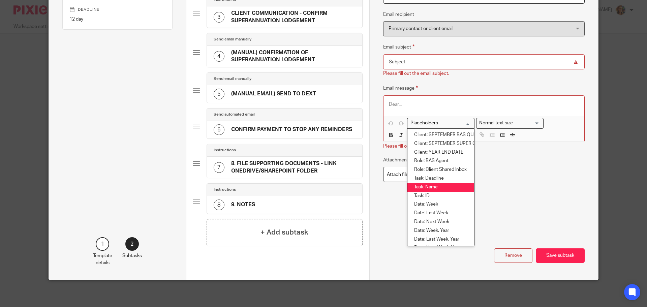
click at [428, 189] on li "Task: Name" at bounding box center [440, 187] width 67 height 9
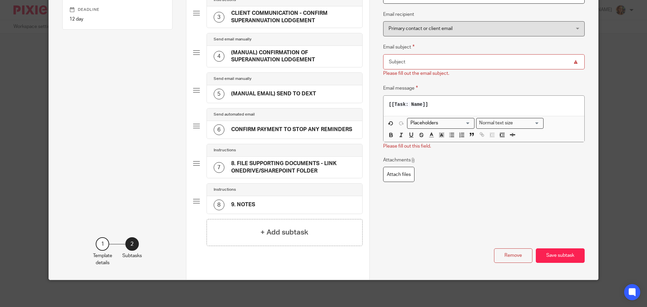
click at [429, 59] on input "Email subject" at bounding box center [483, 61] width 201 height 15
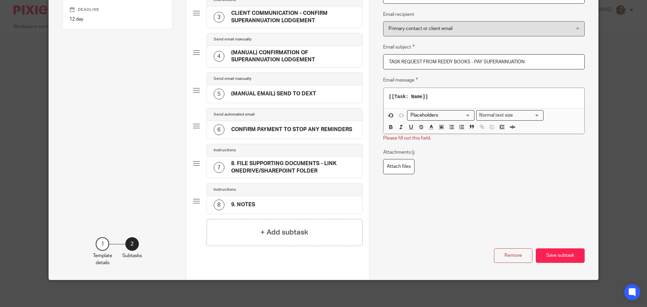
type input "TASK REQUEST FROM REDDY BOOKS - PAY SUPERANNUATION"
click at [383, 99] on div "[[Task: Name]]" at bounding box center [483, 98] width 201 height 20
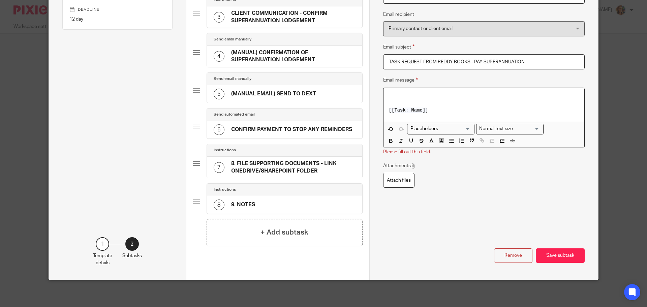
click at [402, 98] on p at bounding box center [484, 96] width 190 height 7
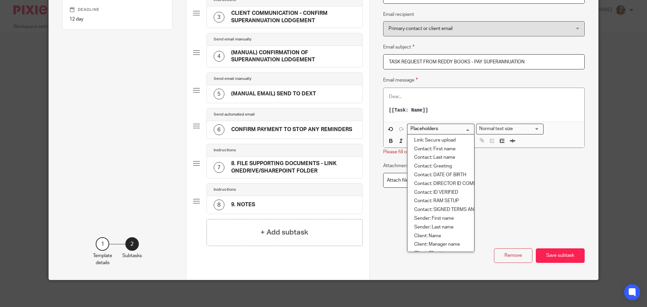
click at [437, 127] on input "Search for option" at bounding box center [439, 128] width 62 height 7
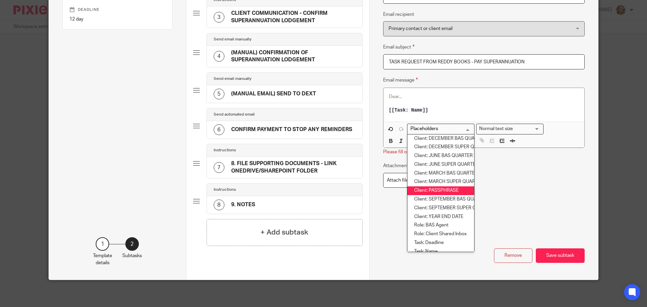
scroll to position [174, 0]
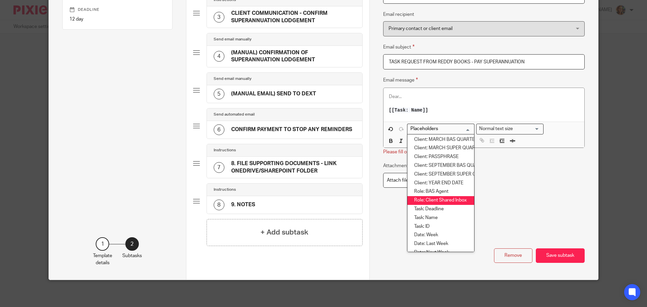
click at [453, 200] on li "Role: Client Shared Inbox" at bounding box center [440, 200] width 67 height 9
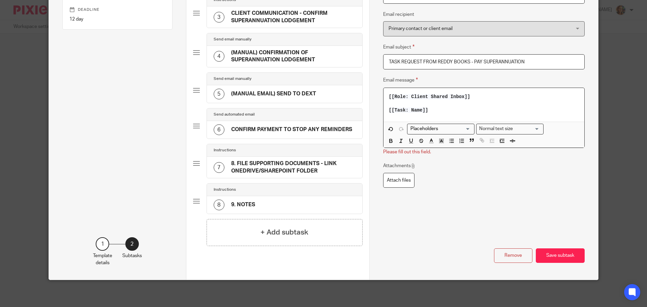
drag, startPoint x: 487, startPoint y: 98, endPoint x: 395, endPoint y: 98, distance: 92.0
click at [395, 98] on p "[[Role: Client Shared Inbox]]" at bounding box center [484, 96] width 190 height 7
click at [394, 99] on span "[[Role: Client Shared Inbox]]" at bounding box center [429, 96] width 81 height 5
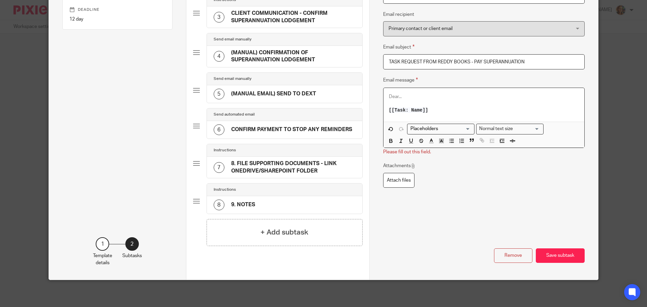
click at [443, 130] on input "Search for option" at bounding box center [439, 128] width 62 height 7
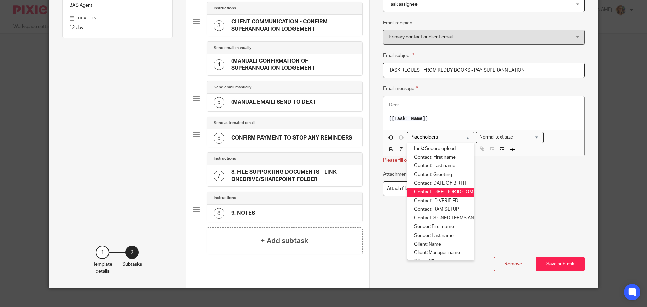
scroll to position [34, 0]
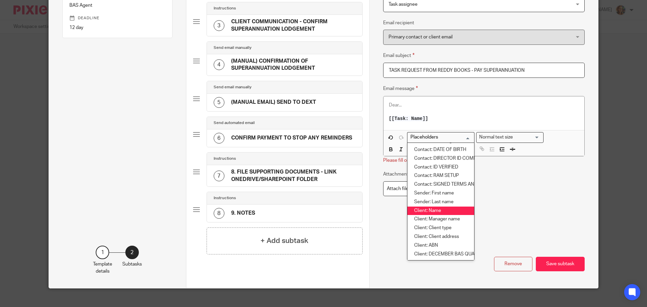
click at [445, 210] on li "Client: Name" at bounding box center [440, 210] width 67 height 9
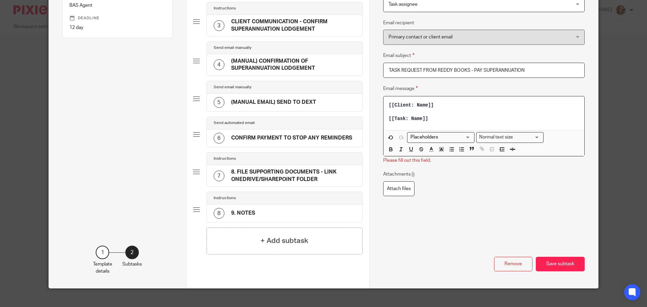
click at [389, 108] on p "[[Client: Name]]" at bounding box center [484, 105] width 190 height 7
click at [456, 119] on p "[[Task: Name]]" at bounding box center [484, 118] width 190 height 7
click at [389, 121] on span "[[Task: Name]]" at bounding box center [408, 118] width 39 height 5
click at [438, 117] on p "[[Task: Name]]" at bounding box center [484, 118] width 190 height 7
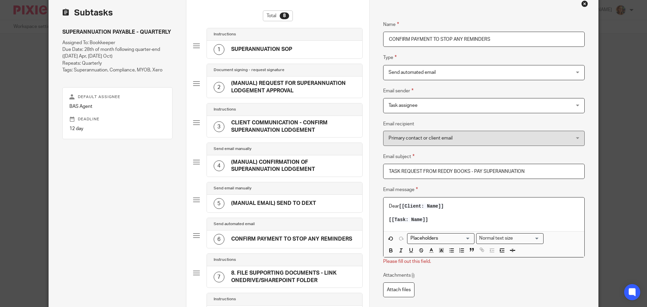
click at [488, 73] on span "Send automated email" at bounding box center [466, 72] width 157 height 14
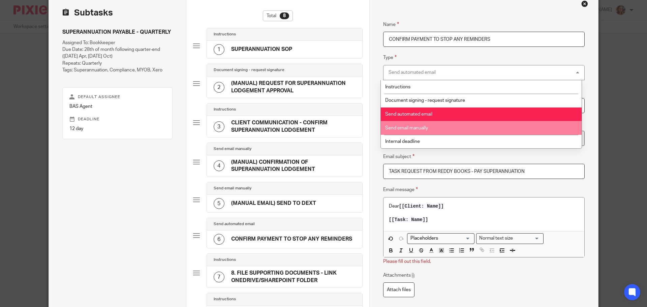
click at [484, 122] on li "Send email manually" at bounding box center [481, 128] width 201 height 14
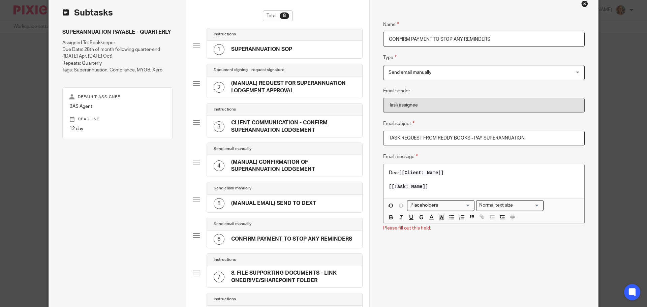
click at [408, 188] on span "[[Task: Name]]" at bounding box center [408, 186] width 39 height 5
click at [474, 169] on div "Dear [[Client: Name]] [[Task: Name]]" at bounding box center [483, 181] width 201 height 34
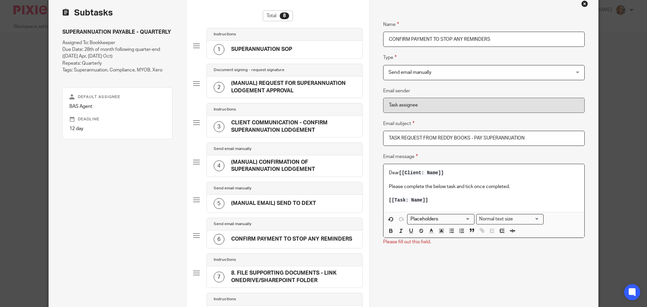
click at [454, 184] on p "Please complete the below task and tick once completed." at bounding box center [484, 186] width 190 height 7
click at [438, 221] on input "Search for option" at bounding box center [439, 219] width 62 height 7
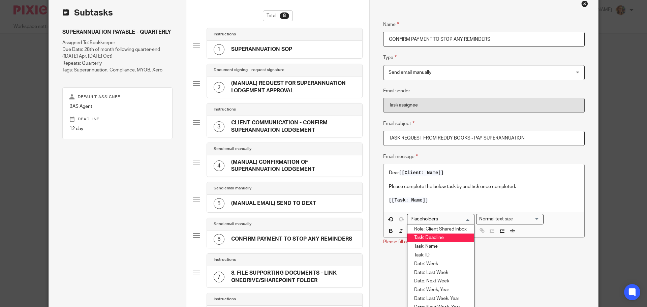
click at [457, 238] on li "Task: Deadline" at bounding box center [440, 237] width 67 height 9
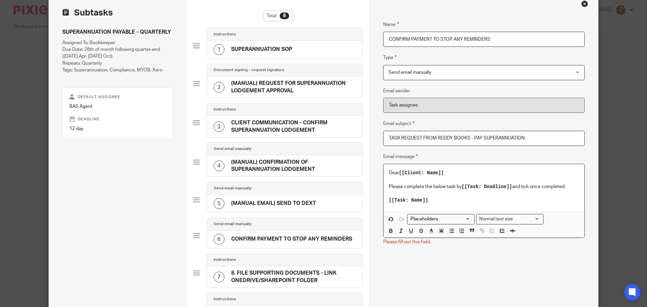
click at [458, 201] on p "[[Task: Name]]" at bounding box center [484, 200] width 190 height 7
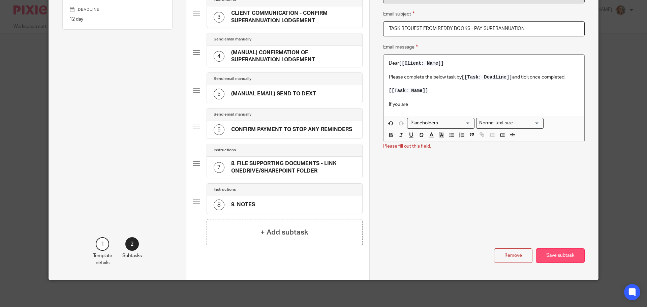
click at [544, 262] on button "Save subtask" at bounding box center [560, 255] width 49 height 14
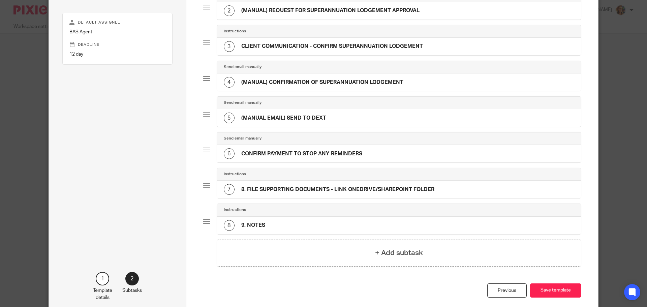
scroll to position [135, 0]
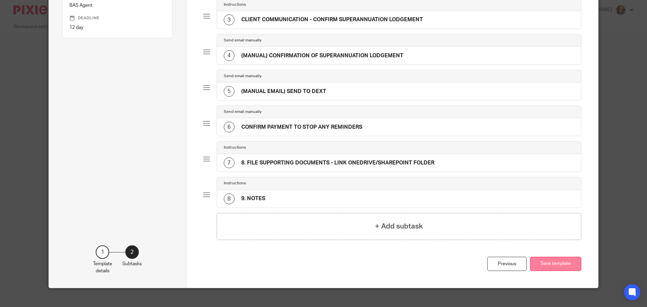
click at [550, 259] on button "Save template" at bounding box center [555, 264] width 51 height 14
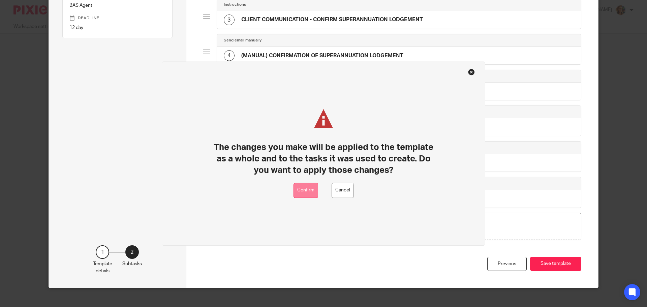
click at [310, 185] on button "Confirm" at bounding box center [305, 190] width 25 height 15
